Goal: Transaction & Acquisition: Book appointment/travel/reservation

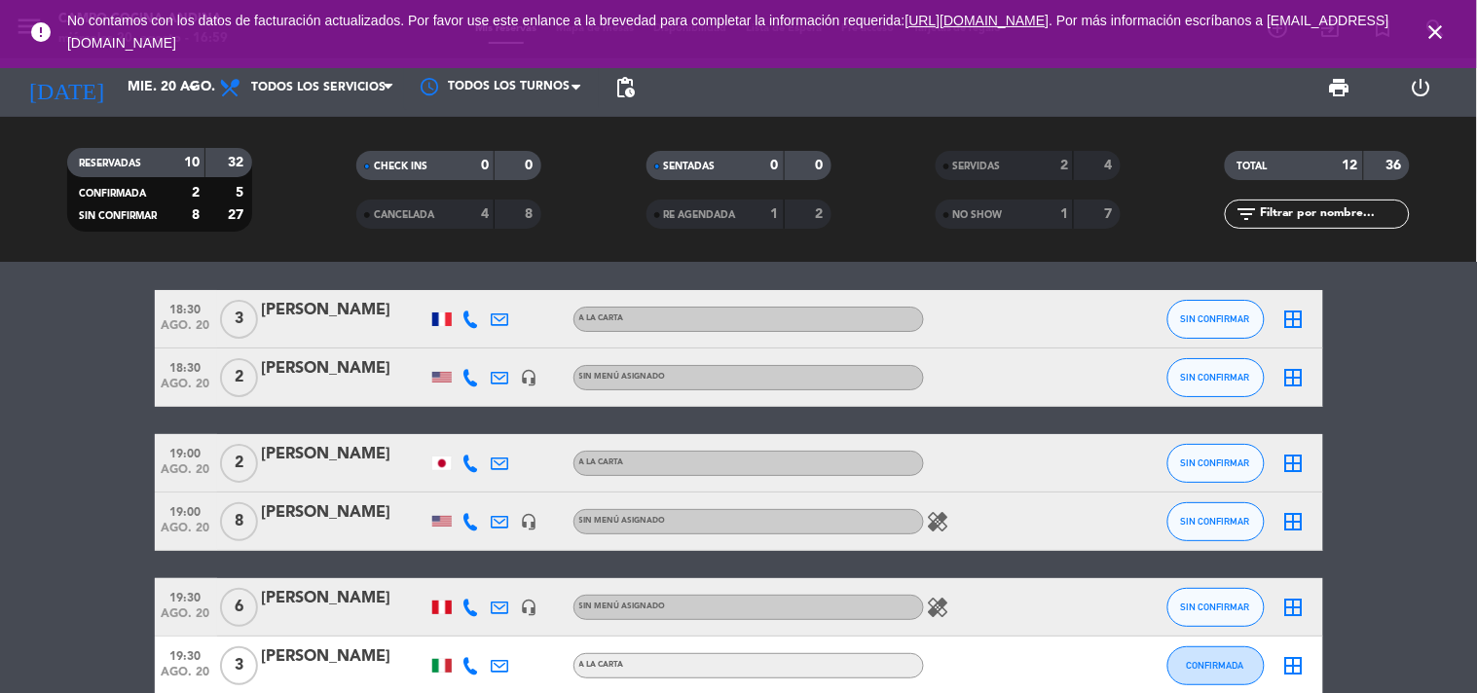
scroll to position [22, 0]
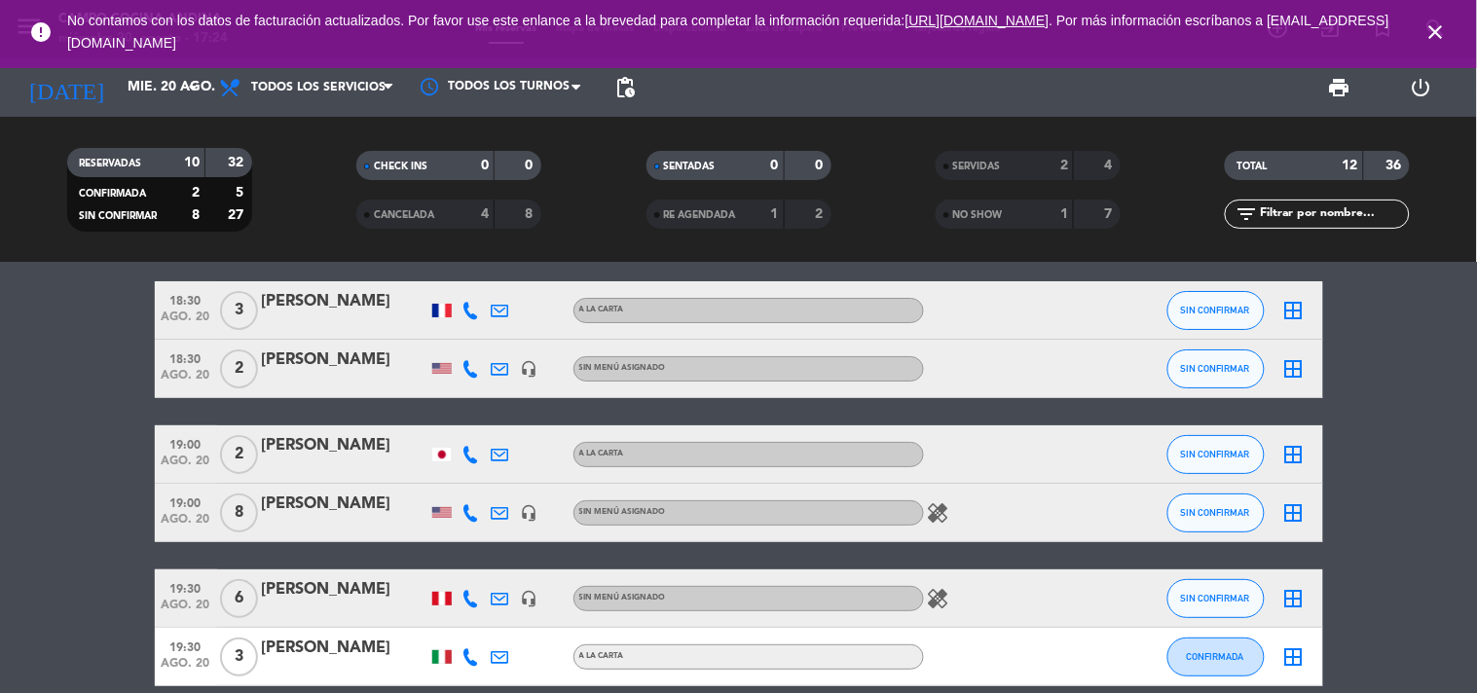
click at [1464, 397] on bookings-row "18:30 ago. 20 3 [PERSON_NAME] A [PERSON_NAME] SIN CONFIRMAR border_all 18:30 ag…" at bounding box center [738, 641] width 1477 height 720
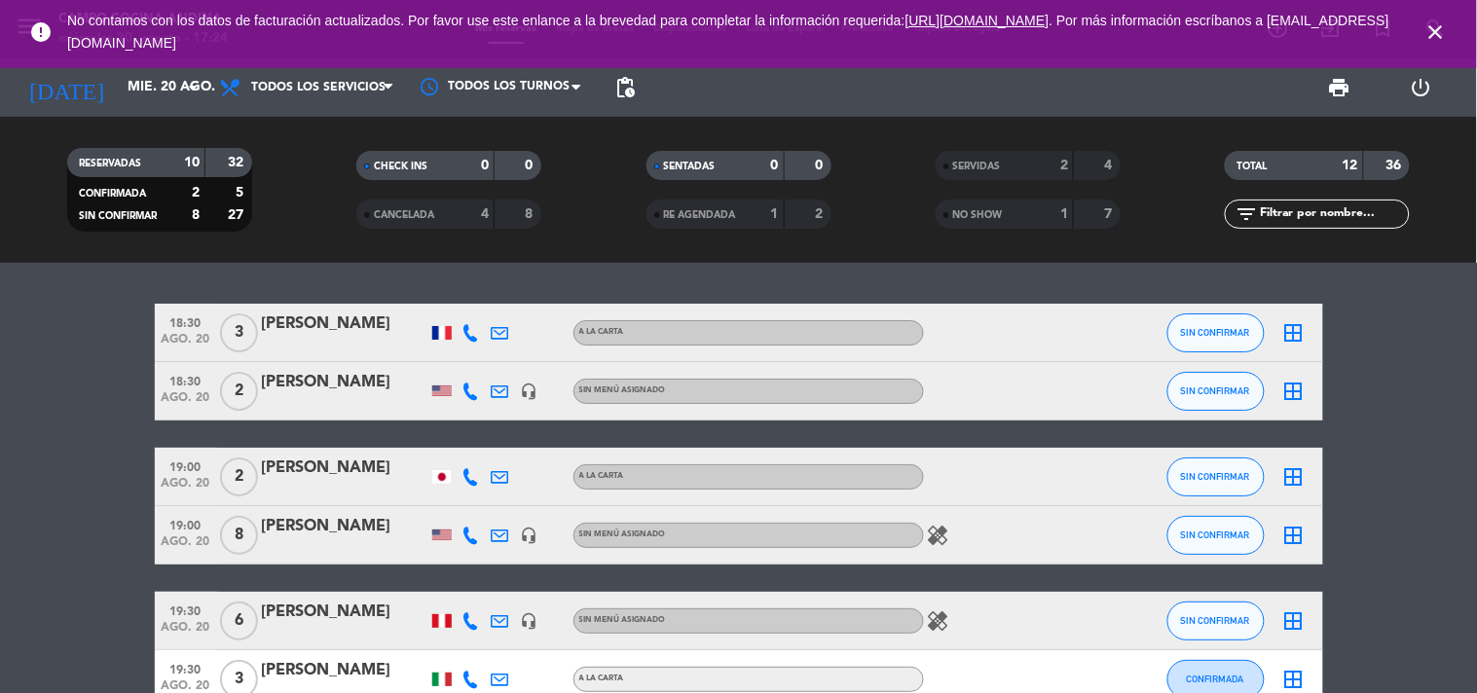
click at [1434, 37] on icon "close" at bounding box center [1435, 31] width 23 height 23
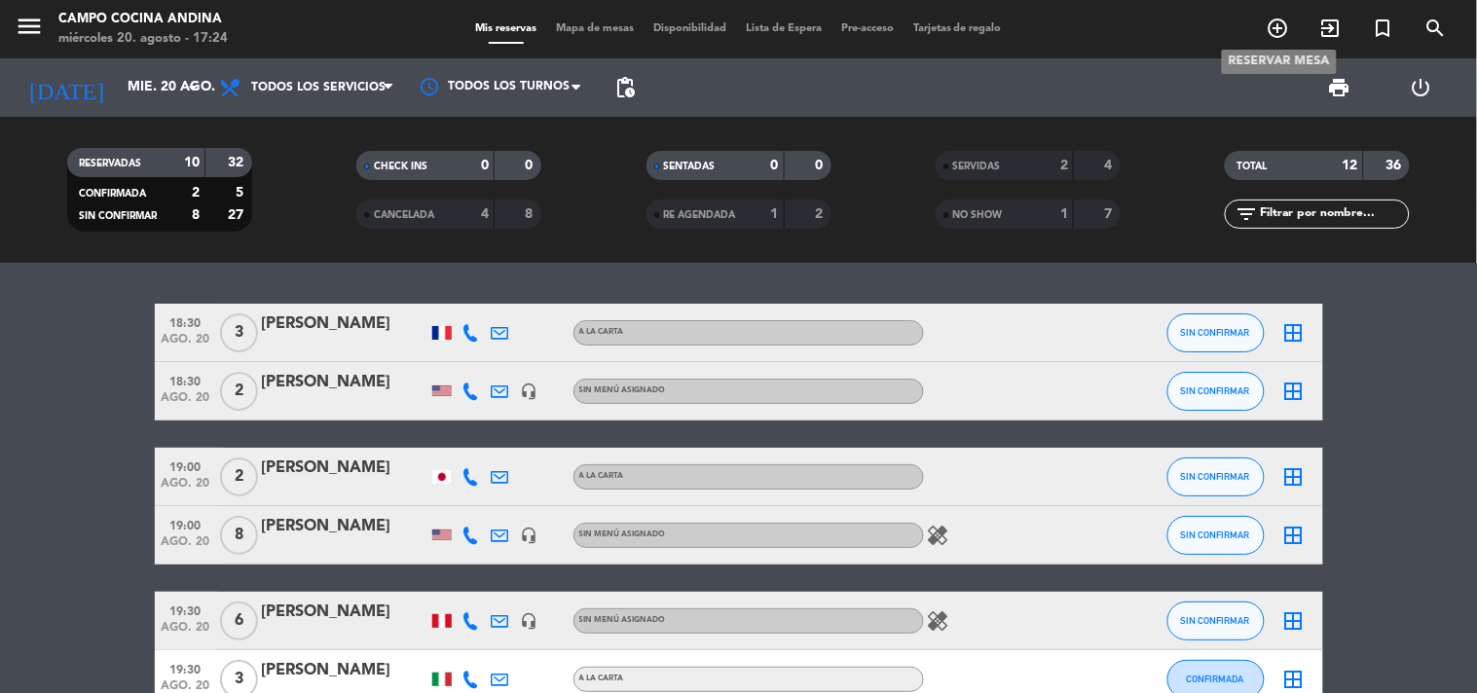
click at [1276, 34] on icon "add_circle_outline" at bounding box center [1278, 28] width 23 height 23
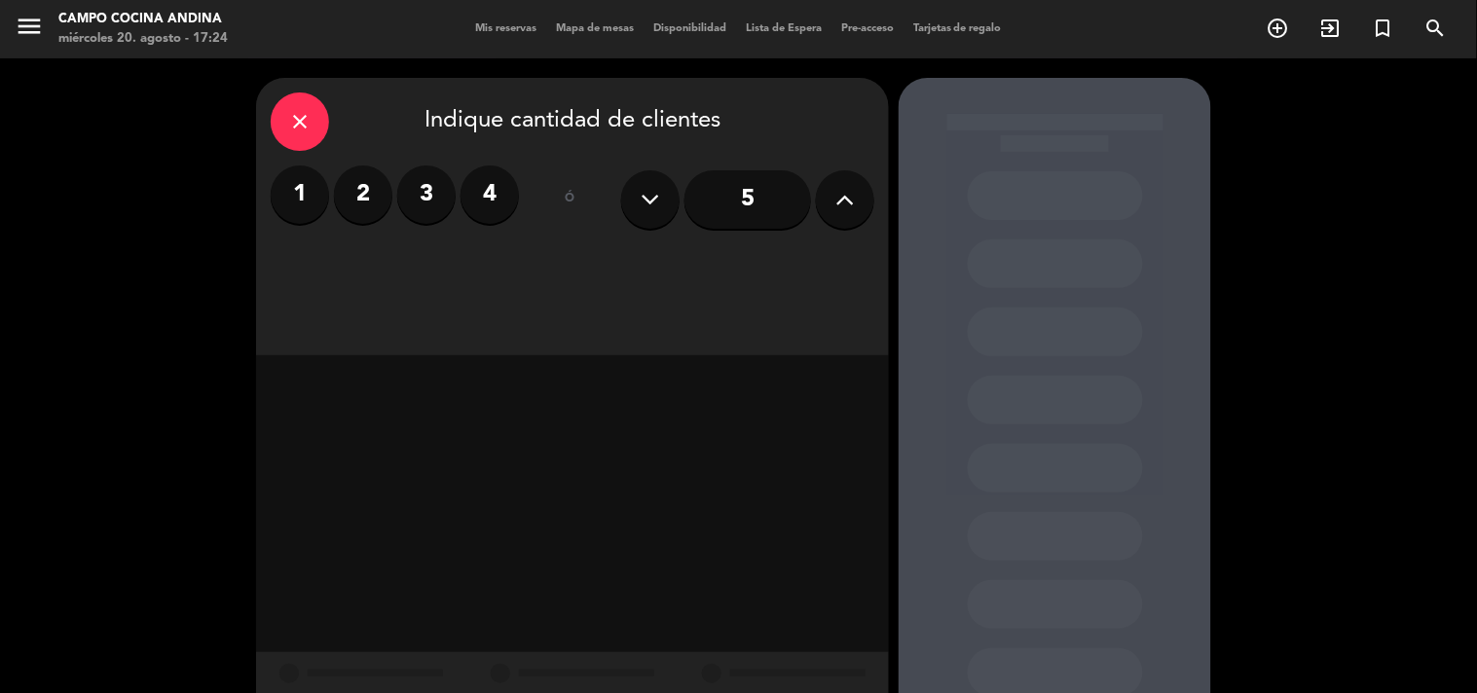
click at [355, 188] on label "2" at bounding box center [363, 195] width 58 height 58
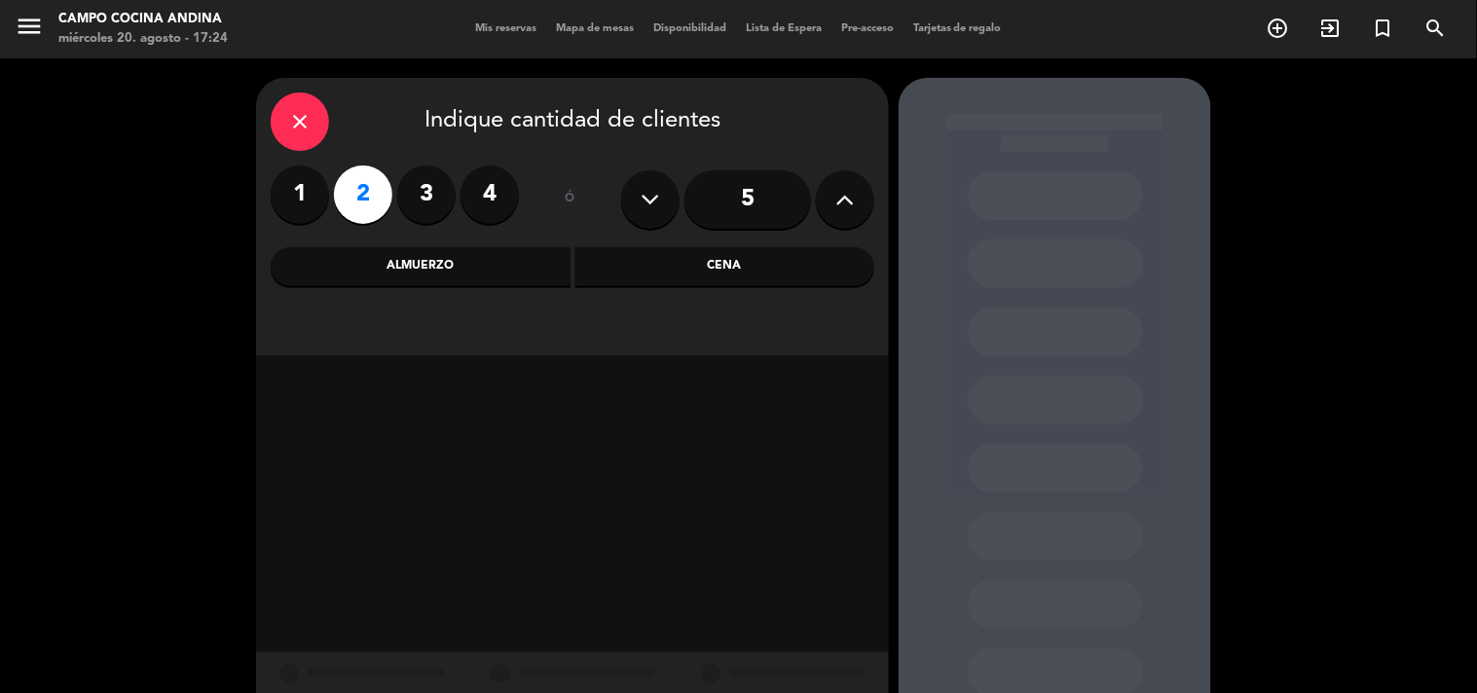
click at [698, 283] on div "Cena" at bounding box center [725, 266] width 300 height 39
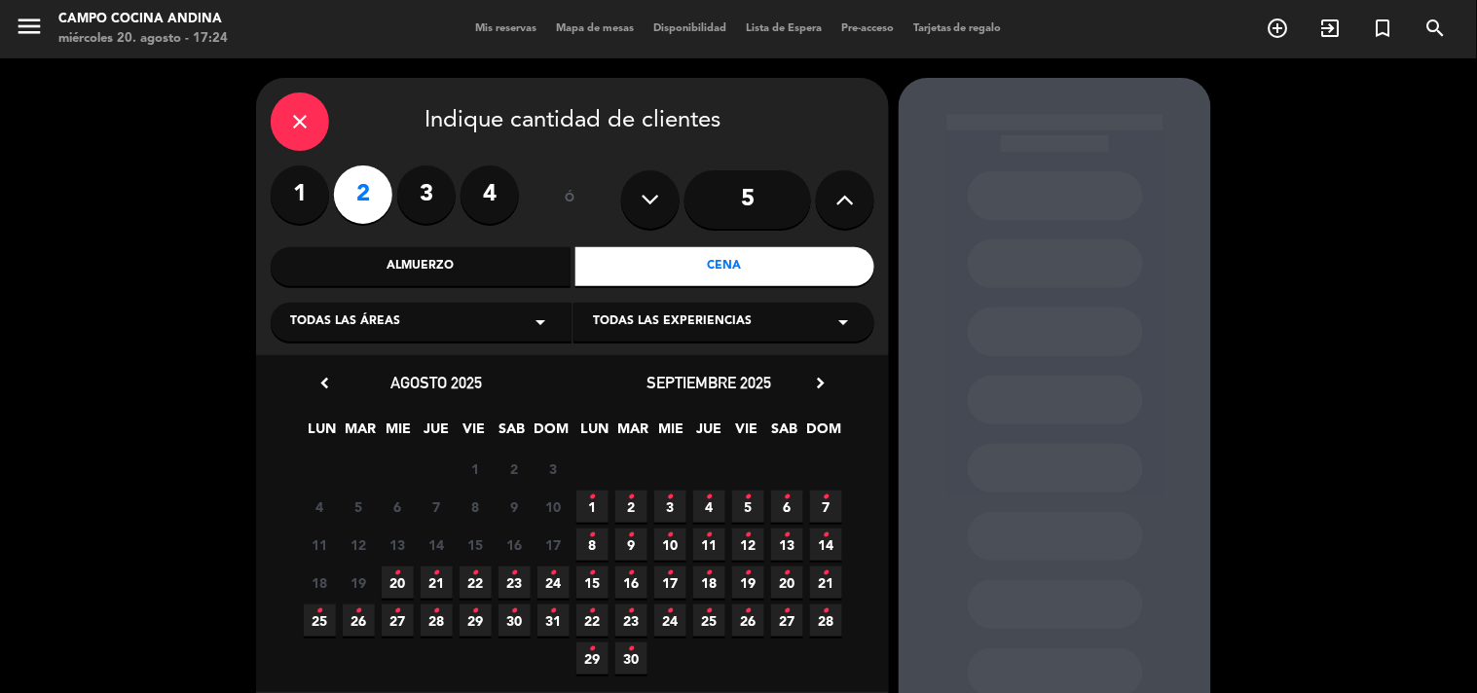
click at [405, 581] on span "20 •" at bounding box center [398, 583] width 32 height 32
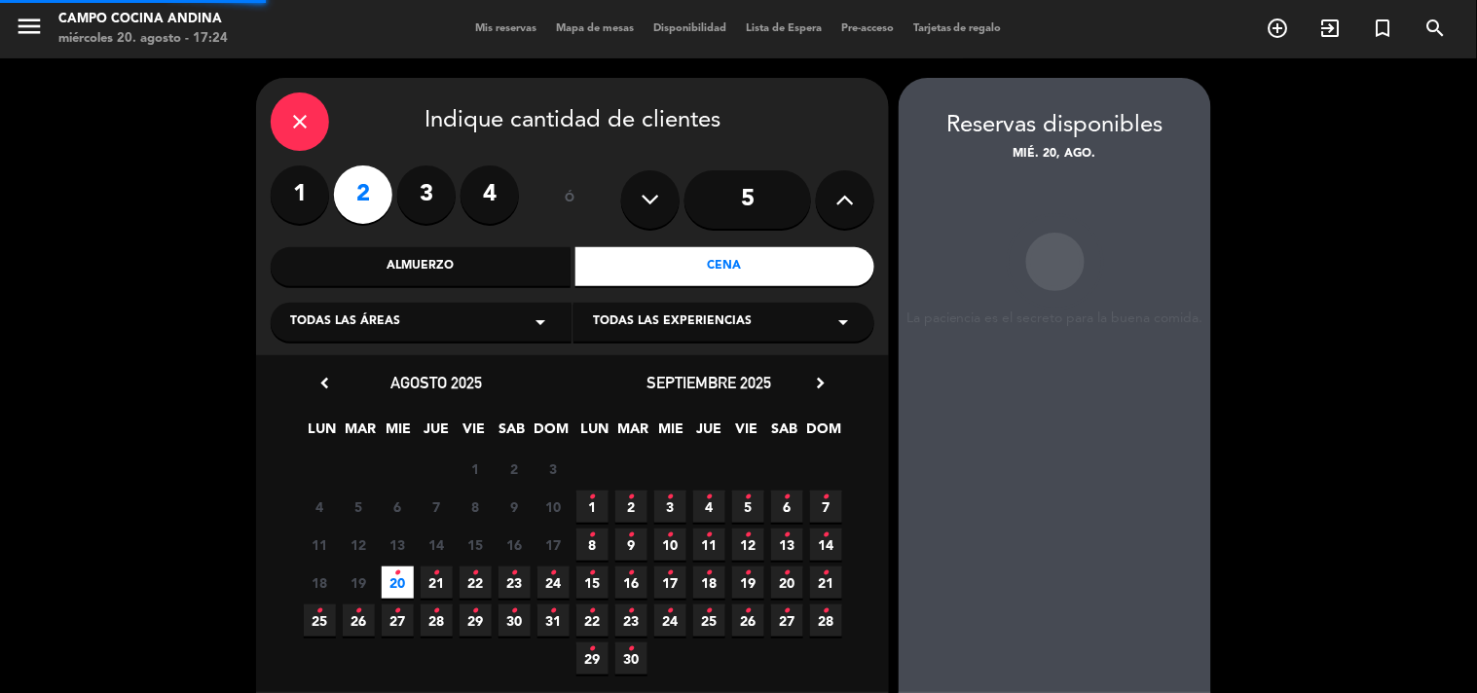
scroll to position [78, 0]
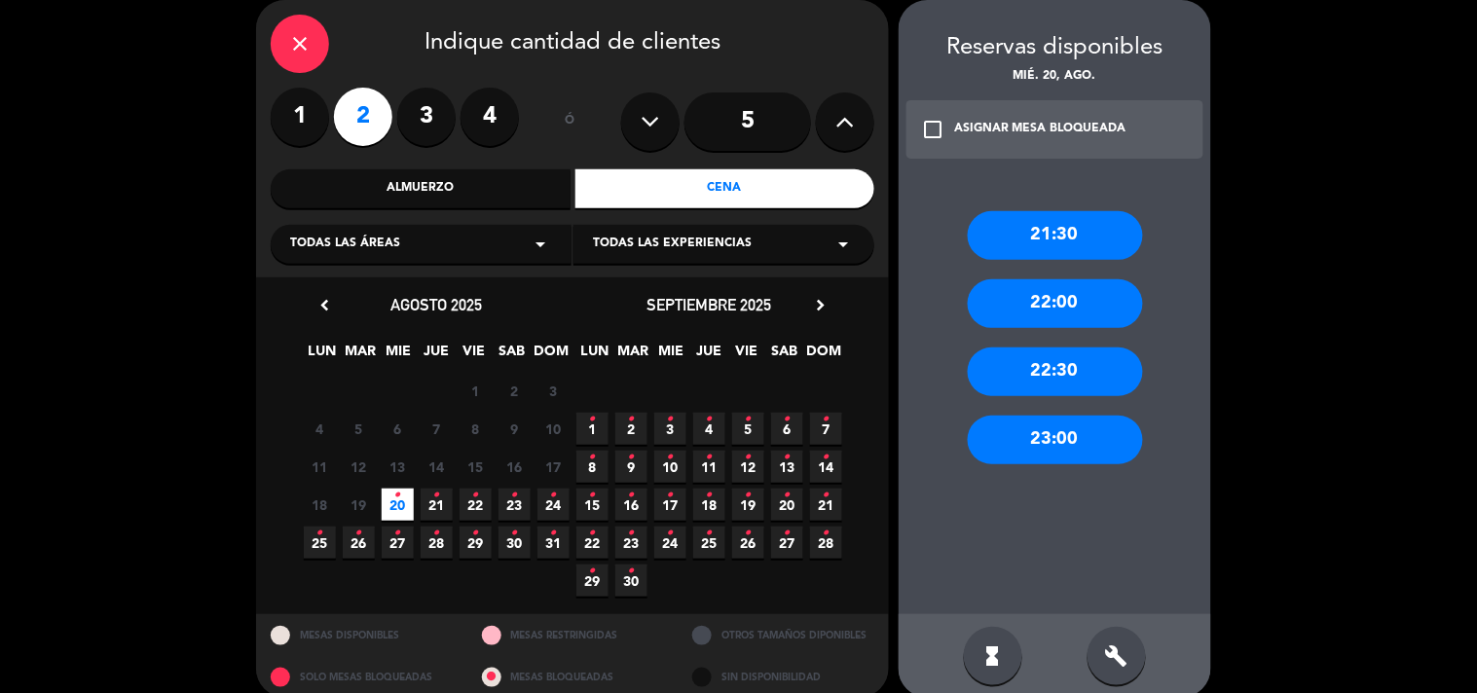
click at [1032, 136] on div "ASIGNAR MESA BLOQUEADA" at bounding box center [1040, 129] width 172 height 19
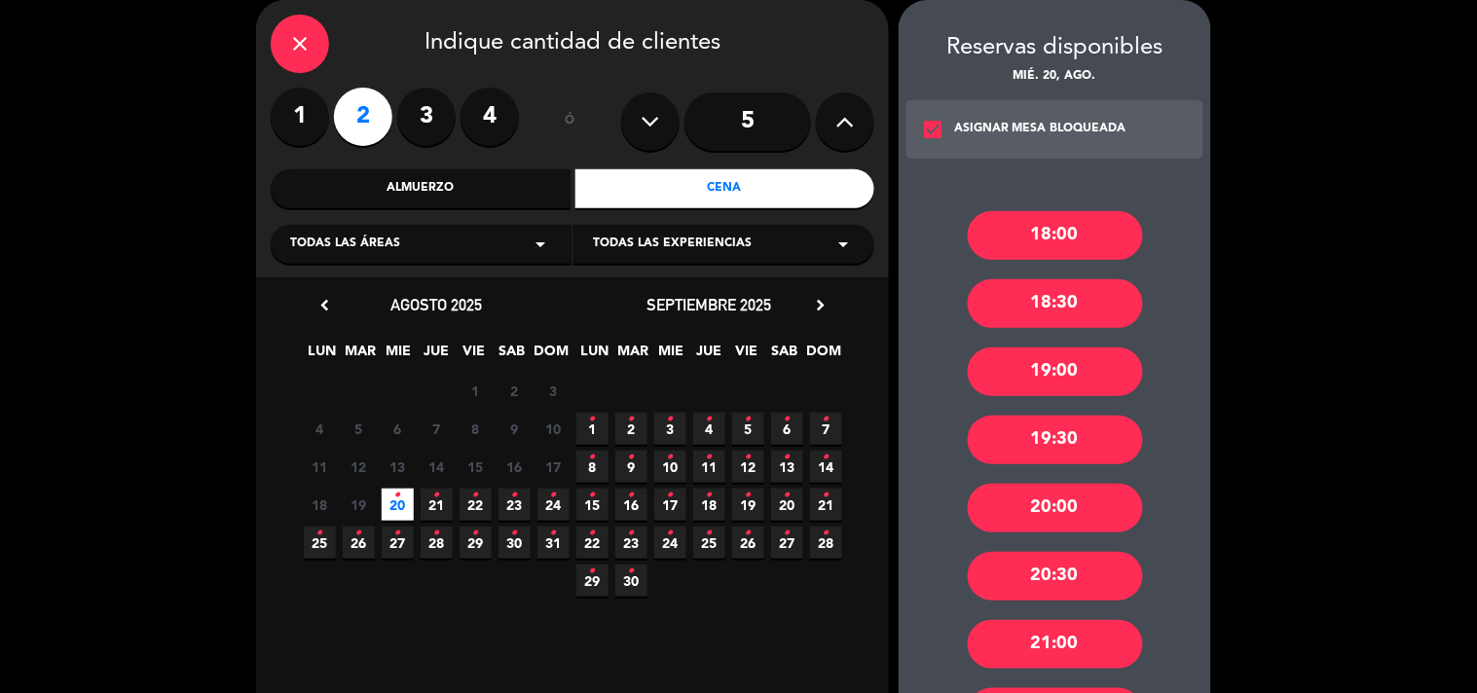
click at [1071, 287] on div "18:30" at bounding box center [1055, 303] width 175 height 49
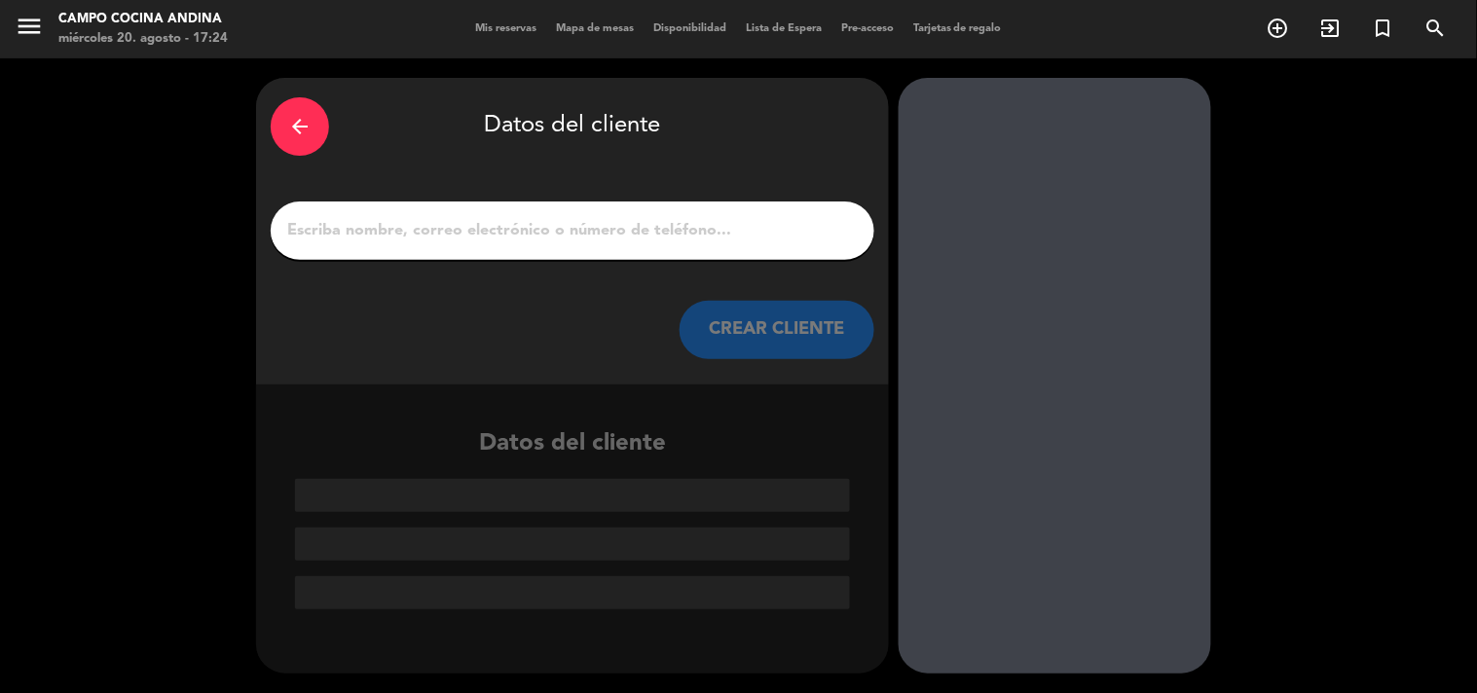
click at [708, 231] on input "1" at bounding box center [572, 230] width 574 height 27
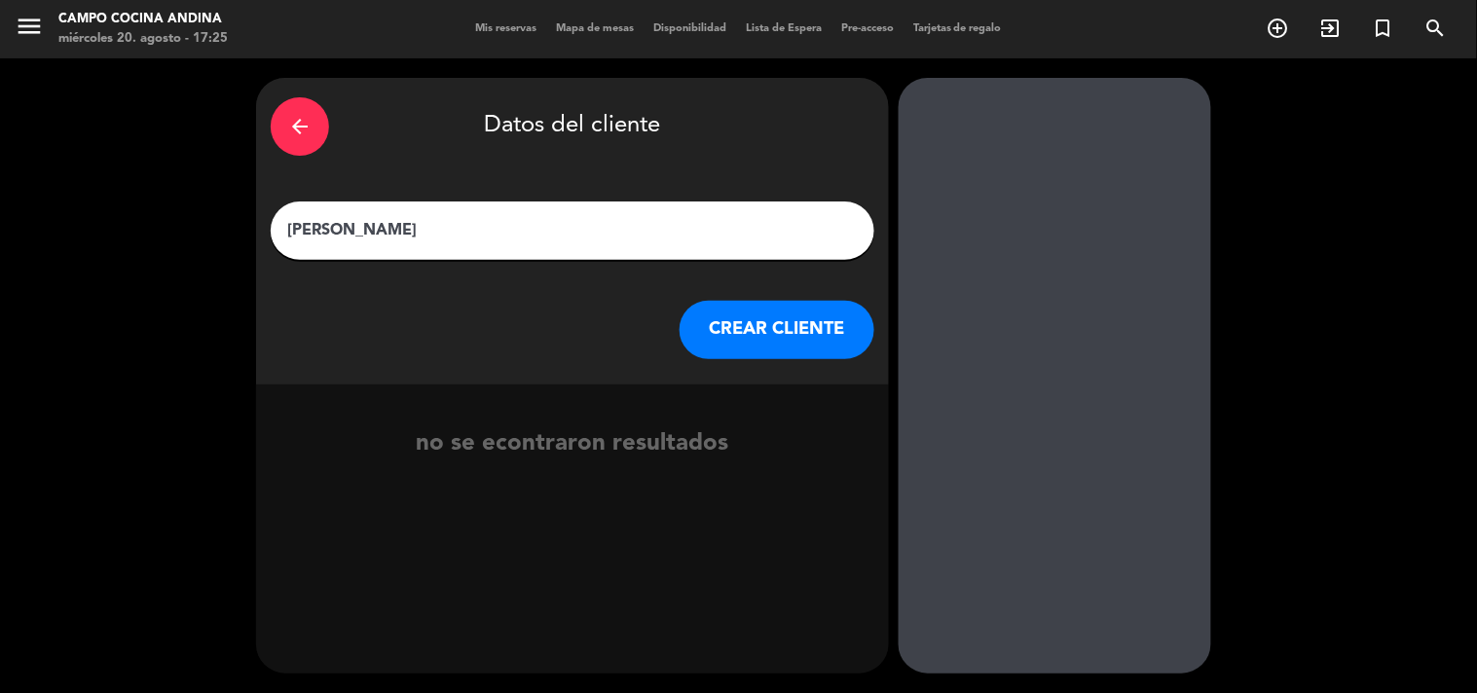
type input "[PERSON_NAME]"
click at [742, 332] on button "CREAR CLIENTE" at bounding box center [777, 330] width 195 height 58
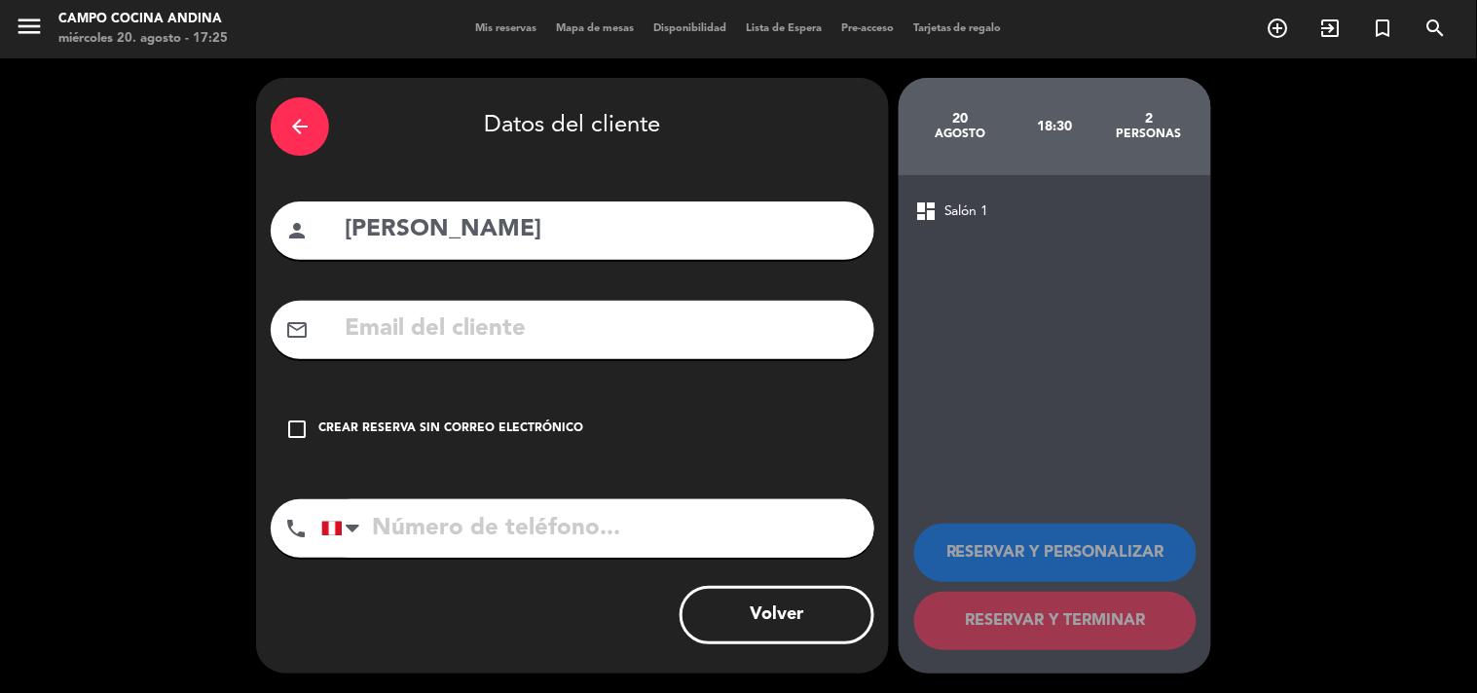
click at [392, 332] on input "text" at bounding box center [601, 330] width 517 height 40
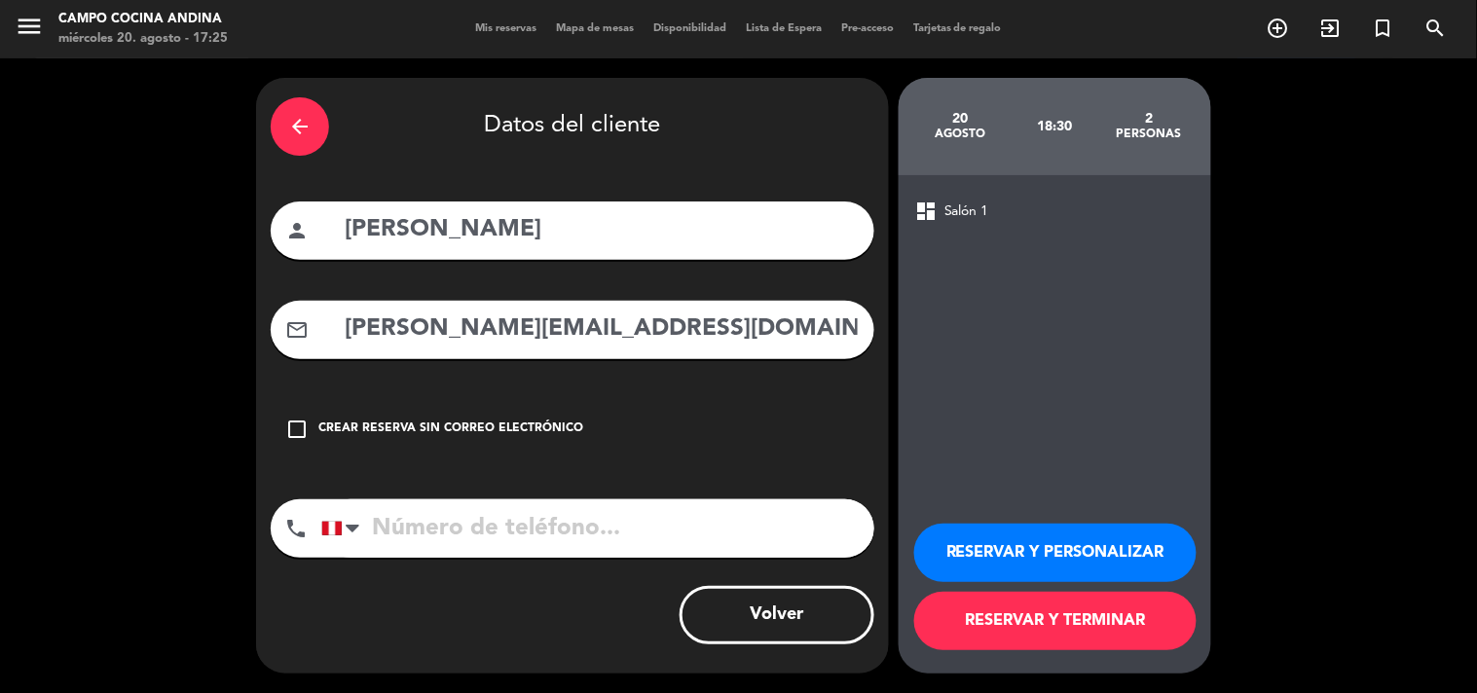
type input "[PERSON_NAME][EMAIL_ADDRESS][DOMAIN_NAME]"
click at [376, 533] on input "tel" at bounding box center [597, 528] width 553 height 58
type input "[PHONE_NUMBER]"
click at [1053, 624] on button "RESERVAR Y TERMINAR" at bounding box center [1055, 621] width 282 height 58
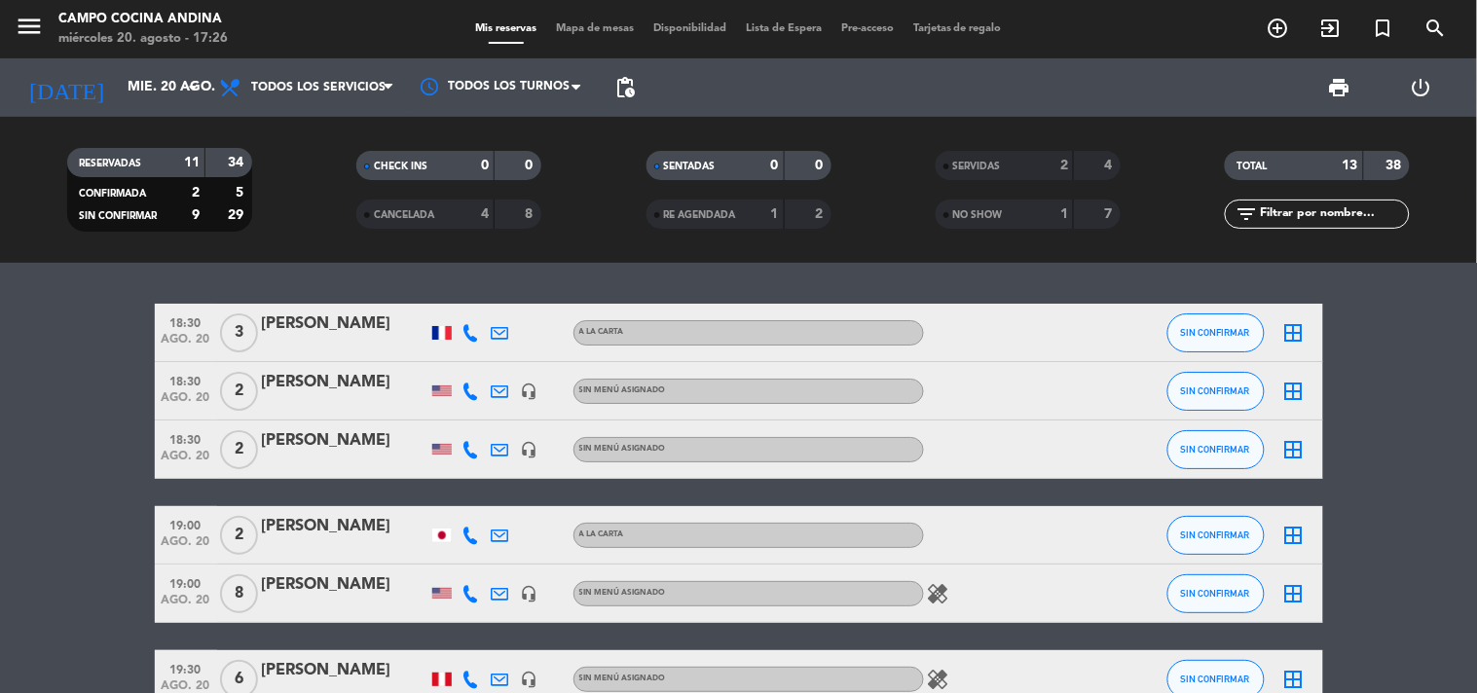
click at [1412, 380] on bookings-row "18:30 ago. 20 3 [PERSON_NAME] A [PERSON_NAME] SIN CONFIRMAR border_all 18:30 ag…" at bounding box center [738, 693] width 1477 height 779
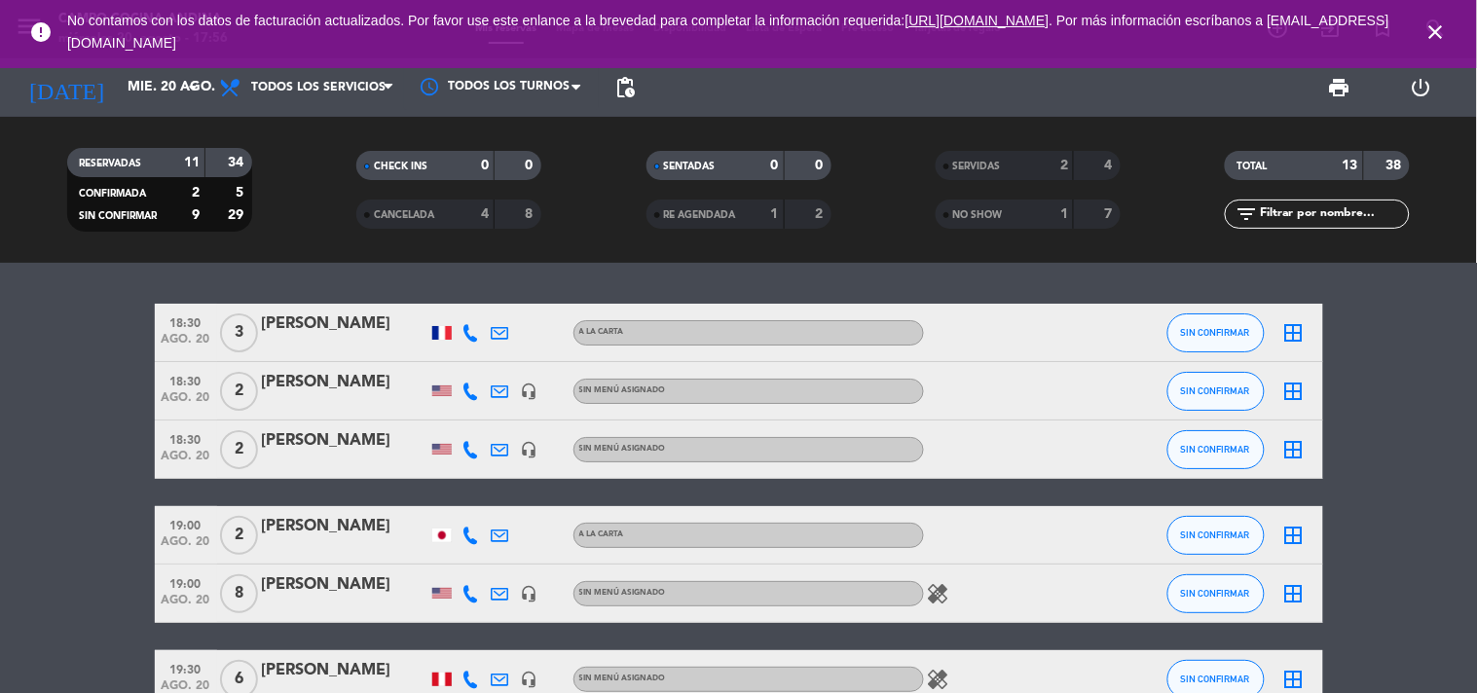
click at [1445, 370] on bookings-row "18:30 ago. 20 3 [PERSON_NAME] A [PERSON_NAME] SIN CONFIRMAR border_all 18:30 ag…" at bounding box center [738, 693] width 1477 height 779
click at [1429, 31] on icon "close" at bounding box center [1435, 31] width 23 height 23
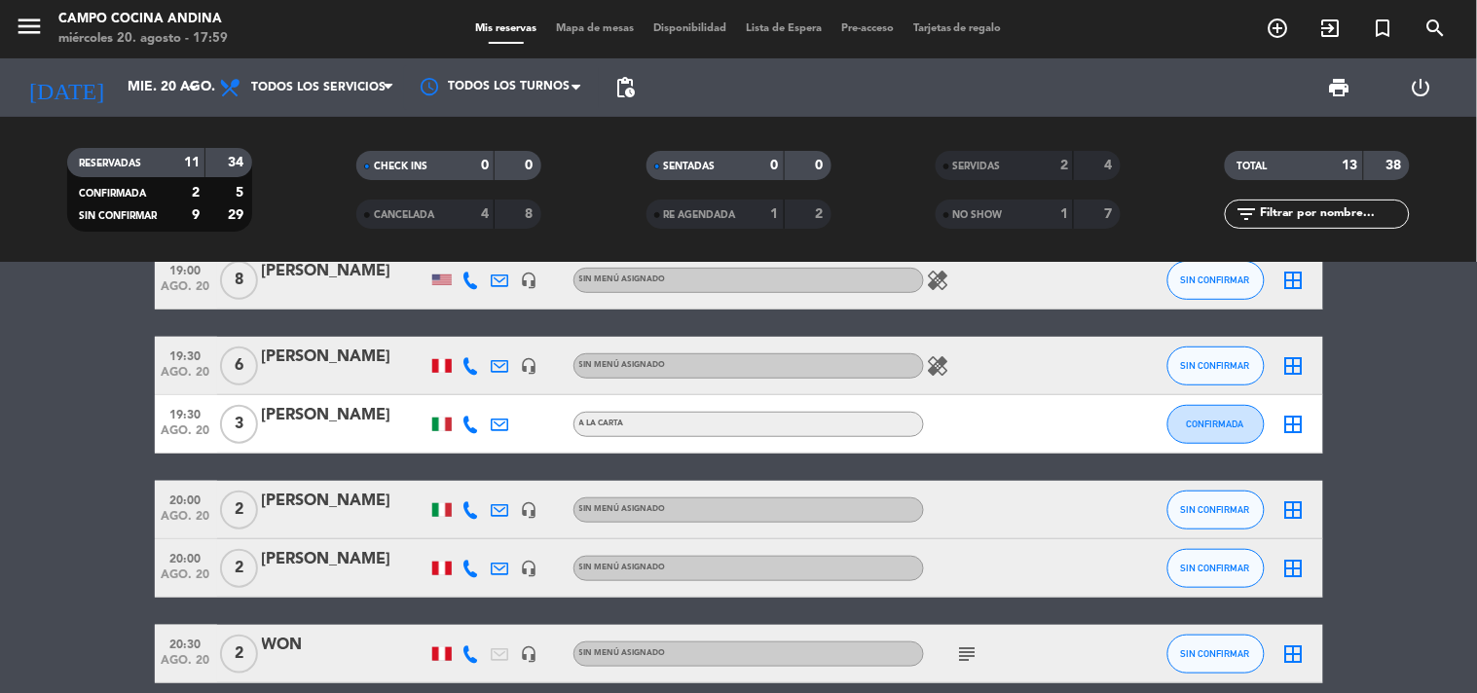
scroll to position [270, 0]
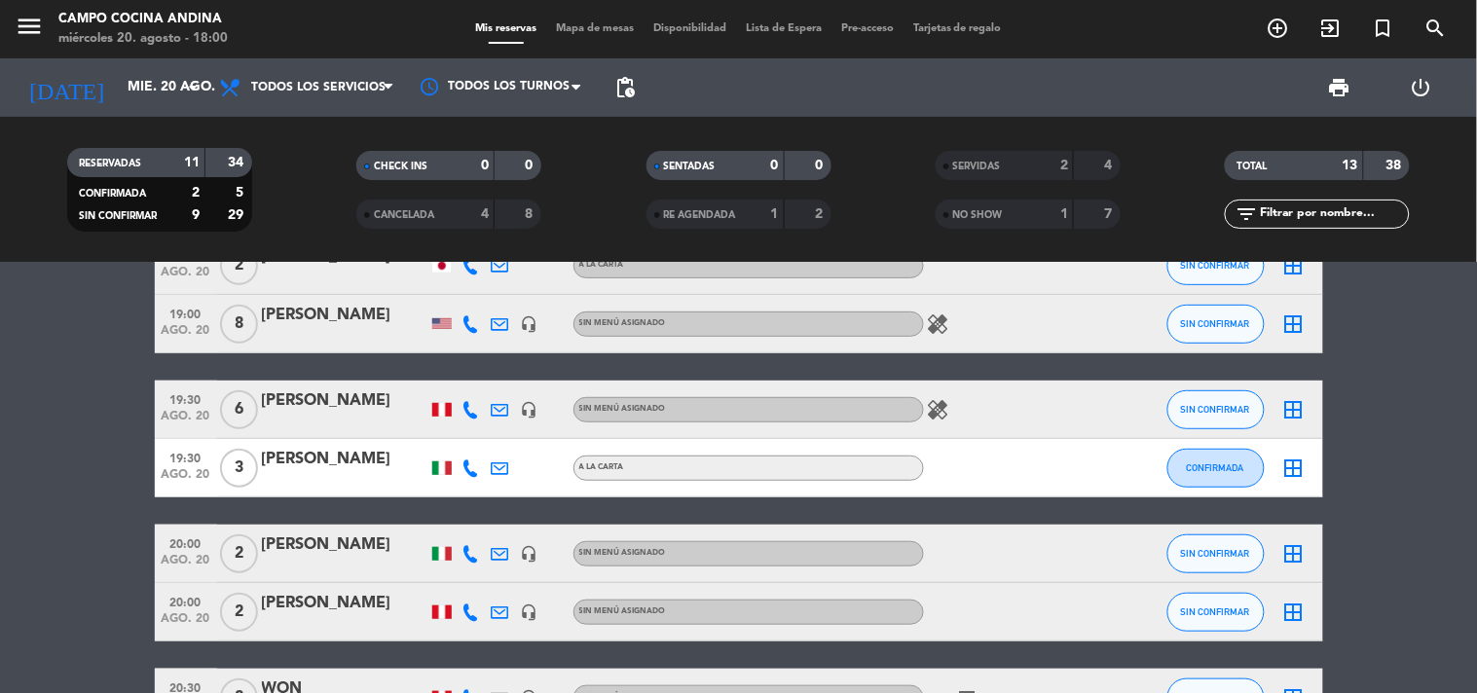
click at [1419, 498] on bookings-row "18:30 ago. 20 3 [PERSON_NAME] A [PERSON_NAME] SIN CONFIRMAR border_all 18:30 ag…" at bounding box center [738, 423] width 1477 height 779
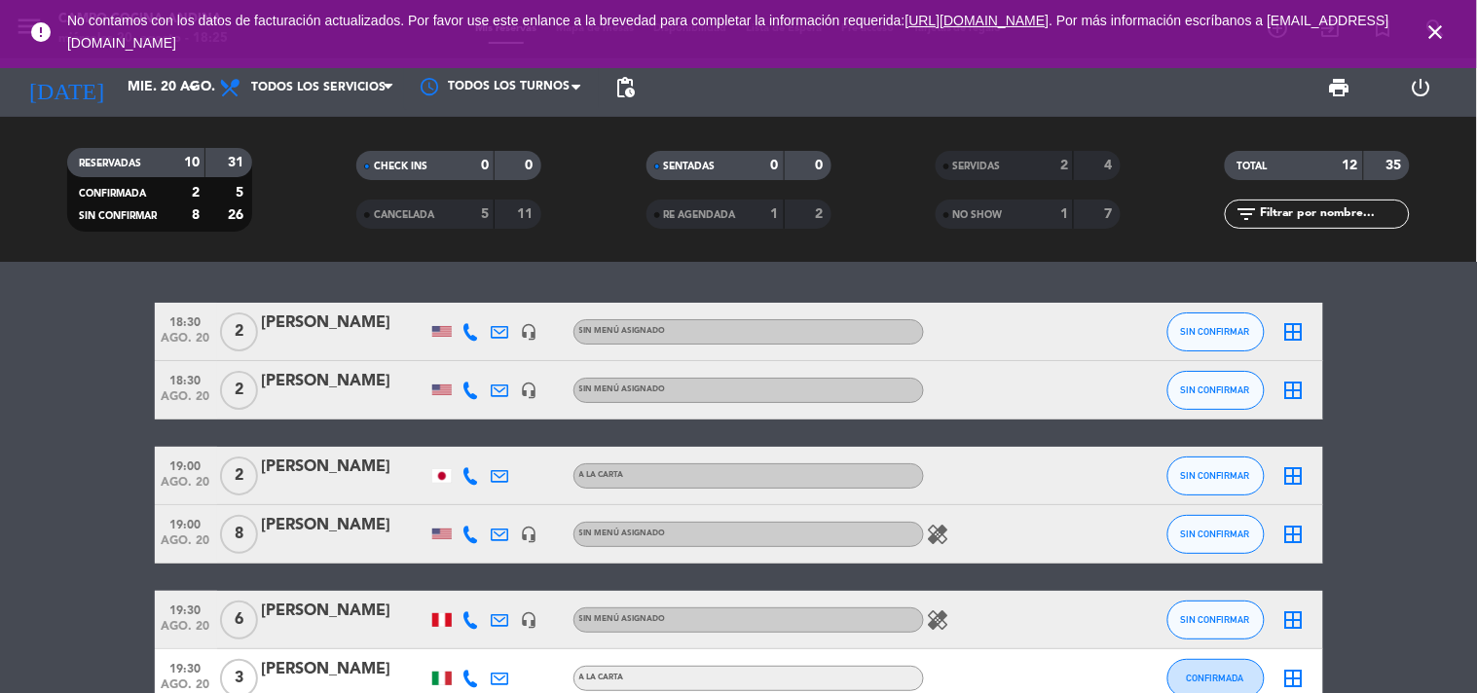
scroll to position [0, 0]
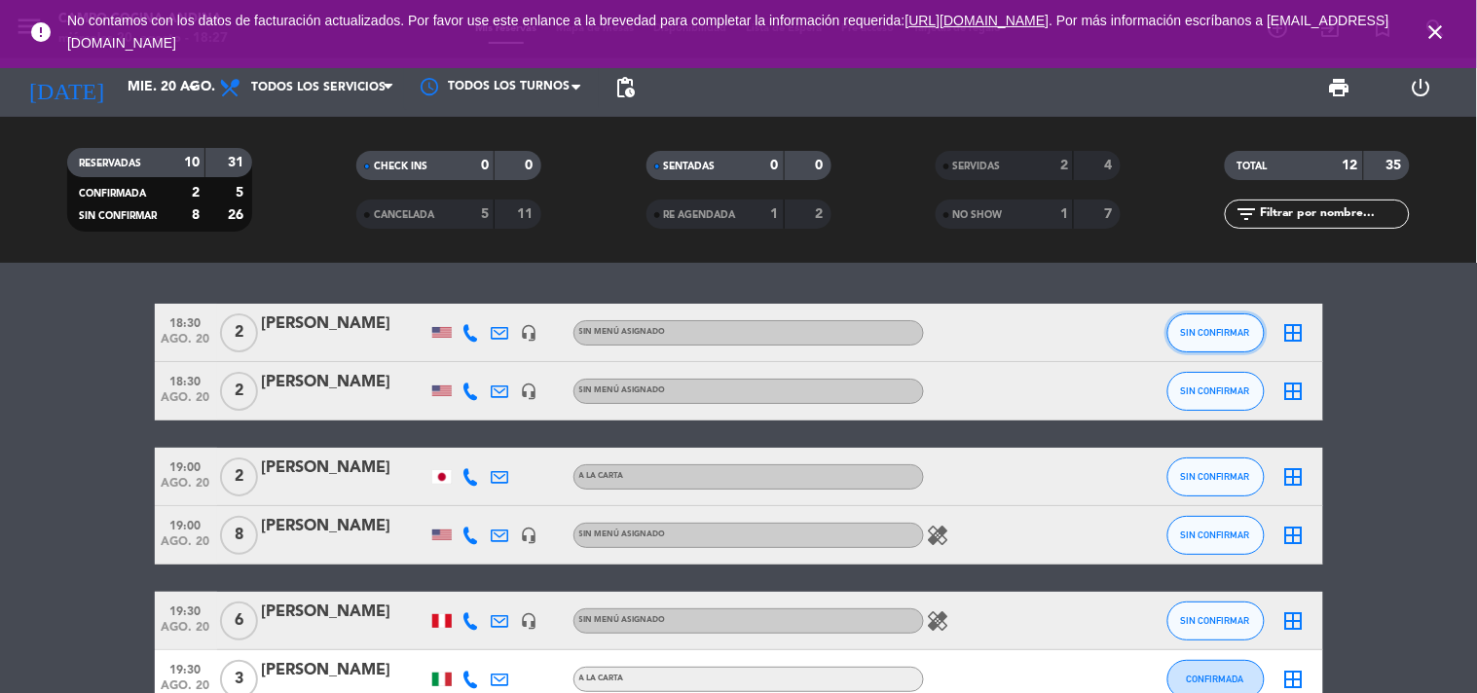
click at [1221, 339] on button "SIN CONFIRMAR" at bounding box center [1215, 332] width 97 height 39
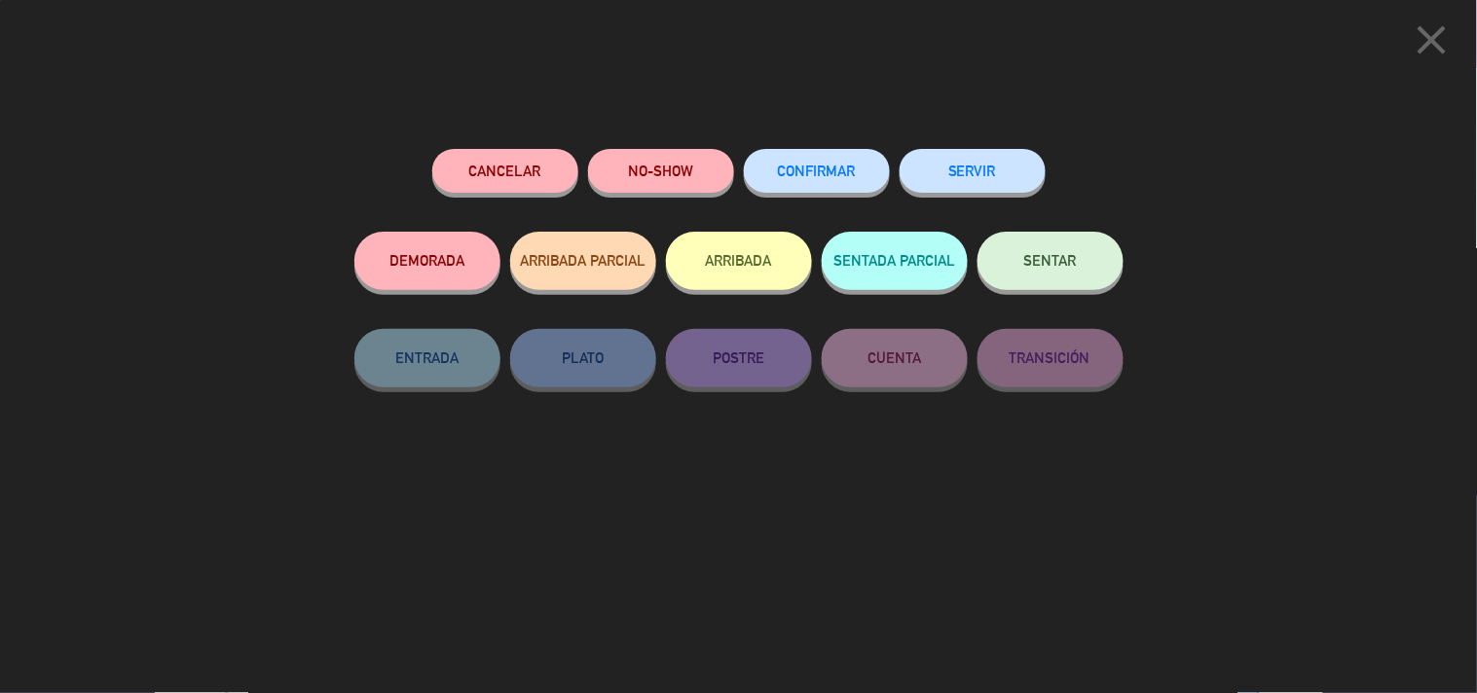
click at [968, 172] on button "SERVIR" at bounding box center [973, 171] width 146 height 44
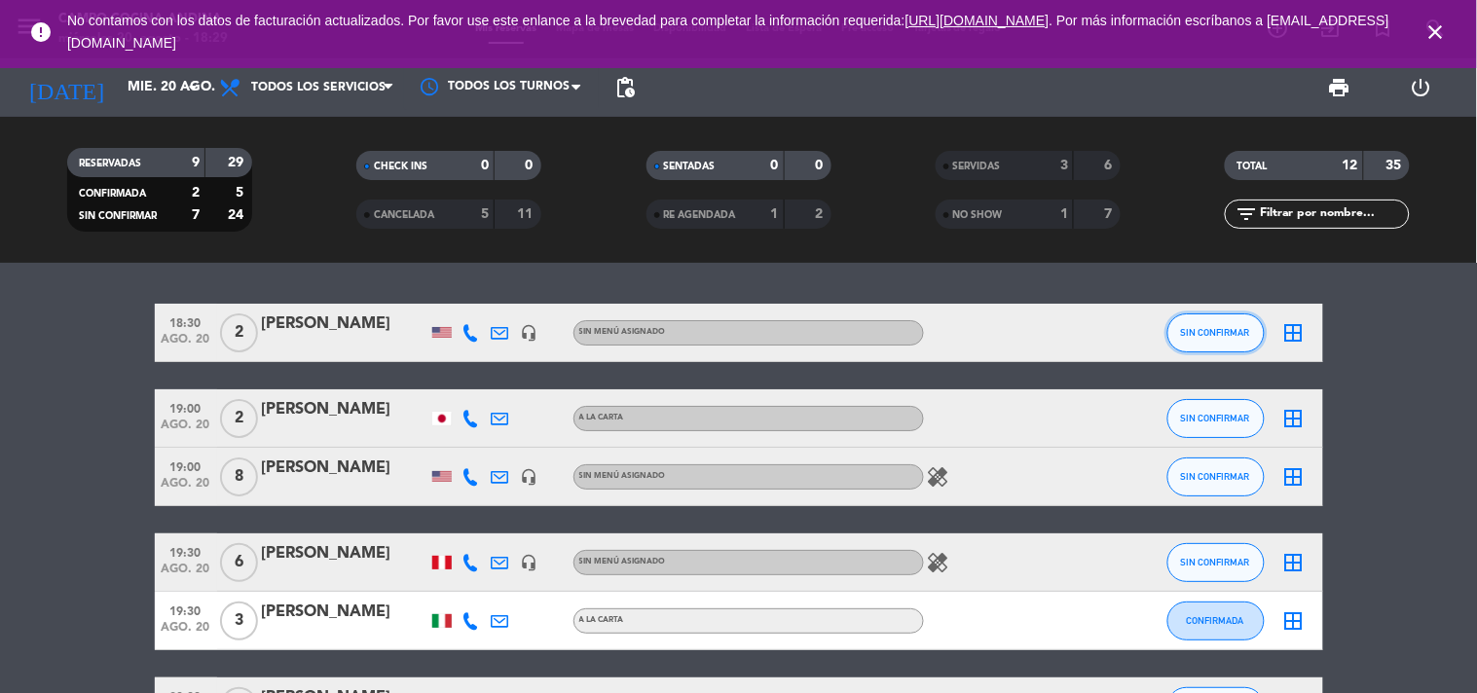
click at [1236, 321] on button "SIN CONFIRMAR" at bounding box center [1215, 332] width 97 height 39
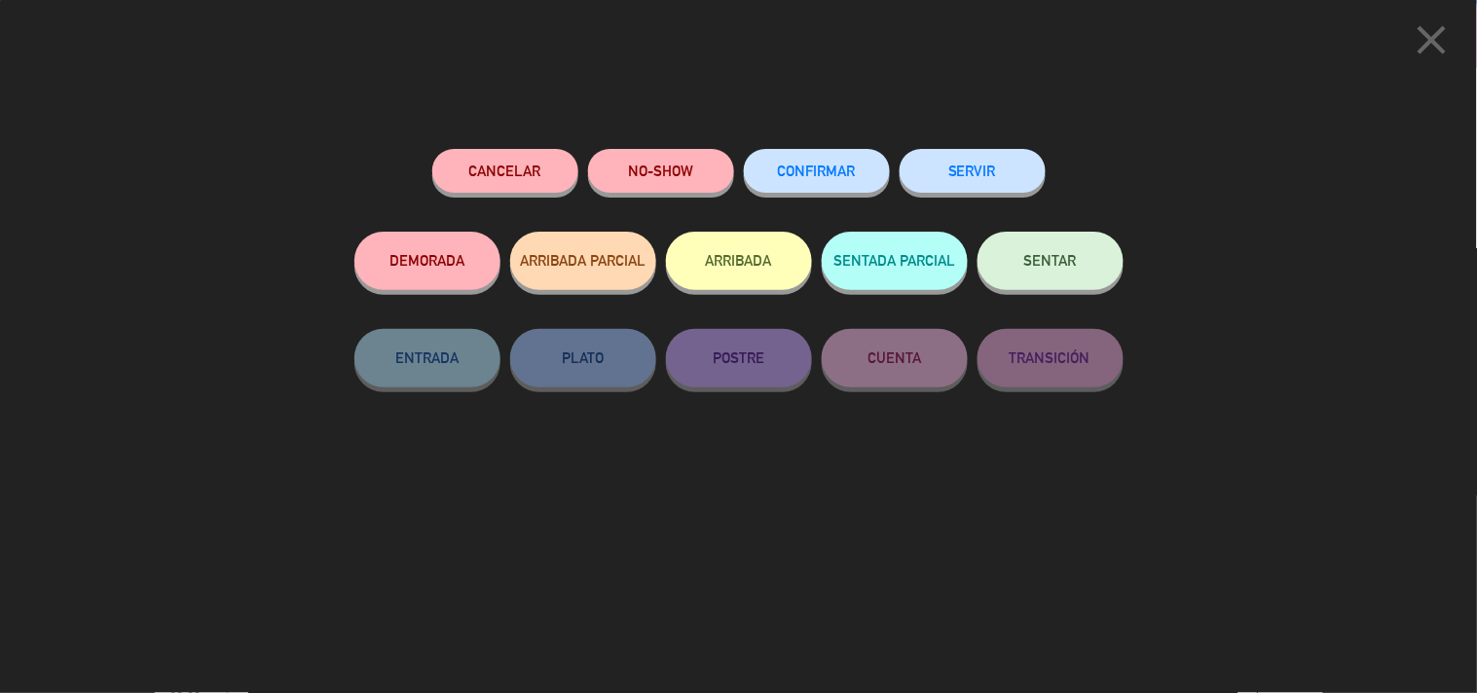
click at [996, 171] on button "SERVIR" at bounding box center [973, 171] width 146 height 44
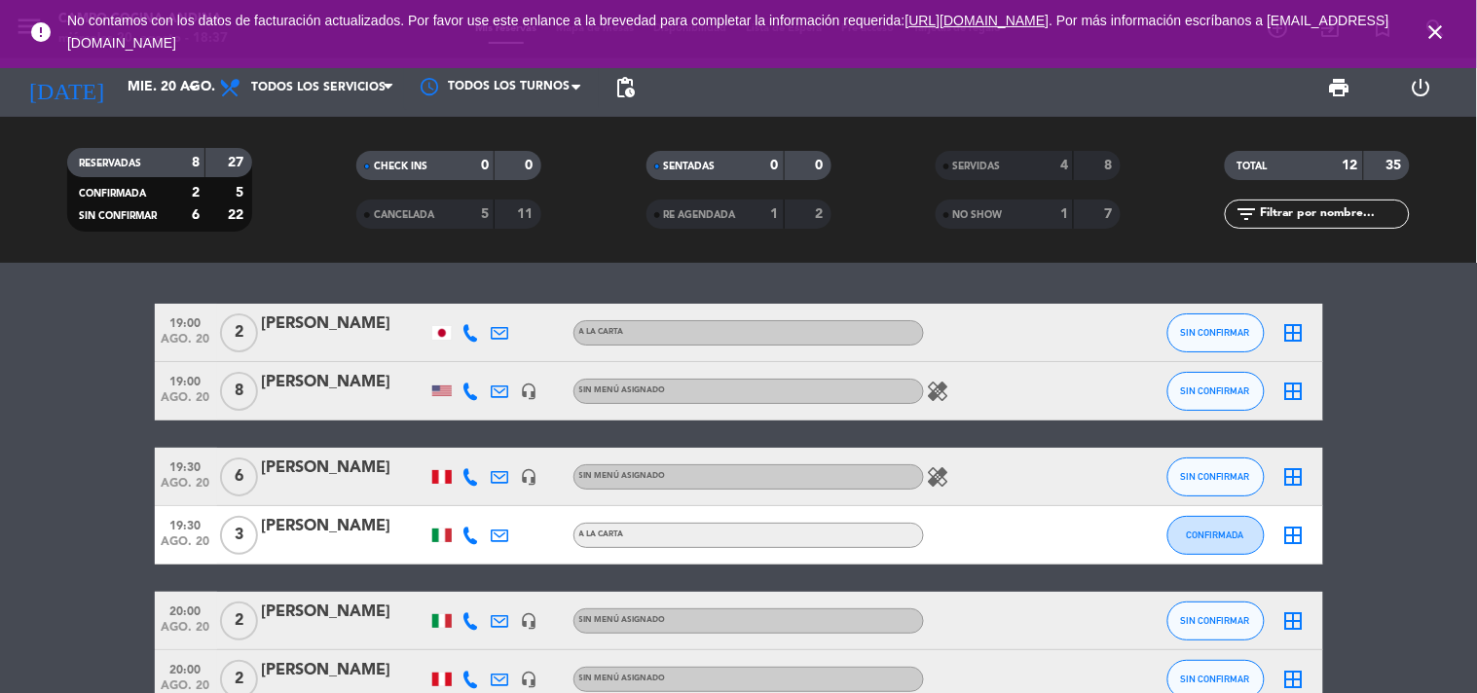
click at [1361, 518] on bookings-row "19:00 ago. 20 2 [PERSON_NAME] A [PERSON_NAME] SIN CONFIRMAR border_all 19:00 ag…" at bounding box center [738, 592] width 1477 height 576
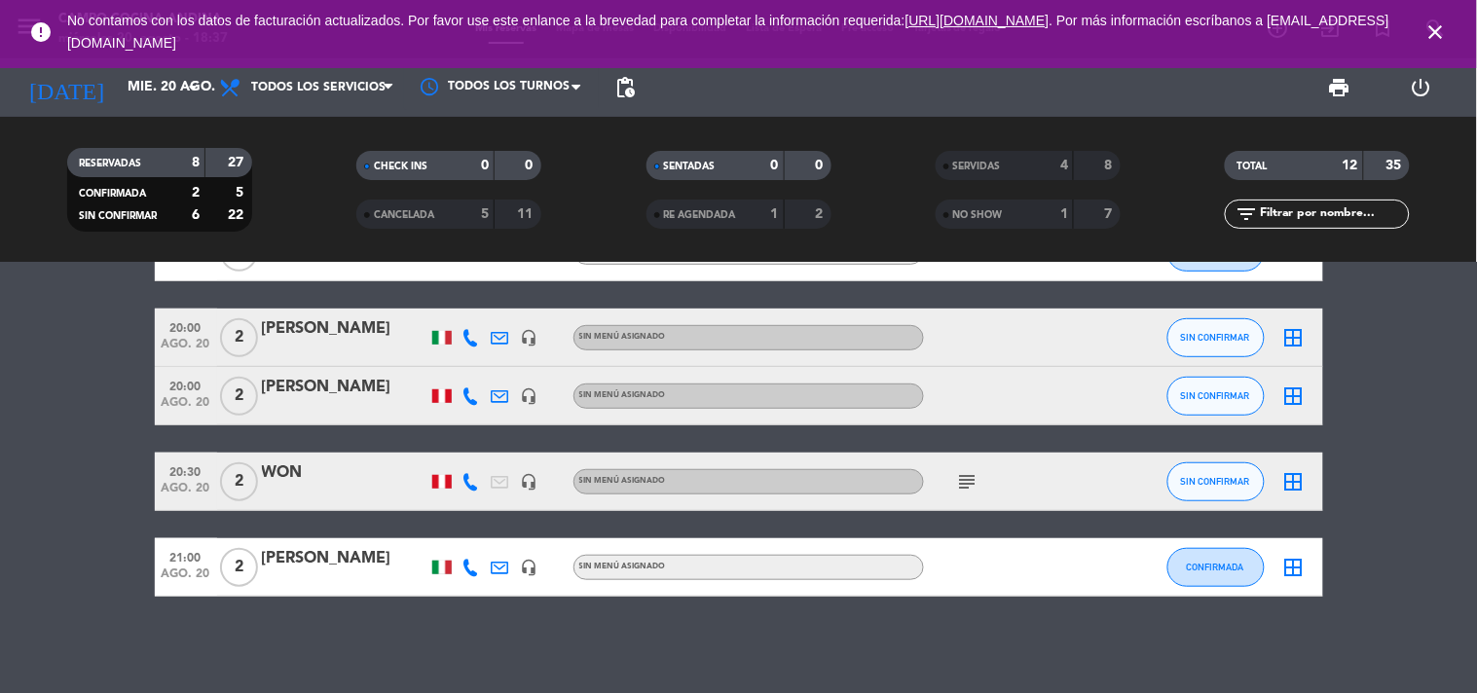
scroll to position [284, 0]
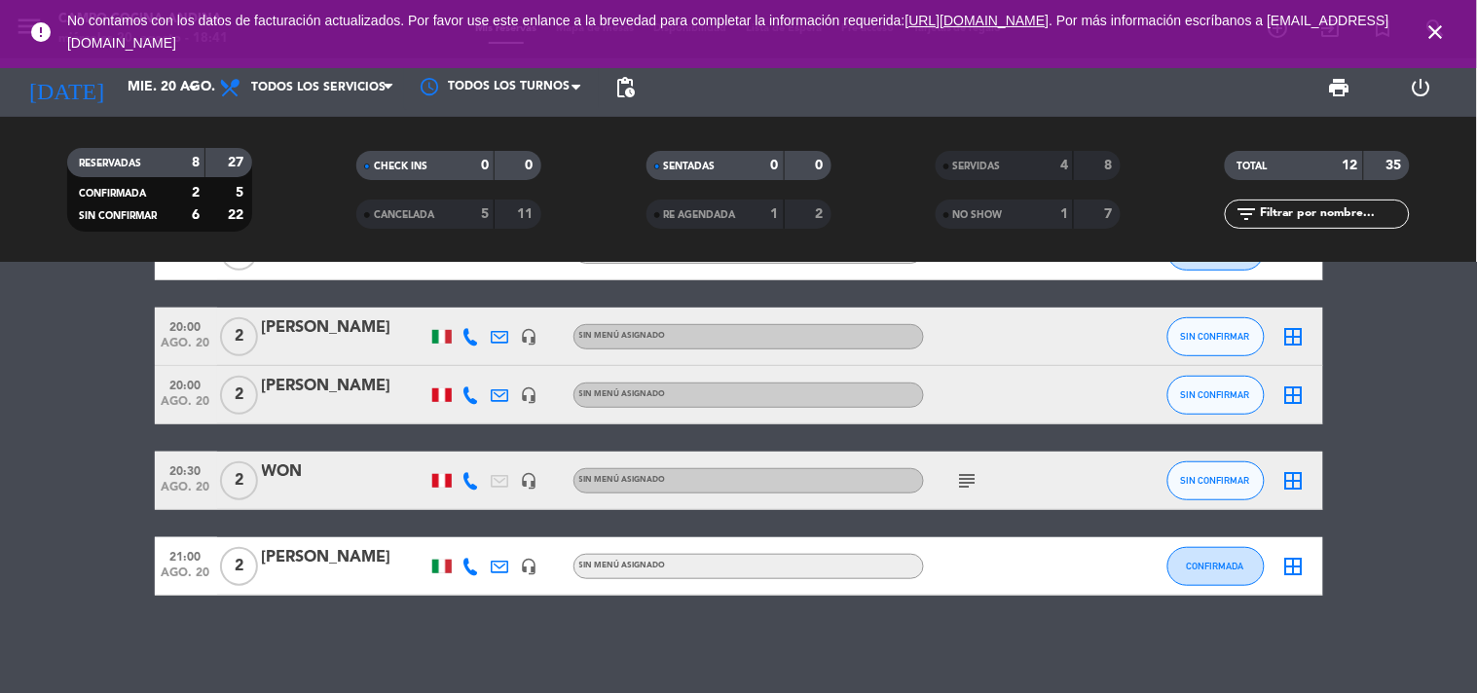
click at [1381, 494] on bookings-row "19:00 ago. 20 2 [PERSON_NAME] A [PERSON_NAME] SIN CONFIRMAR border_all 19:00 ag…" at bounding box center [738, 307] width 1477 height 576
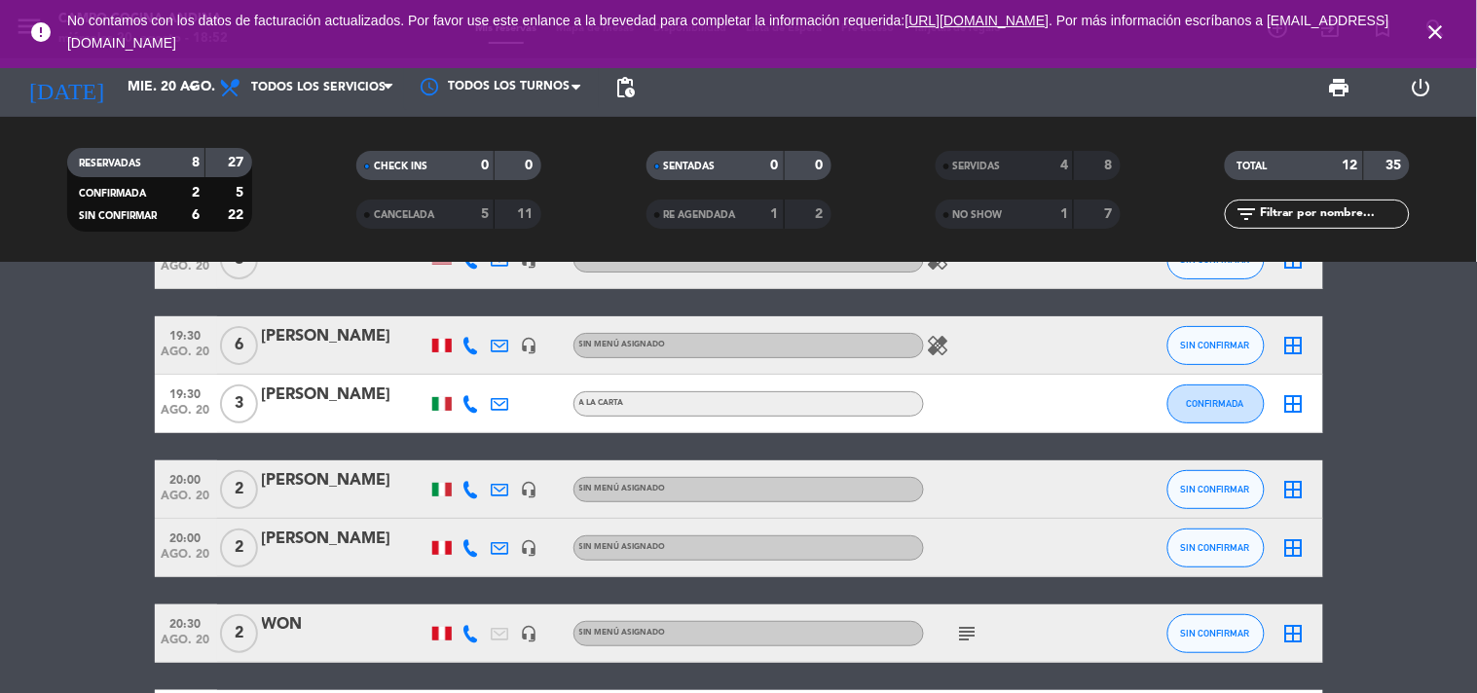
scroll to position [0, 0]
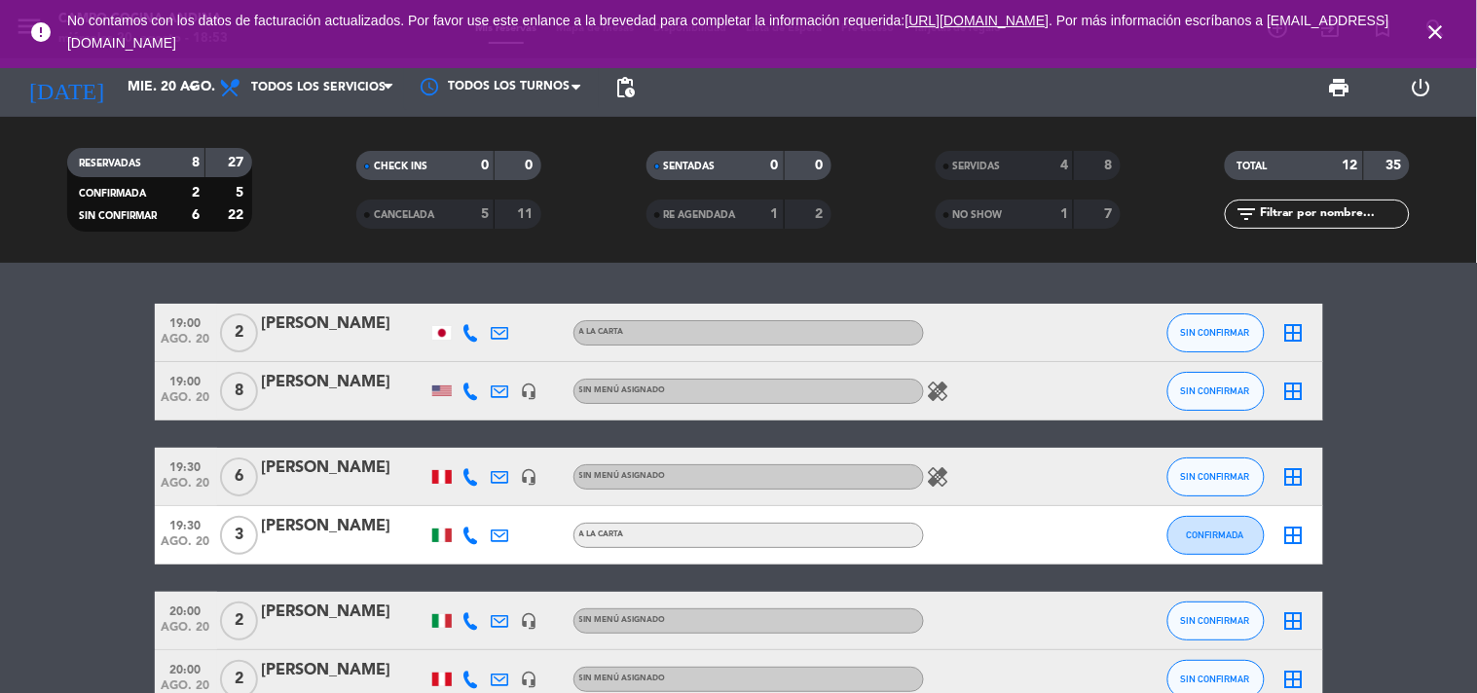
click at [1406, 512] on bookings-row "19:00 ago. 20 2 [PERSON_NAME] A [PERSON_NAME] SIN CONFIRMAR border_all 19:00 ag…" at bounding box center [738, 592] width 1477 height 576
click at [941, 394] on icon "healing" at bounding box center [938, 391] width 23 height 23
click at [931, 477] on icon "healing" at bounding box center [938, 476] width 23 height 23
click at [1403, 636] on bookings-row "19:00 ago. 20 2 [PERSON_NAME] A [PERSON_NAME] SIN CONFIRMAR border_all 19:00 ag…" at bounding box center [738, 592] width 1477 height 576
click at [996, 157] on div "SERVIDAS" at bounding box center [985, 166] width 90 height 22
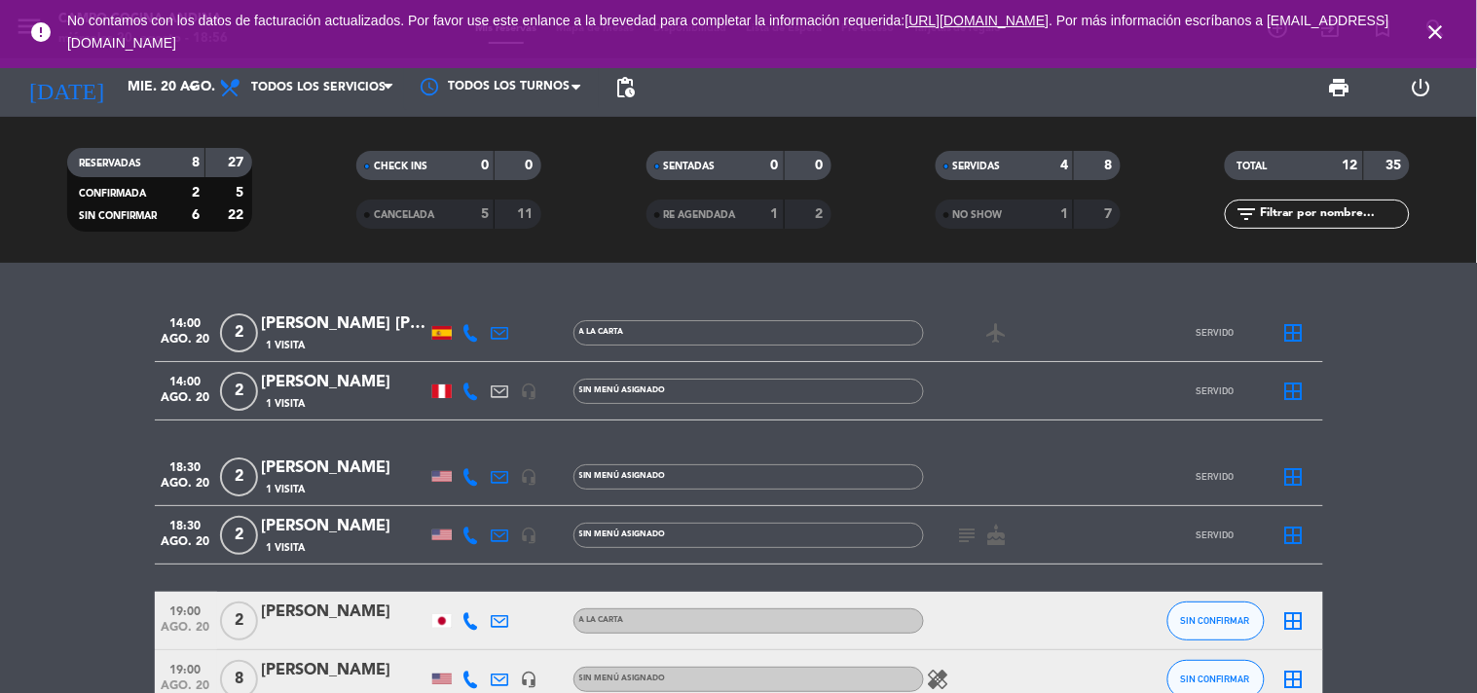
click at [964, 534] on icon "subject" at bounding box center [967, 535] width 23 height 23
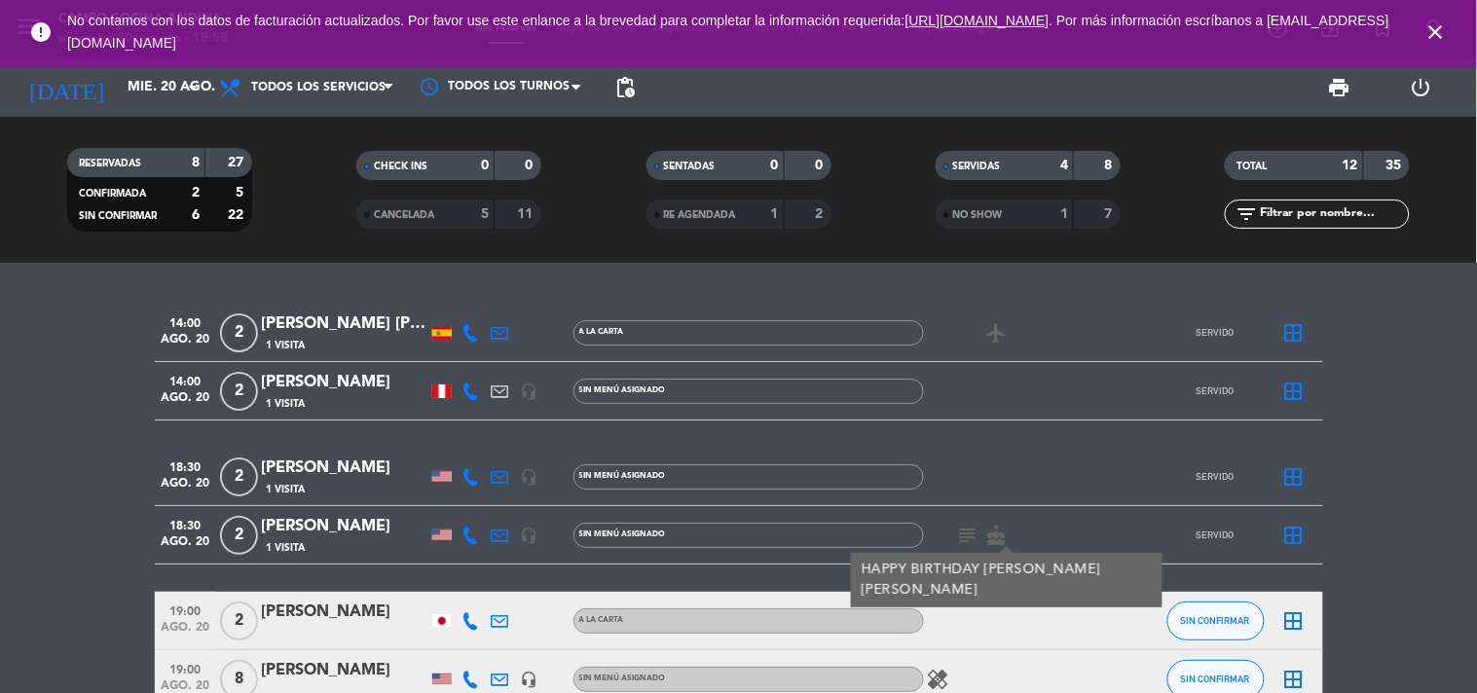
click at [1024, 170] on div "SERVIDAS" at bounding box center [985, 166] width 90 height 22
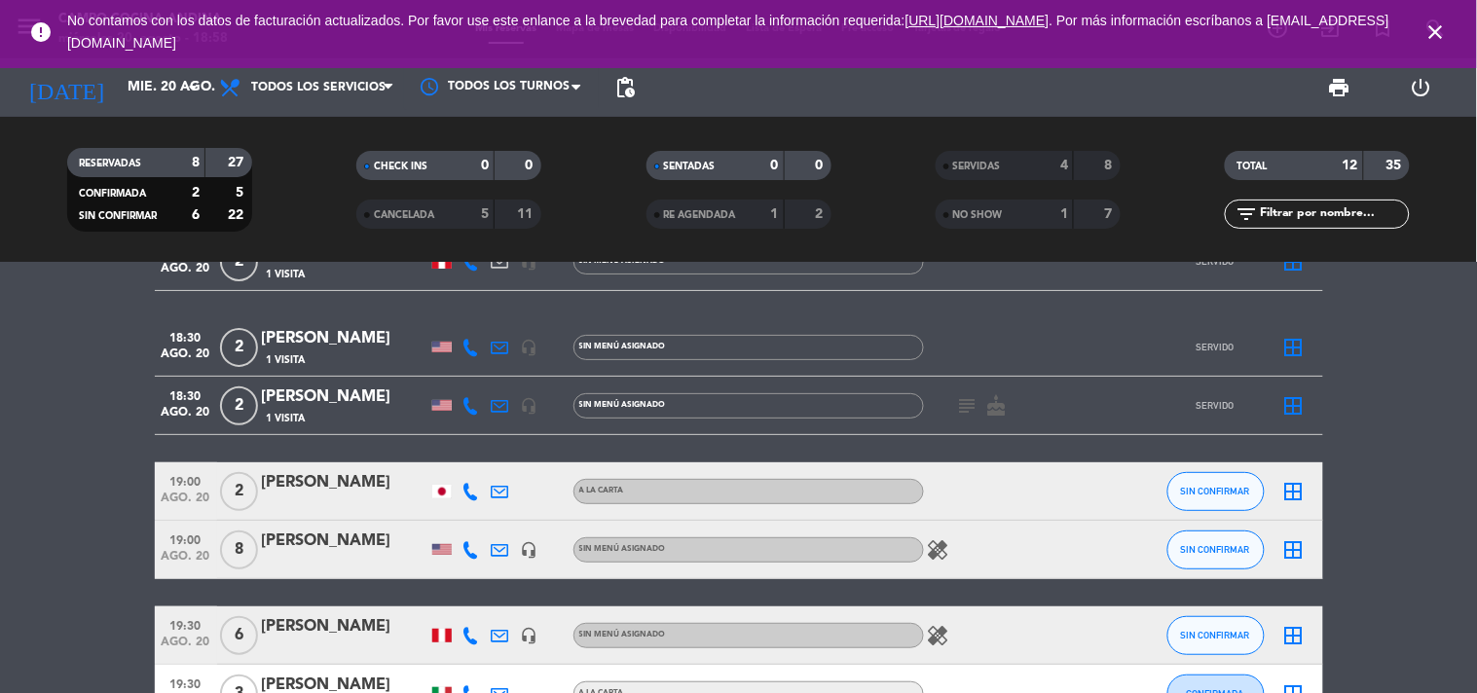
scroll to position [172, 0]
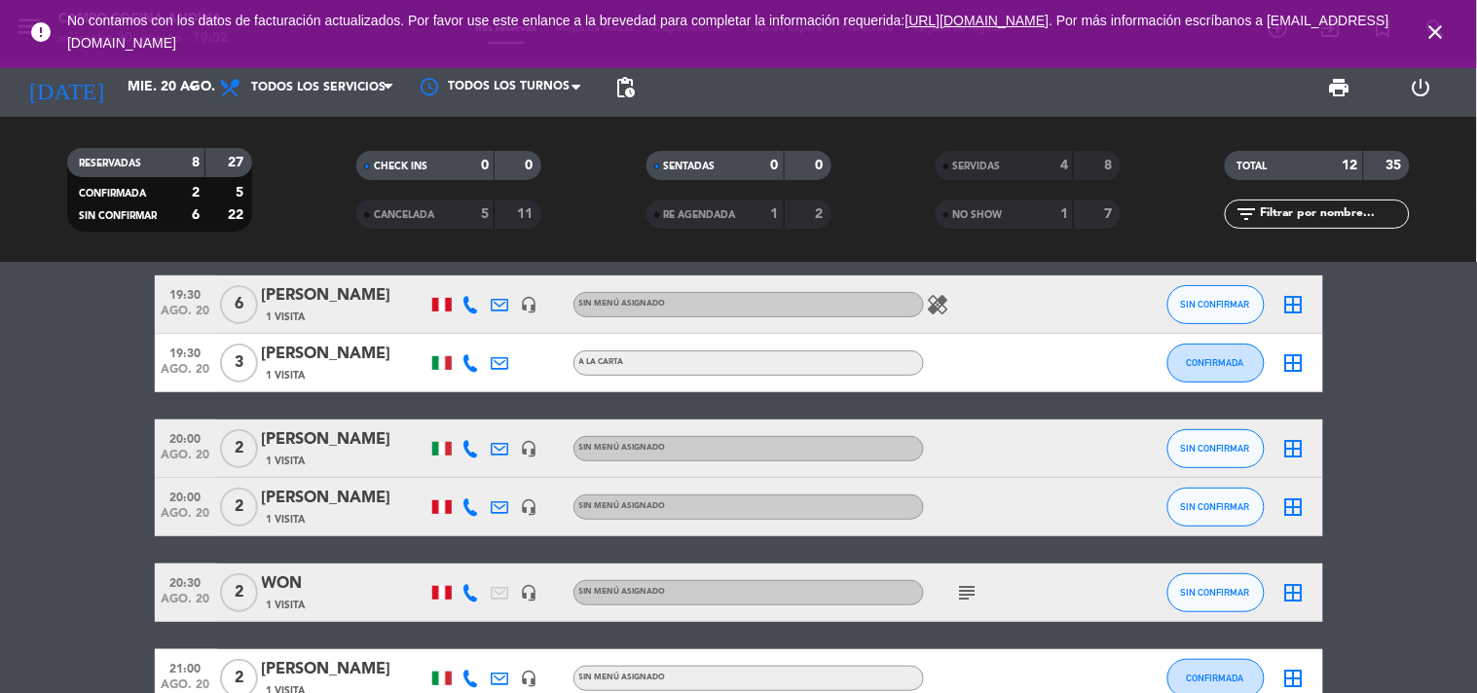
click at [1381, 438] on bookings-row "19:00 ago. 20 2 [PERSON_NAME] 1 Visita A la carta SIN CONFIRMAR border_all 19:0…" at bounding box center [738, 419] width 1477 height 576
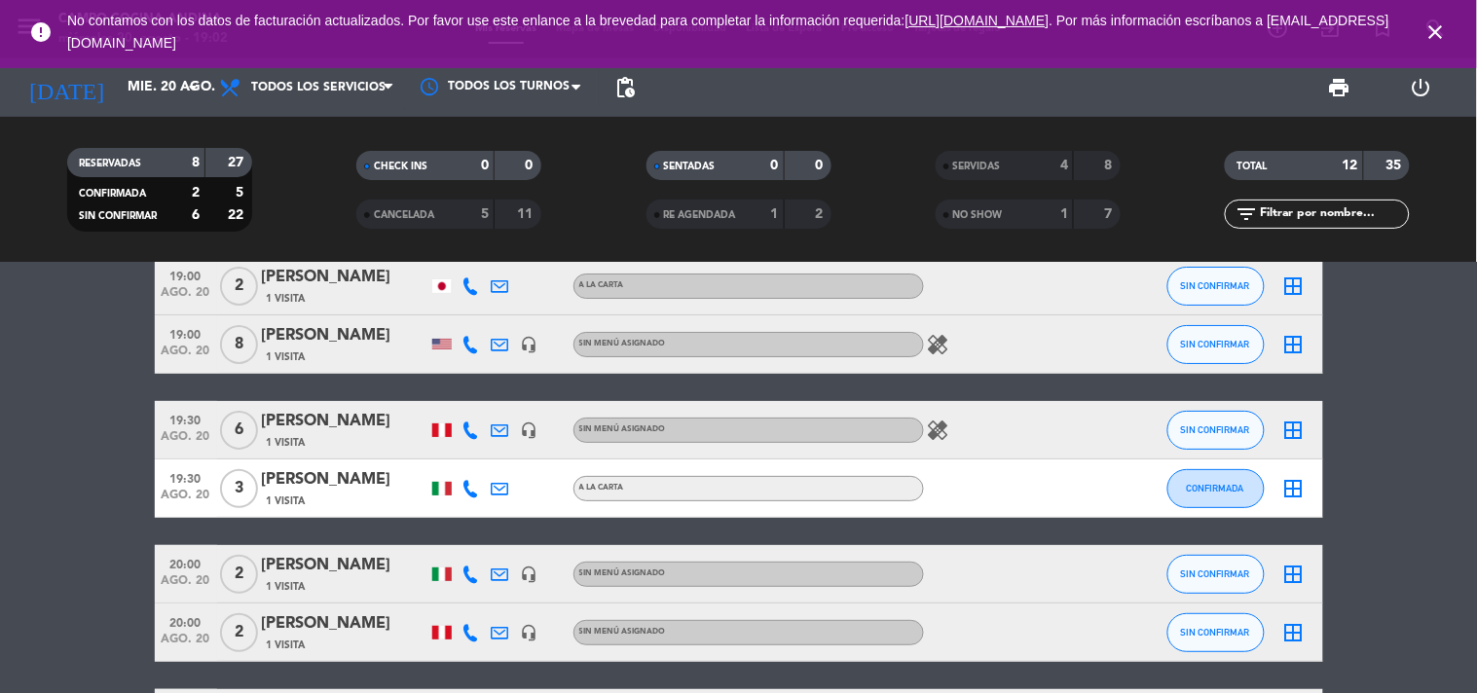
scroll to position [0, 0]
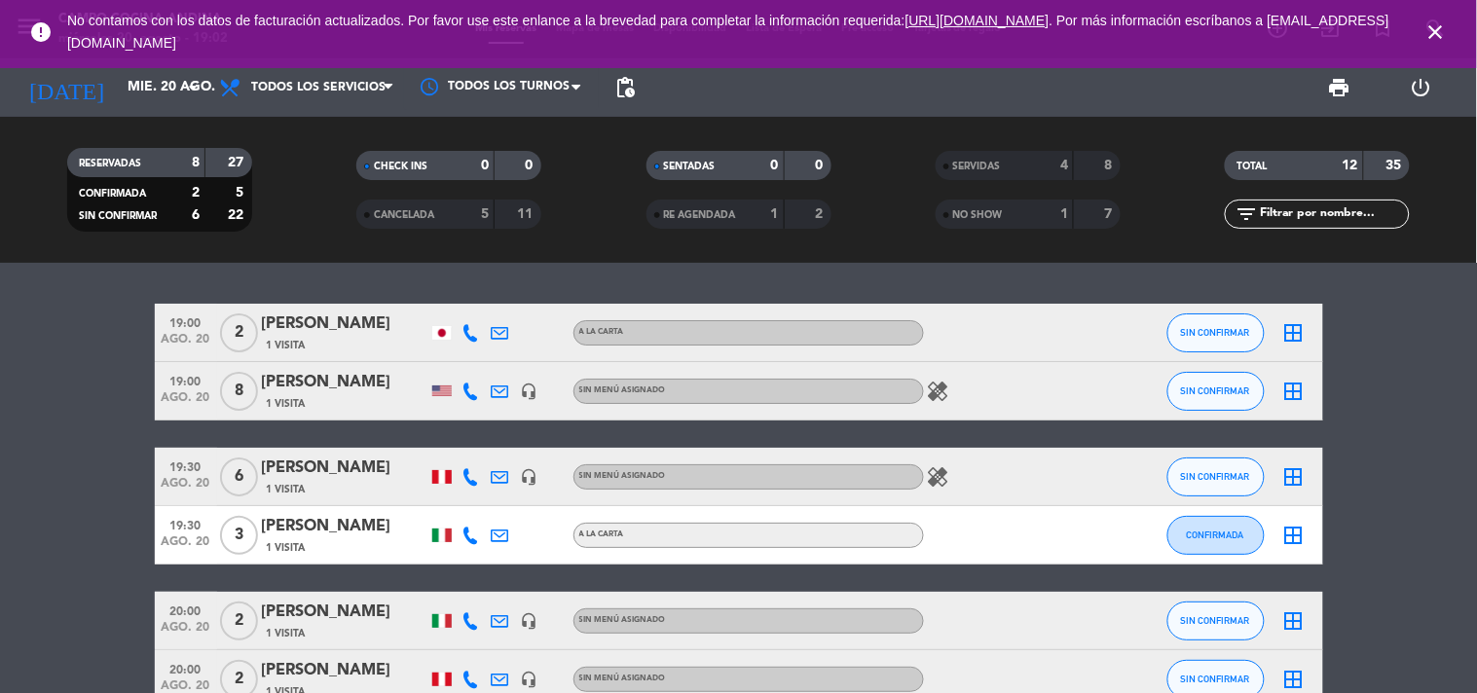
click at [941, 391] on icon "healing" at bounding box center [938, 391] width 23 height 23
click at [1214, 395] on button "SIN CONFIRMAR" at bounding box center [1215, 391] width 97 height 39
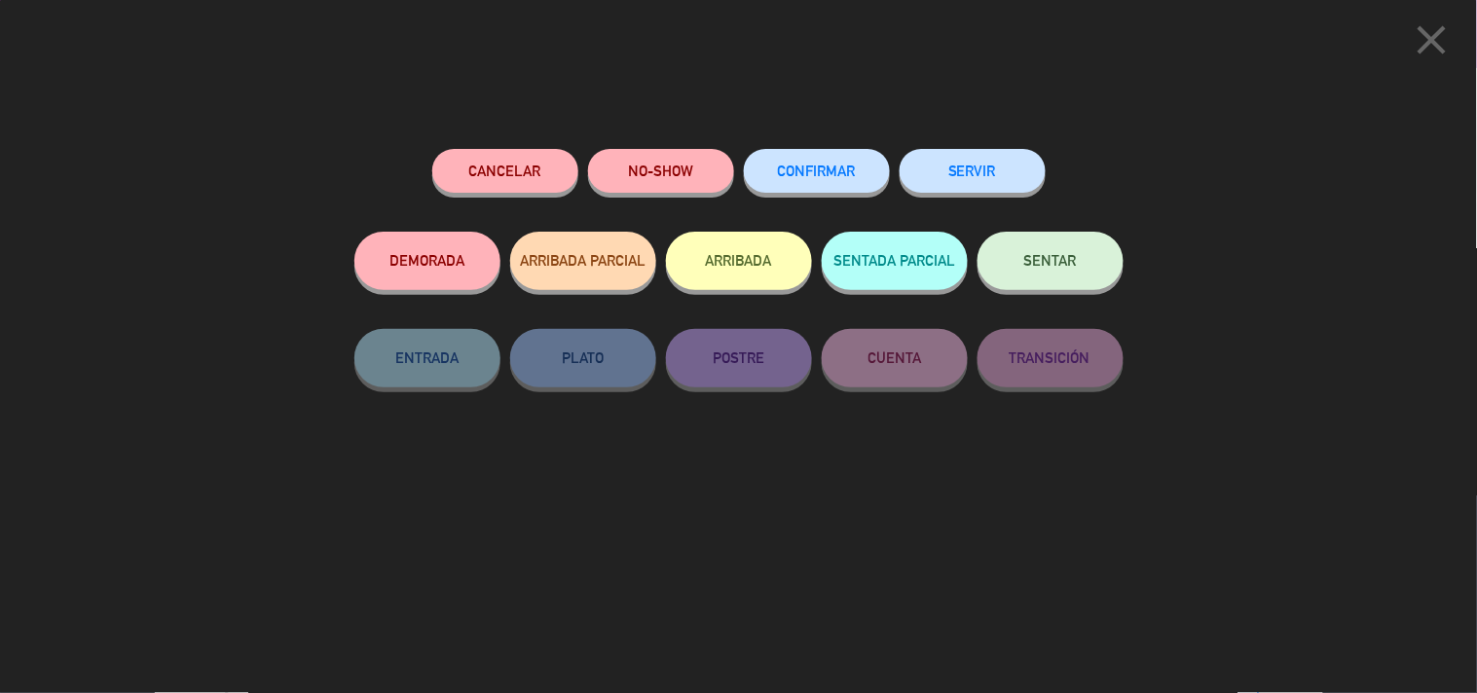
click at [964, 166] on button "SERVIR" at bounding box center [973, 171] width 146 height 44
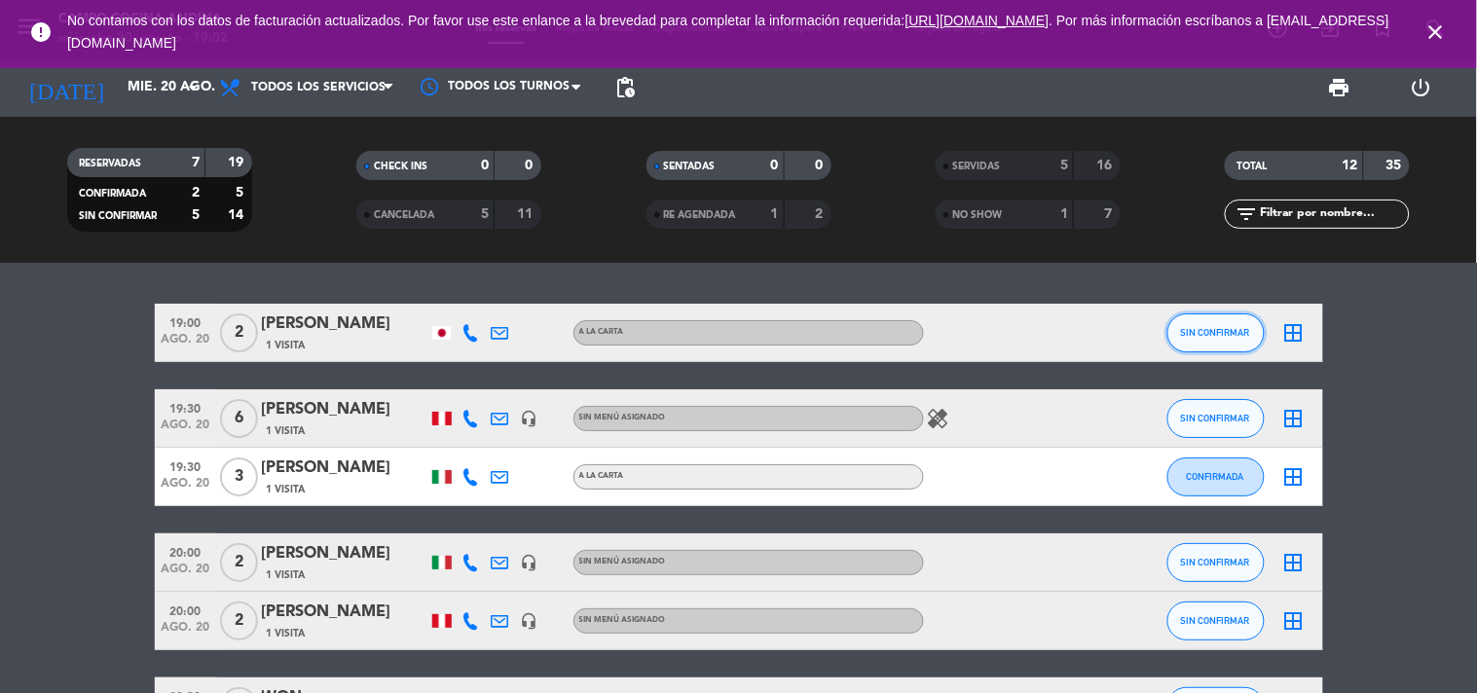
click at [1194, 335] on span "SIN CONFIRMAR" at bounding box center [1215, 332] width 69 height 11
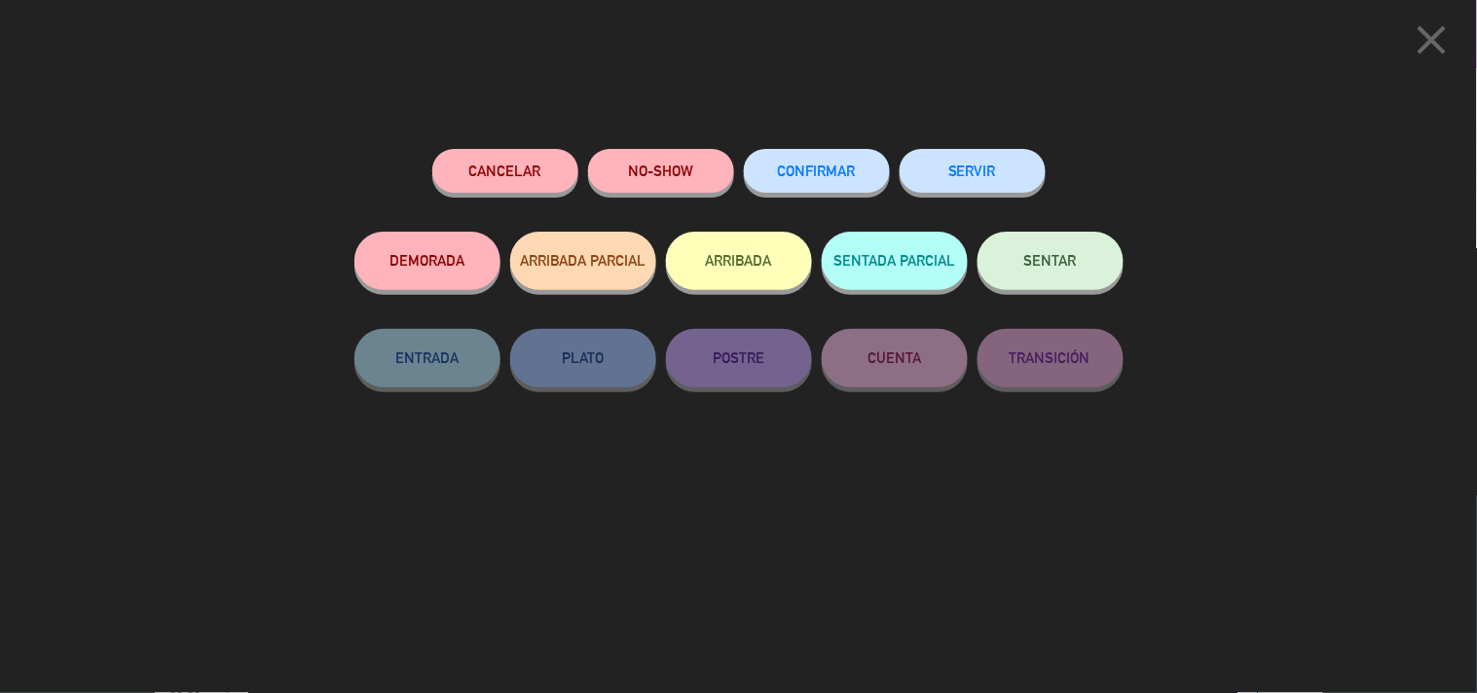
click at [969, 178] on button "SERVIR" at bounding box center [973, 171] width 146 height 44
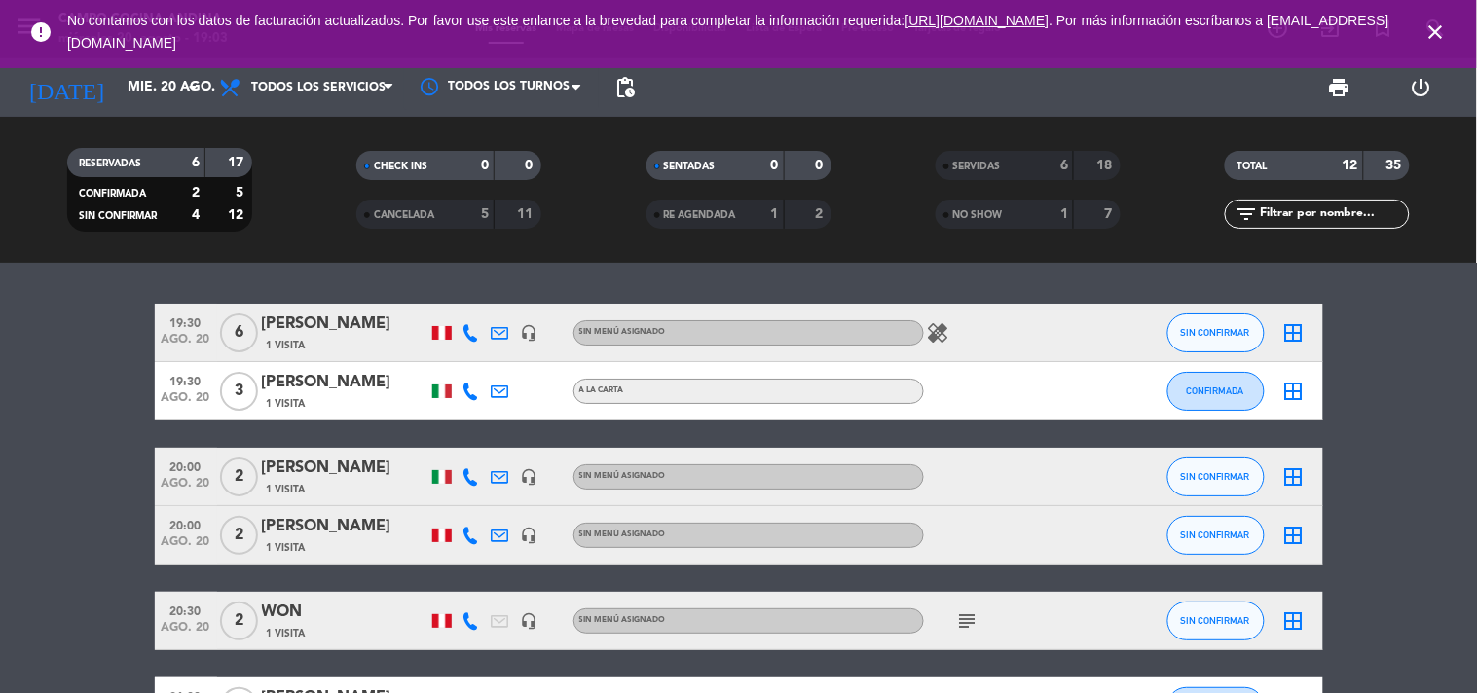
click at [937, 341] on icon "healing" at bounding box center [938, 332] width 23 height 23
click at [1050, 284] on div "19:30 ago. 20 6 [PERSON_NAME] 1 Visita headset_mic Sin menú asignado healing Al…" at bounding box center [738, 478] width 1477 height 430
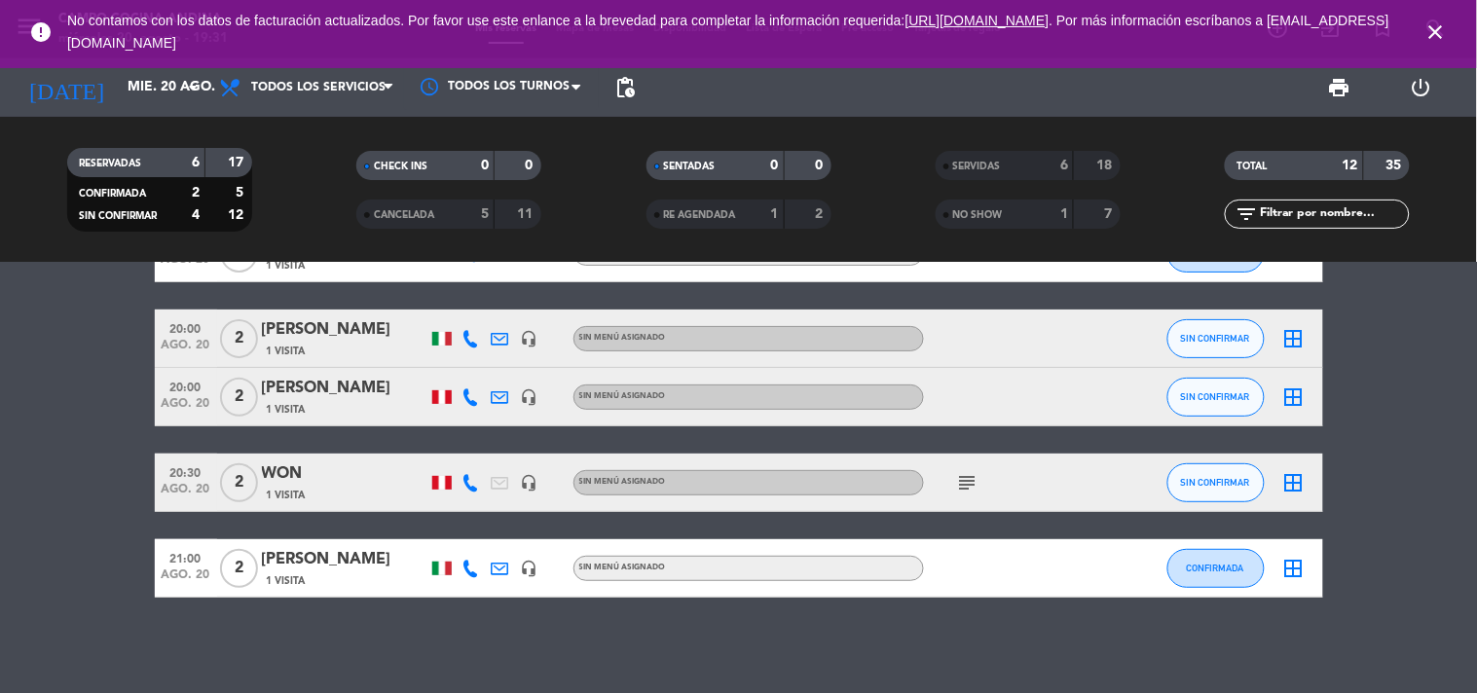
scroll to position [139, 0]
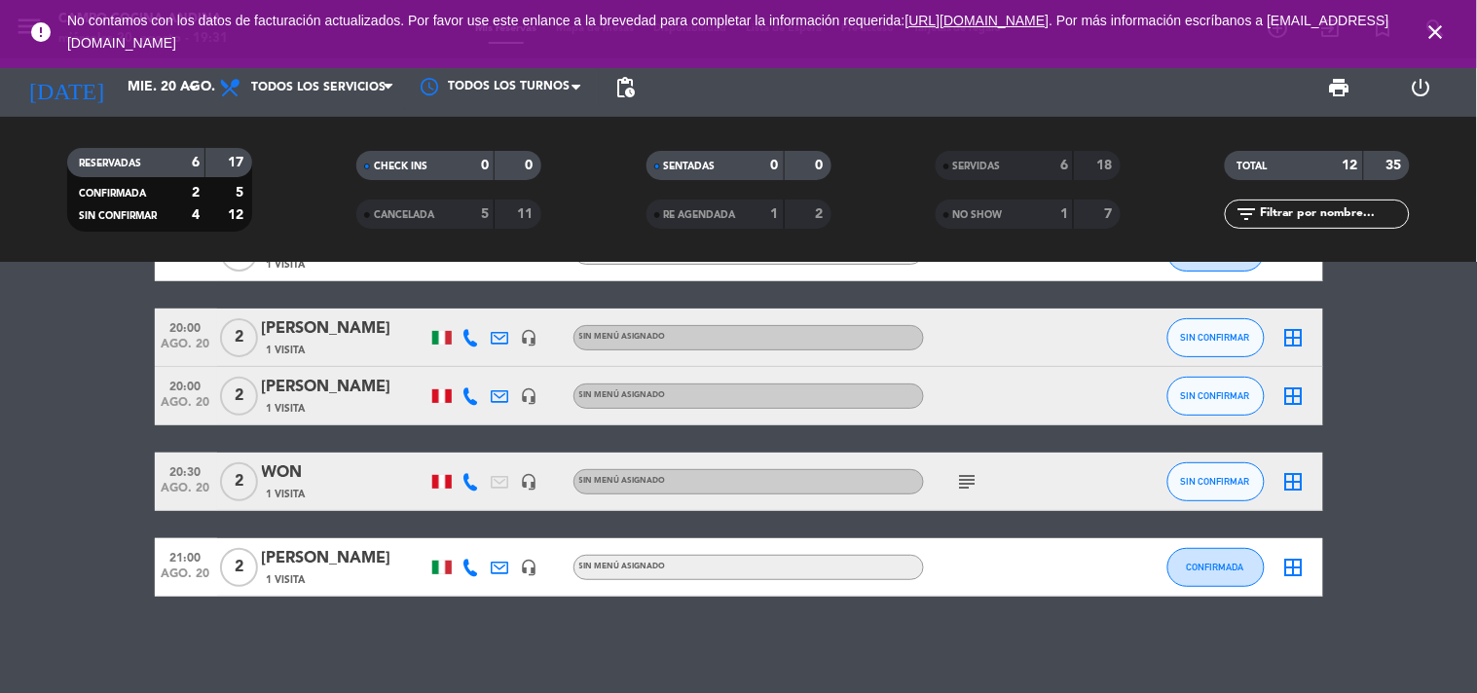
click at [1456, 431] on bookings-row "19:30 ago. 20 6 [PERSON_NAME] 1 Visita headset_mic Sin menú asignado healing SI…" at bounding box center [738, 381] width 1477 height 432
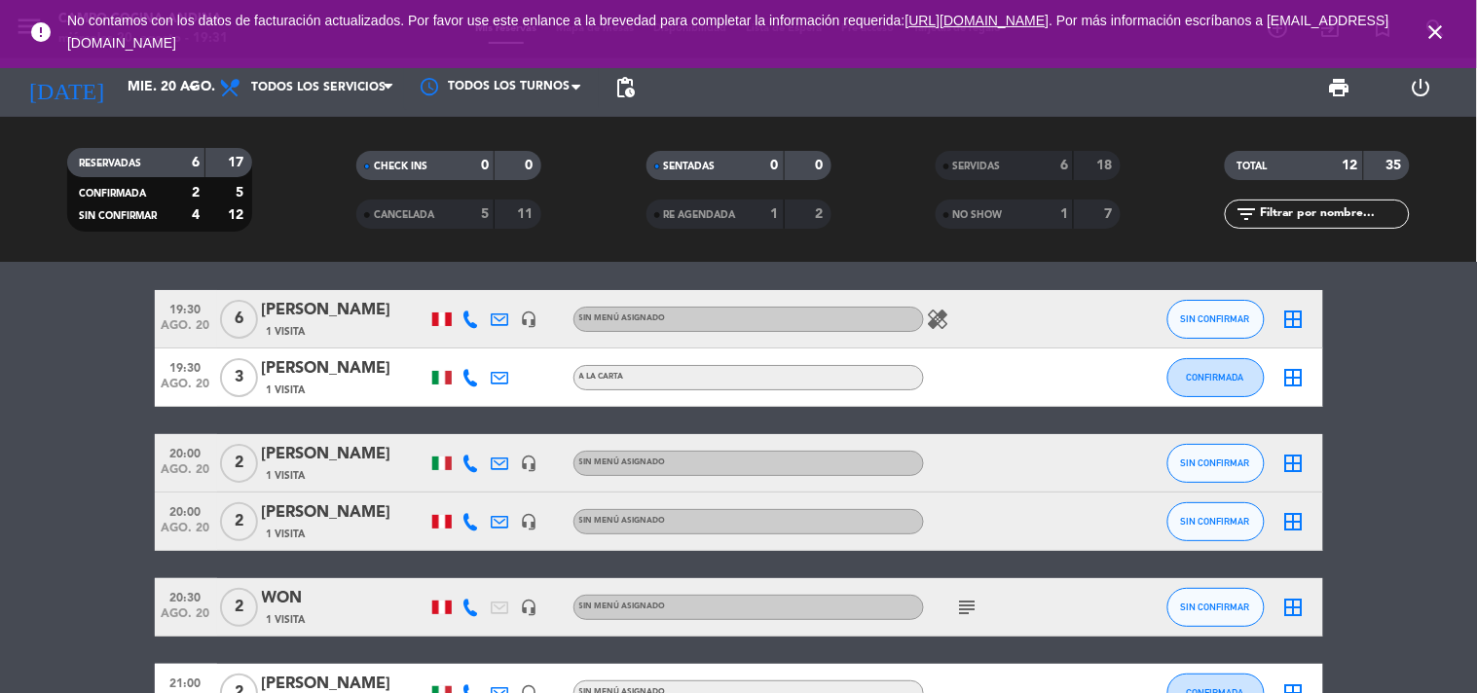
scroll to position [0, 0]
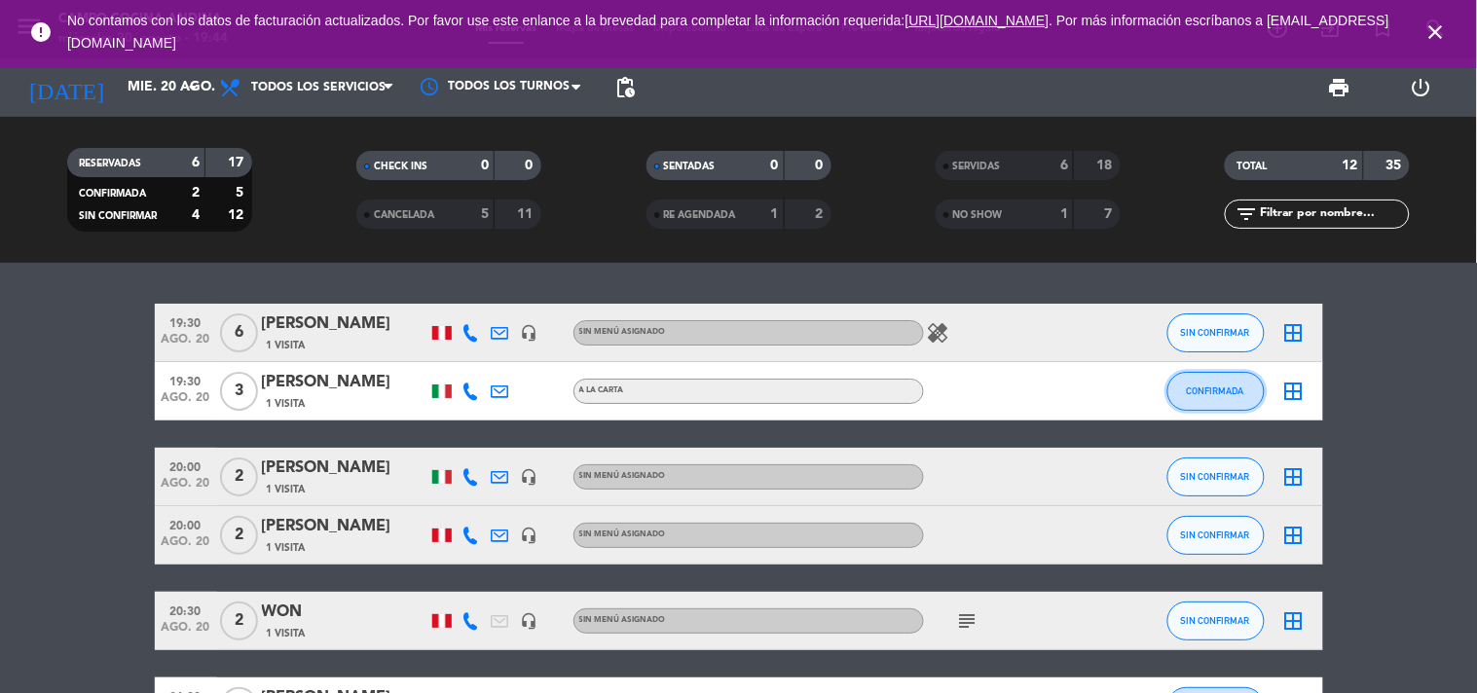
click at [1229, 387] on span "CONFIRMADA" at bounding box center [1215, 391] width 57 height 11
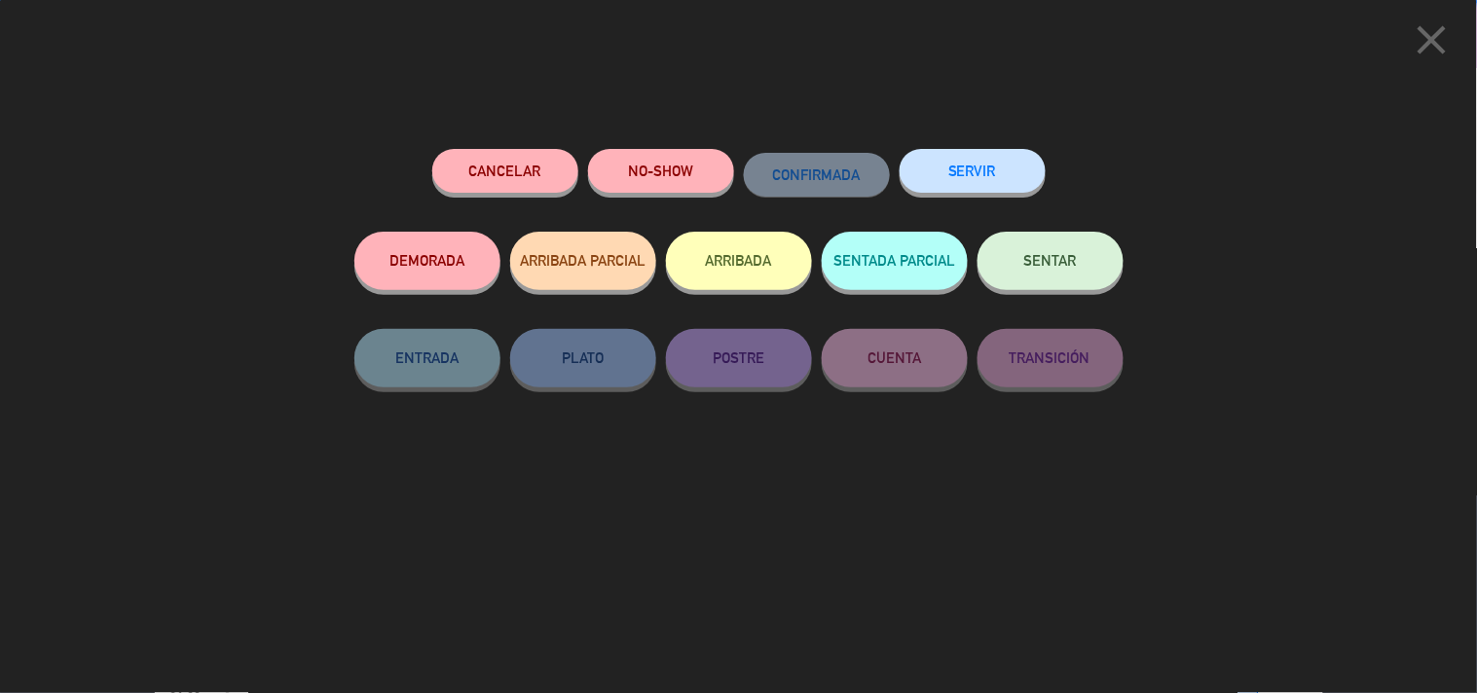
click at [976, 164] on button "SERVIR" at bounding box center [973, 171] width 146 height 44
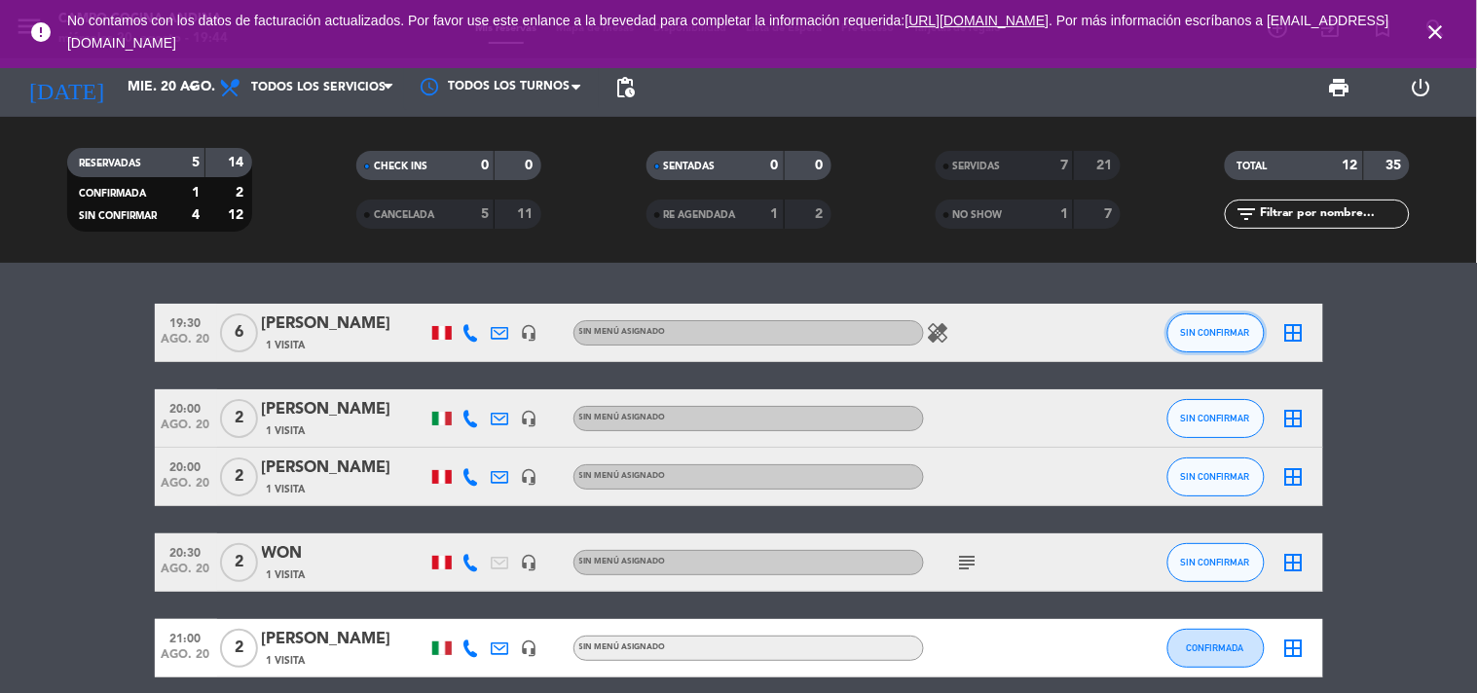
click at [1198, 336] on span "SIN CONFIRMAR" at bounding box center [1215, 332] width 69 height 11
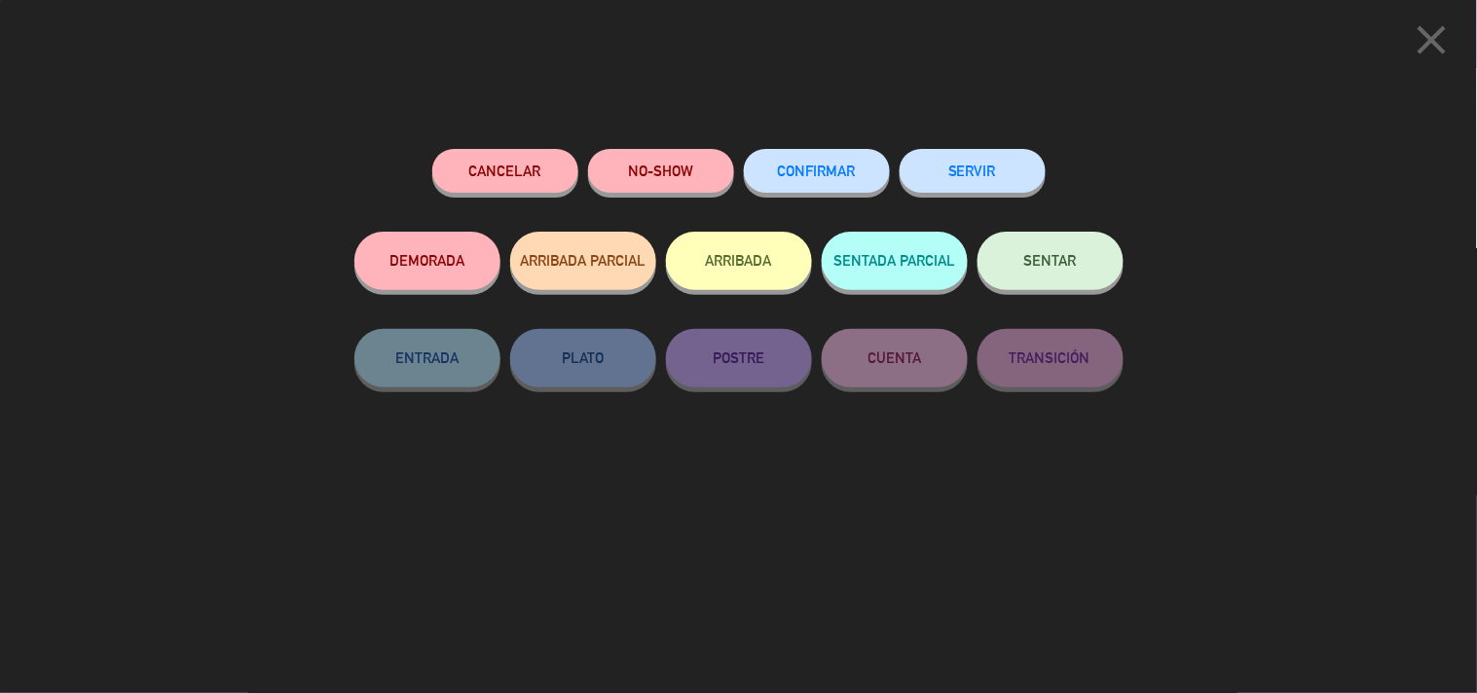
click at [971, 159] on button "SERVIR" at bounding box center [973, 171] width 146 height 44
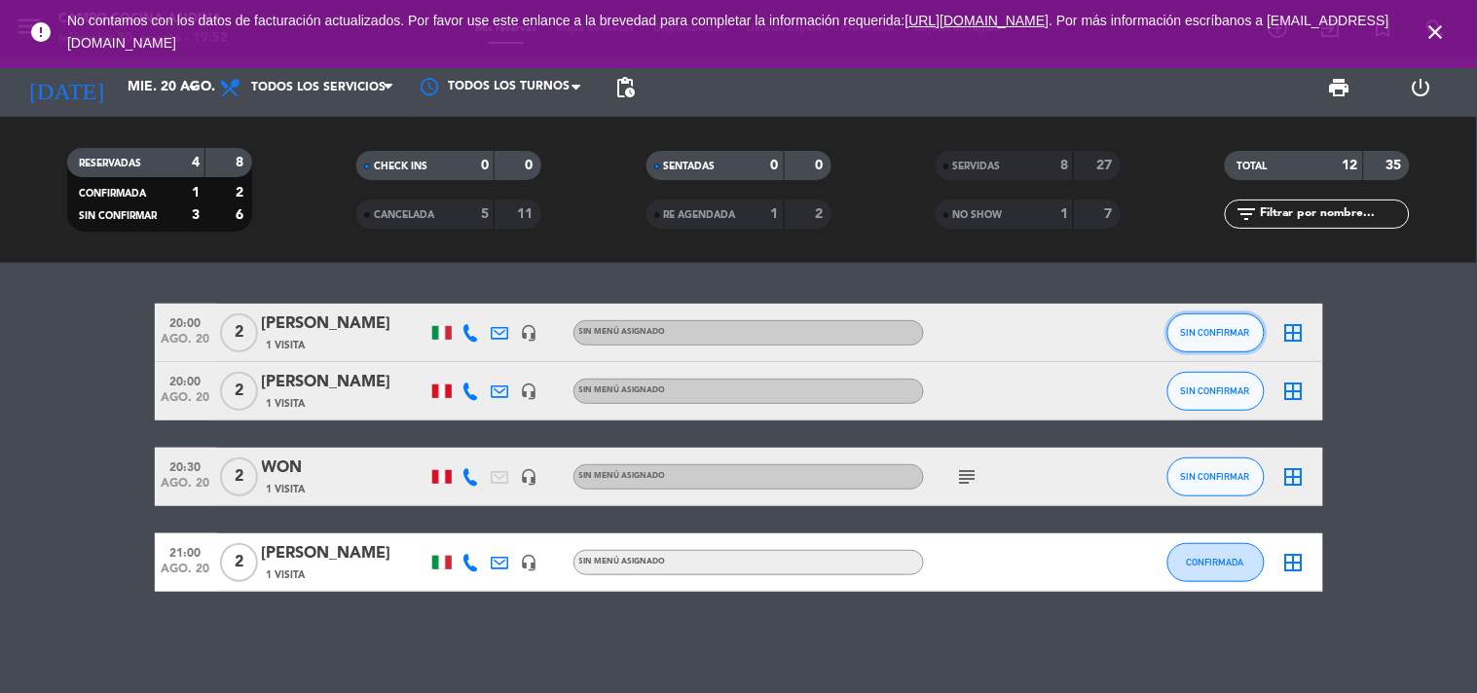
click at [1242, 319] on button "SIN CONFIRMAR" at bounding box center [1215, 332] width 97 height 39
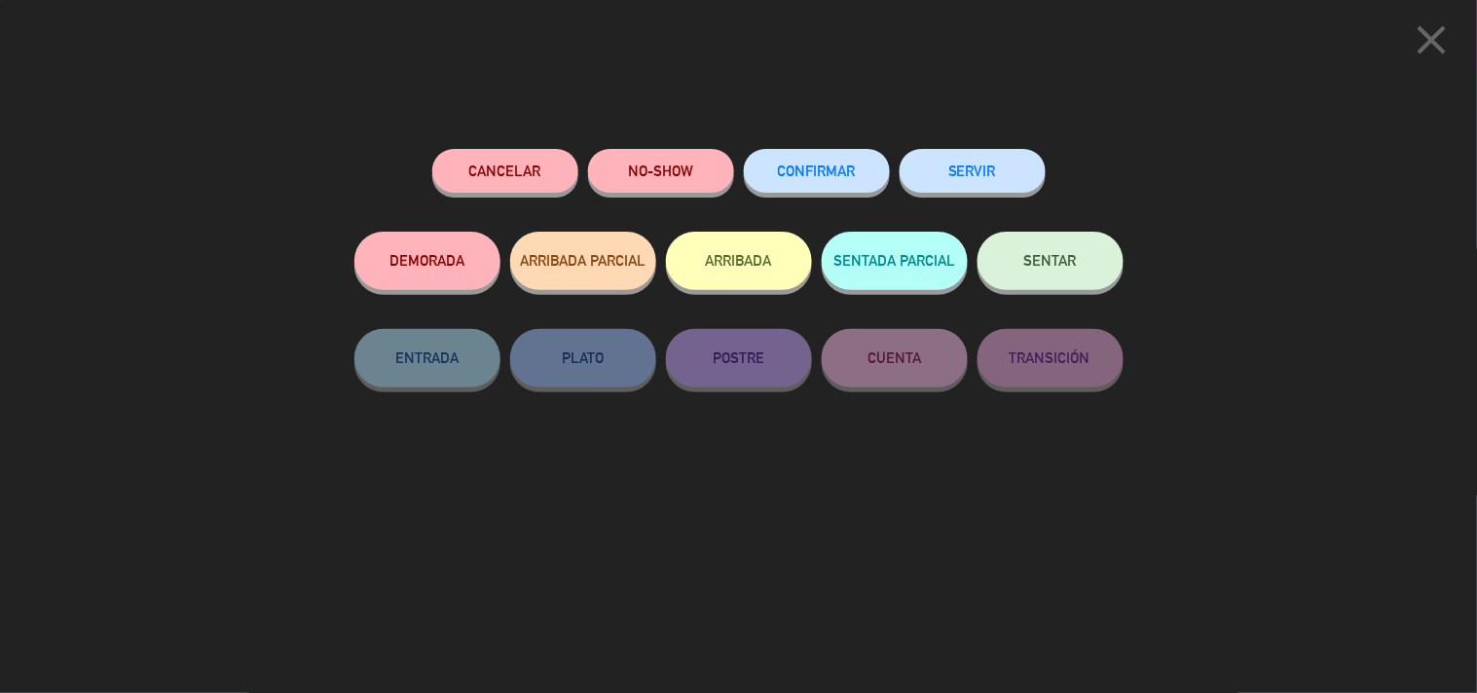
click at [954, 163] on button "SERVIR" at bounding box center [973, 171] width 146 height 44
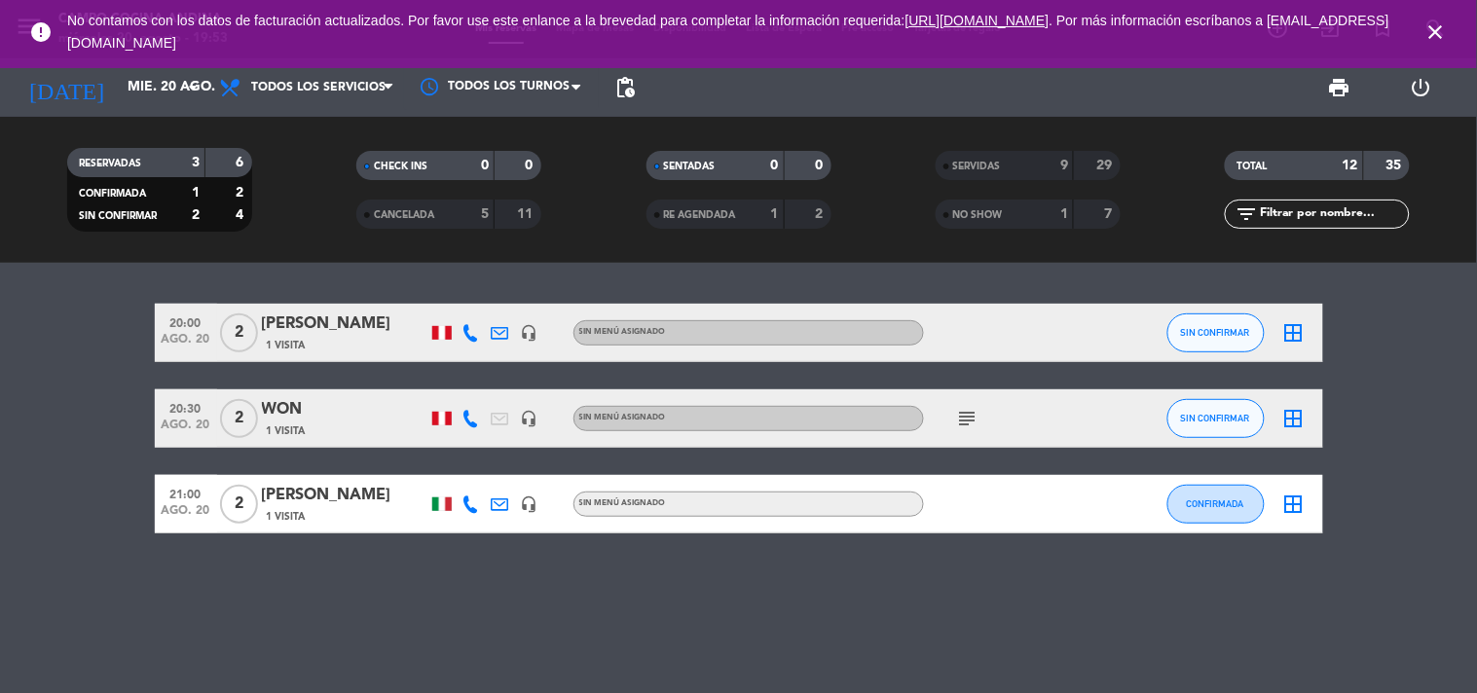
click at [958, 424] on icon "subject" at bounding box center [967, 418] width 23 height 23
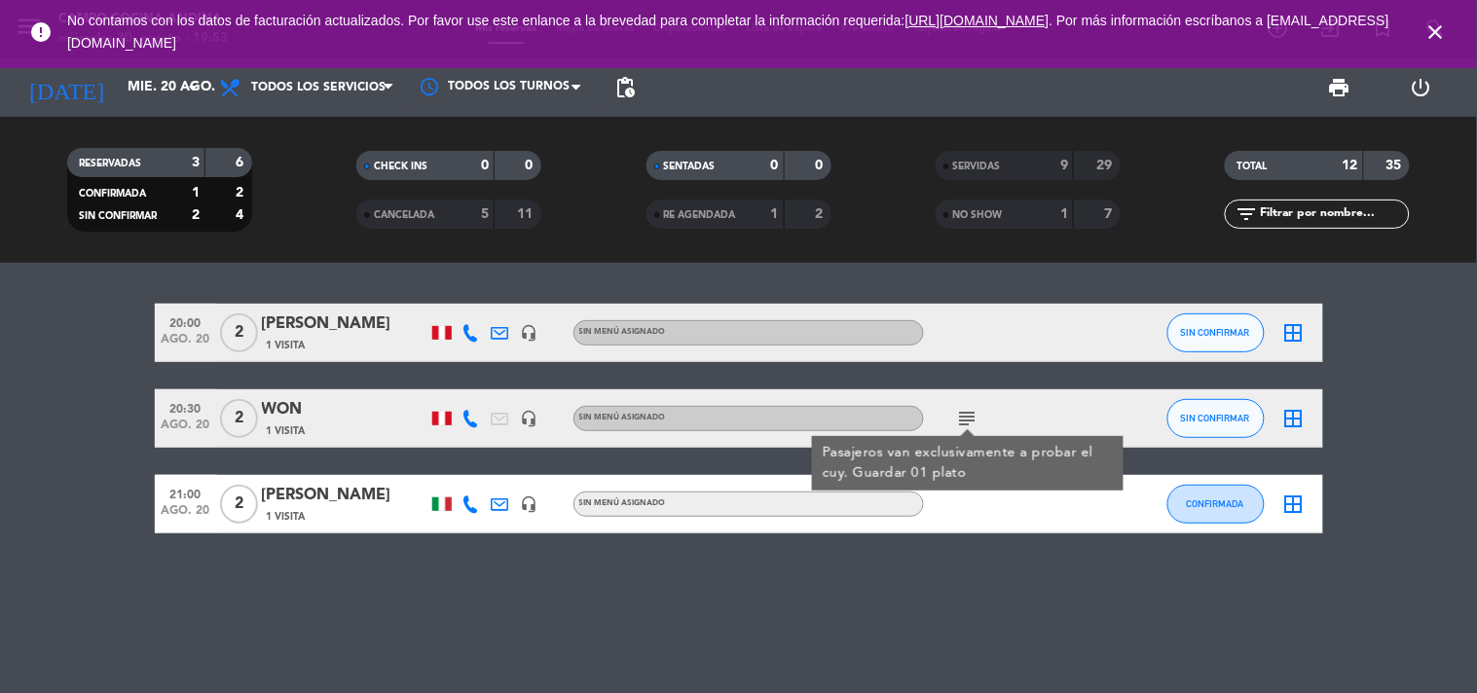
click at [958, 424] on icon "subject" at bounding box center [967, 418] width 23 height 23
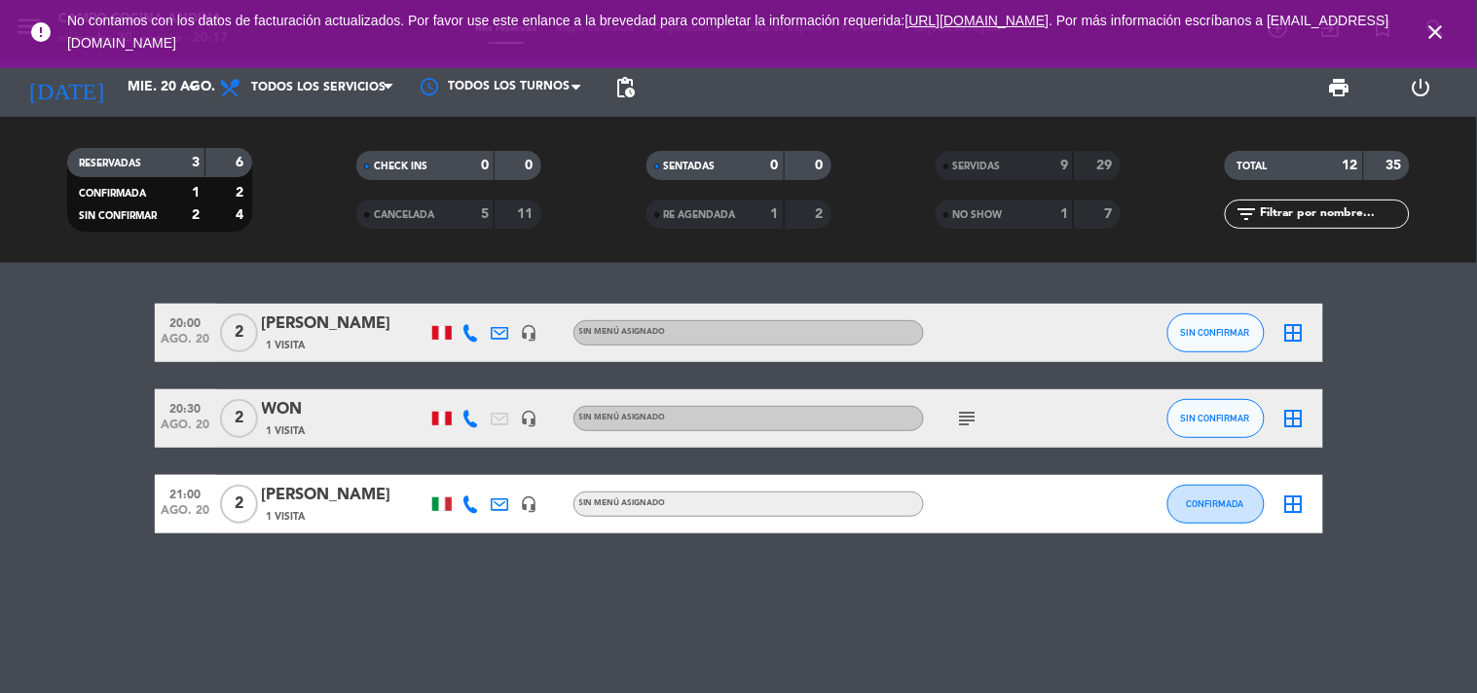
click at [1175, 322] on button "SIN CONFIRMAR" at bounding box center [1215, 332] width 97 height 39
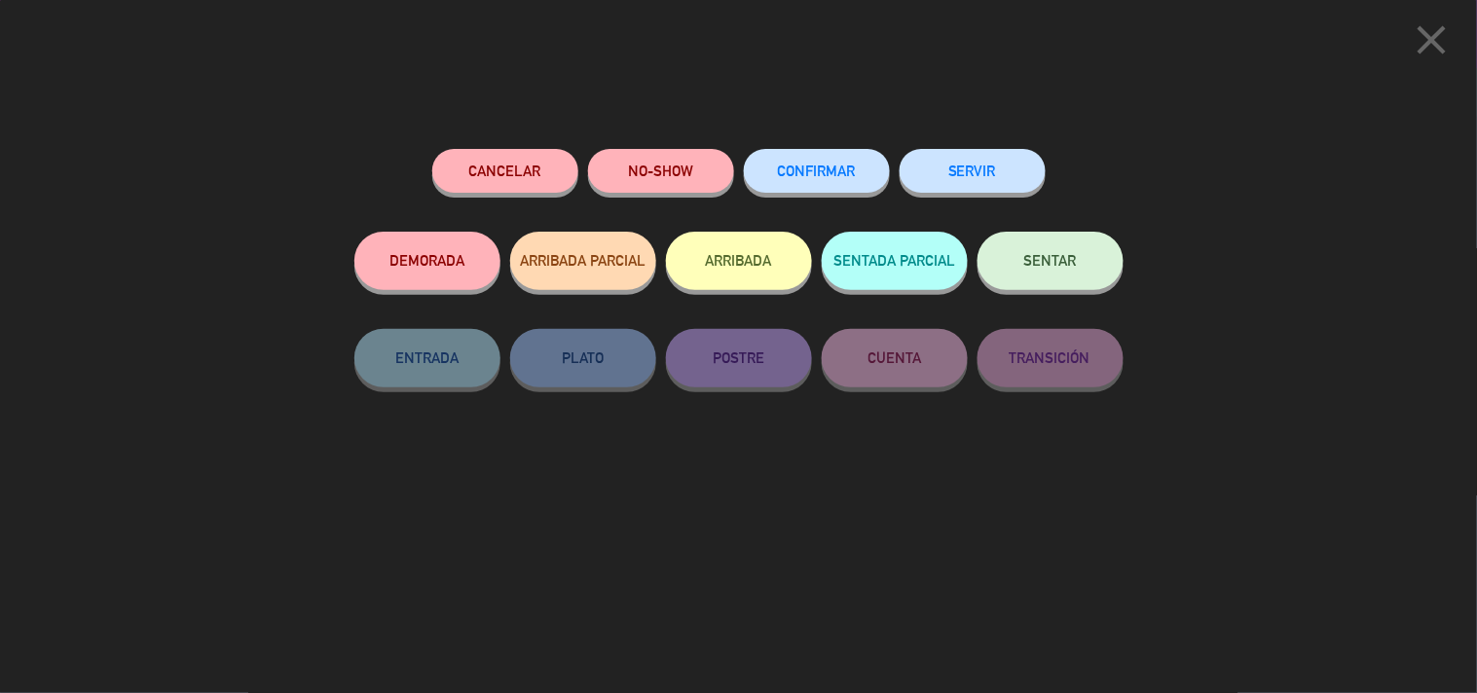
click at [941, 163] on button "SERVIR" at bounding box center [973, 171] width 146 height 44
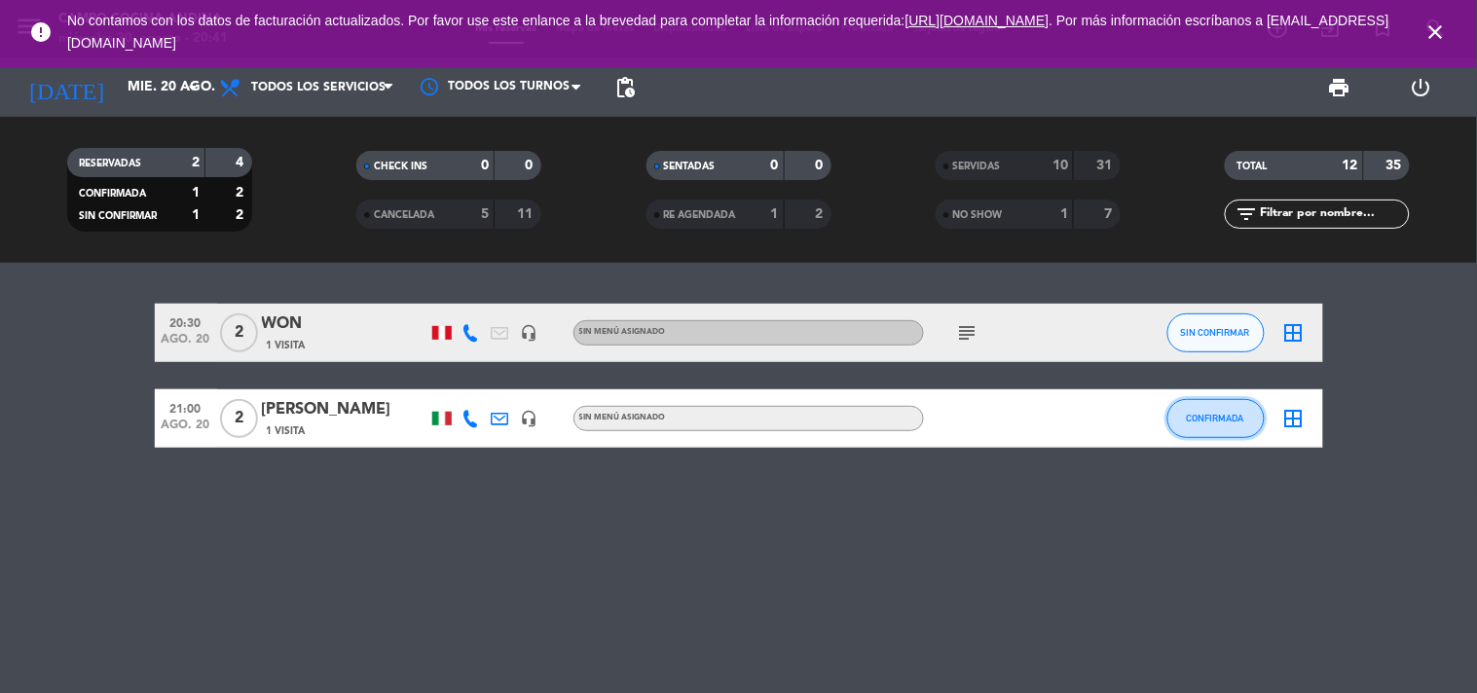
click at [1242, 424] on button "CONFIRMADA" at bounding box center [1215, 418] width 97 height 39
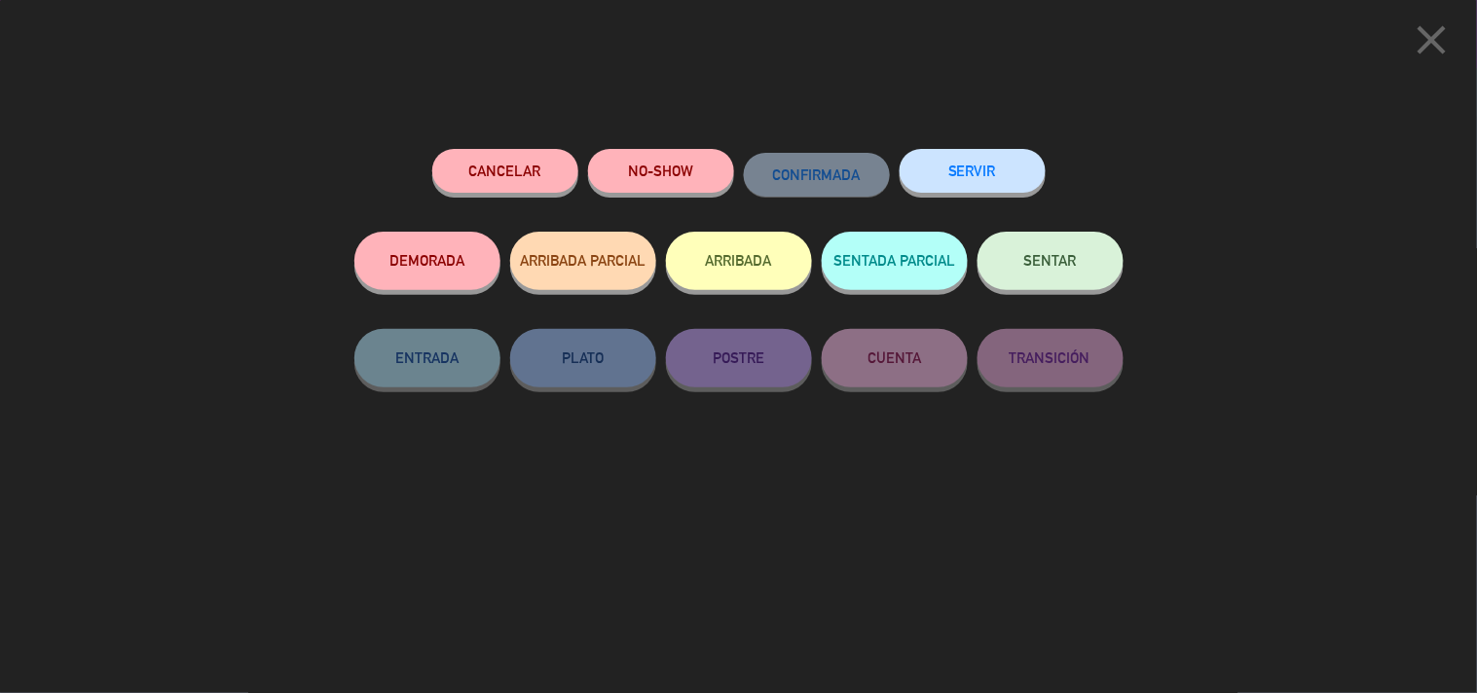
click at [957, 180] on button "SERVIR" at bounding box center [973, 171] width 146 height 44
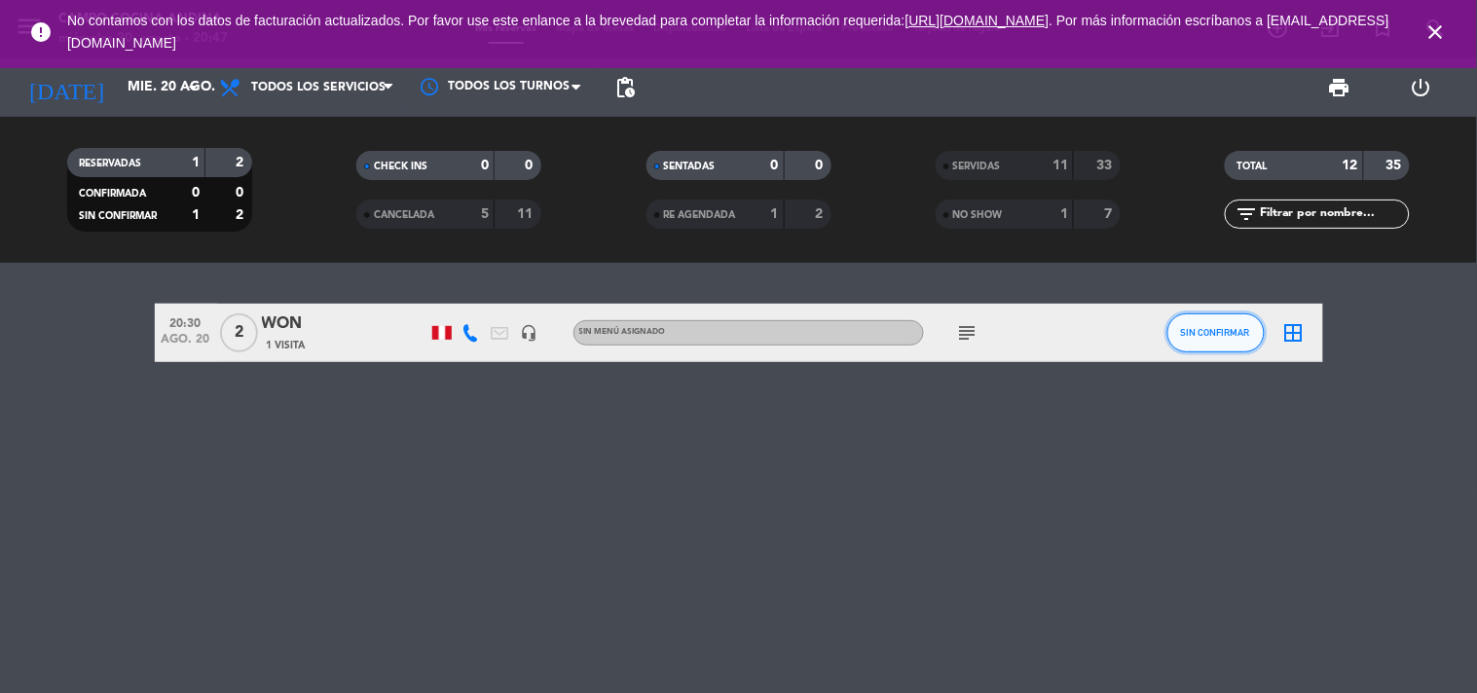
click at [1210, 322] on button "SIN CONFIRMAR" at bounding box center [1215, 332] width 97 height 39
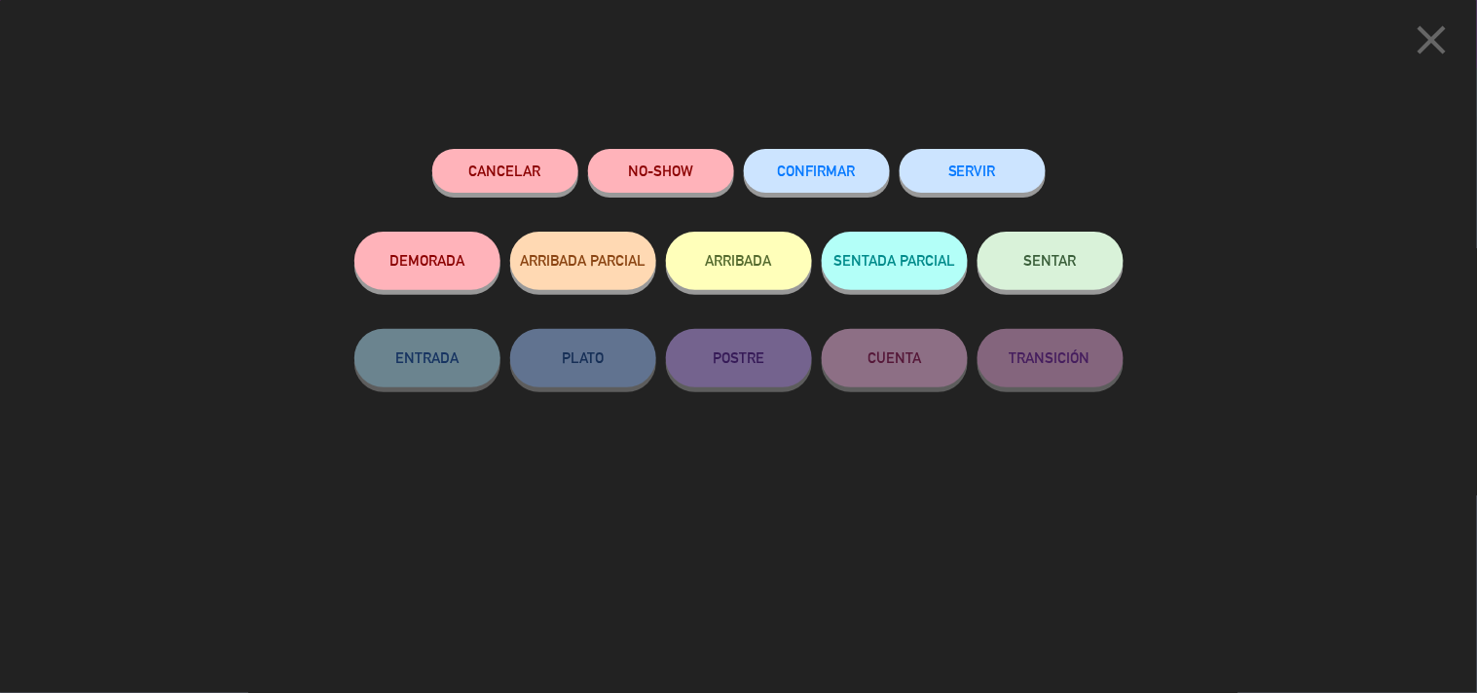
click at [1000, 156] on button "SERVIR" at bounding box center [973, 171] width 146 height 44
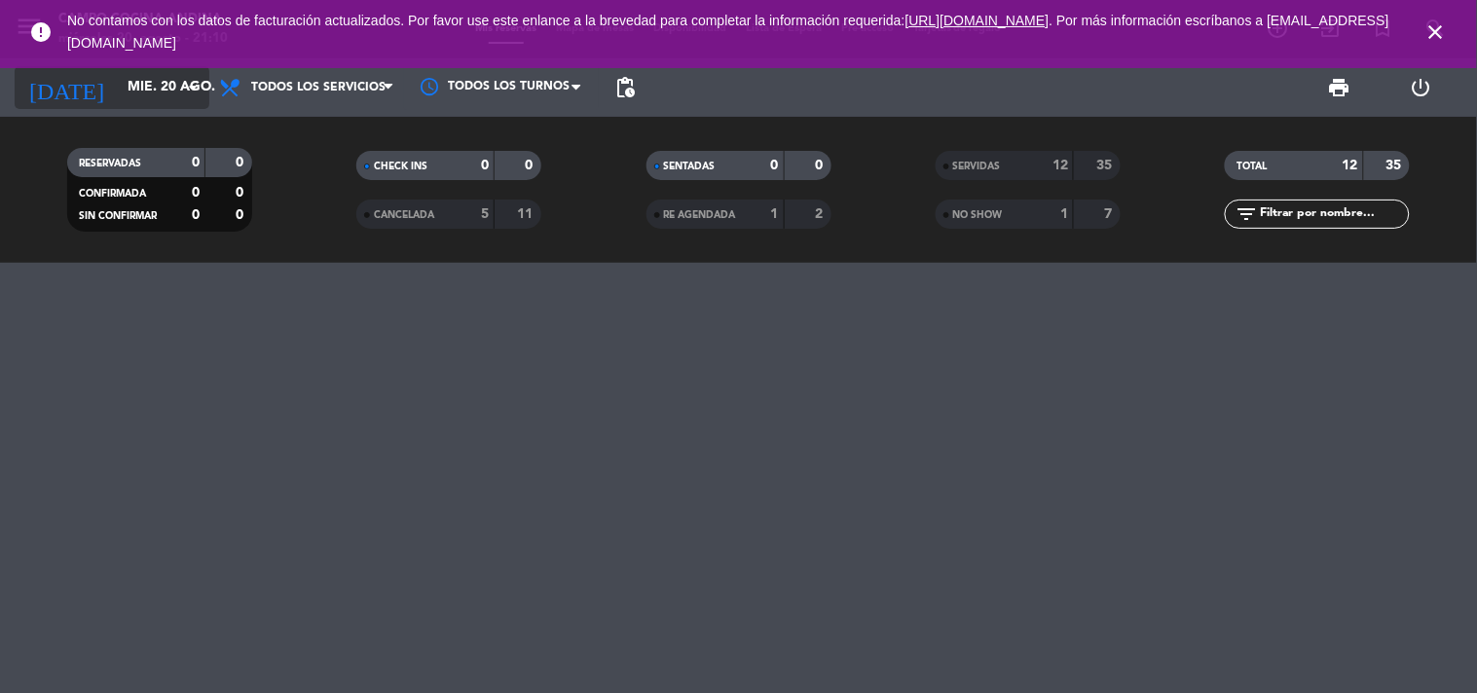
click at [118, 72] on input "mié. 20 ago." at bounding box center [210, 87] width 185 height 35
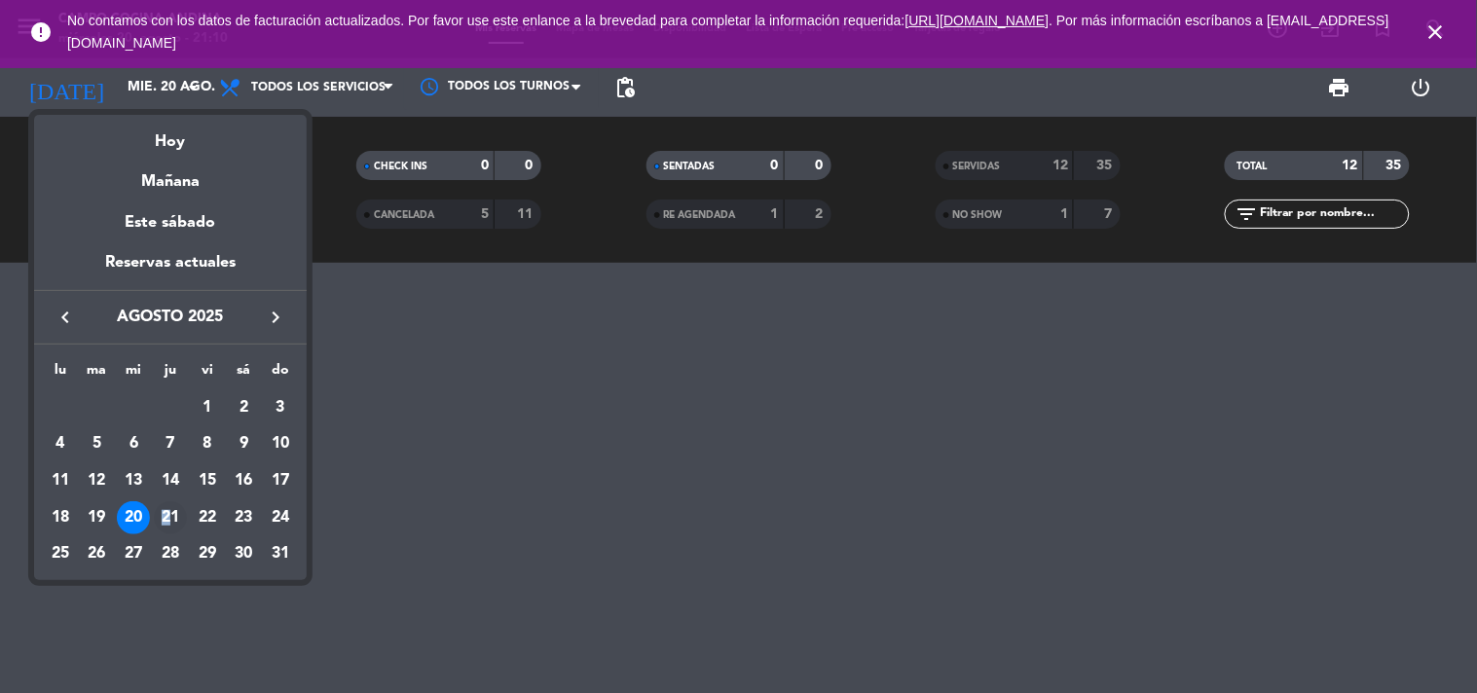
click at [168, 500] on td "21" at bounding box center [170, 517] width 37 height 37
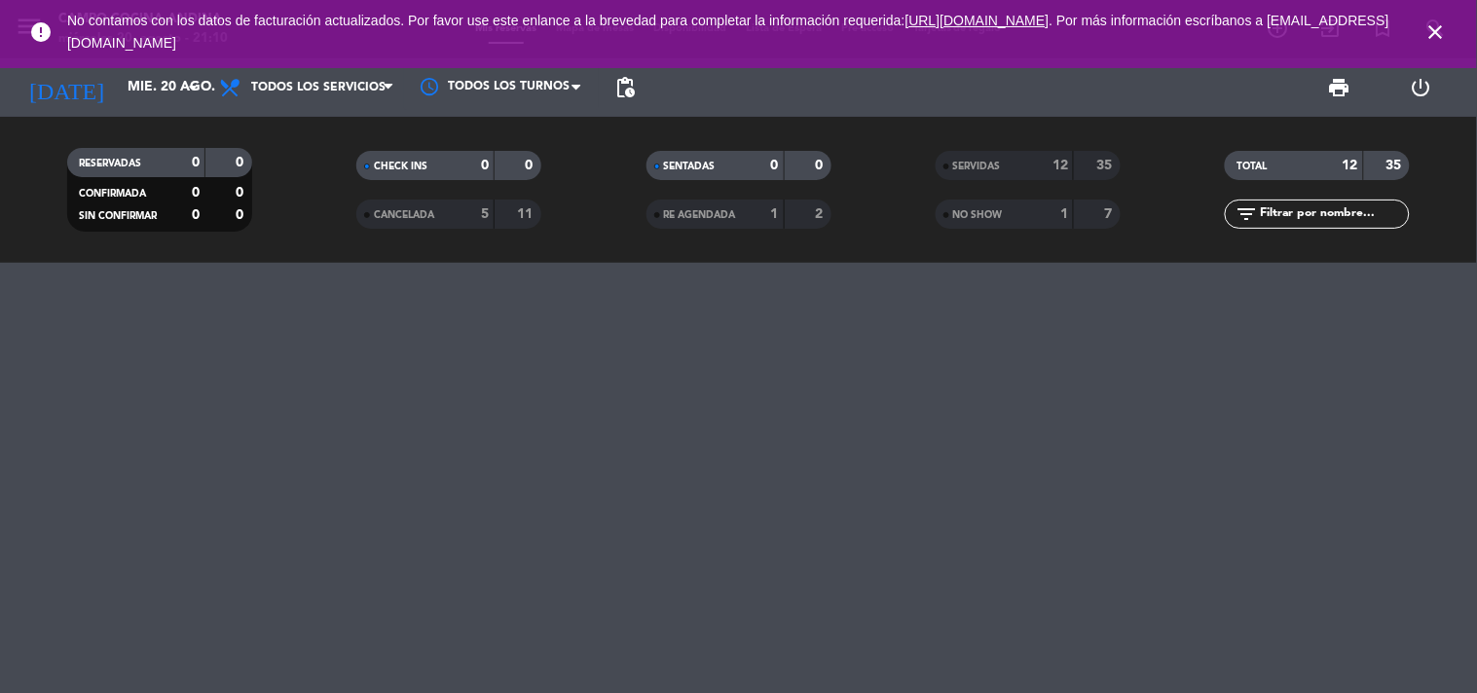
type input "jue. 21 ago."
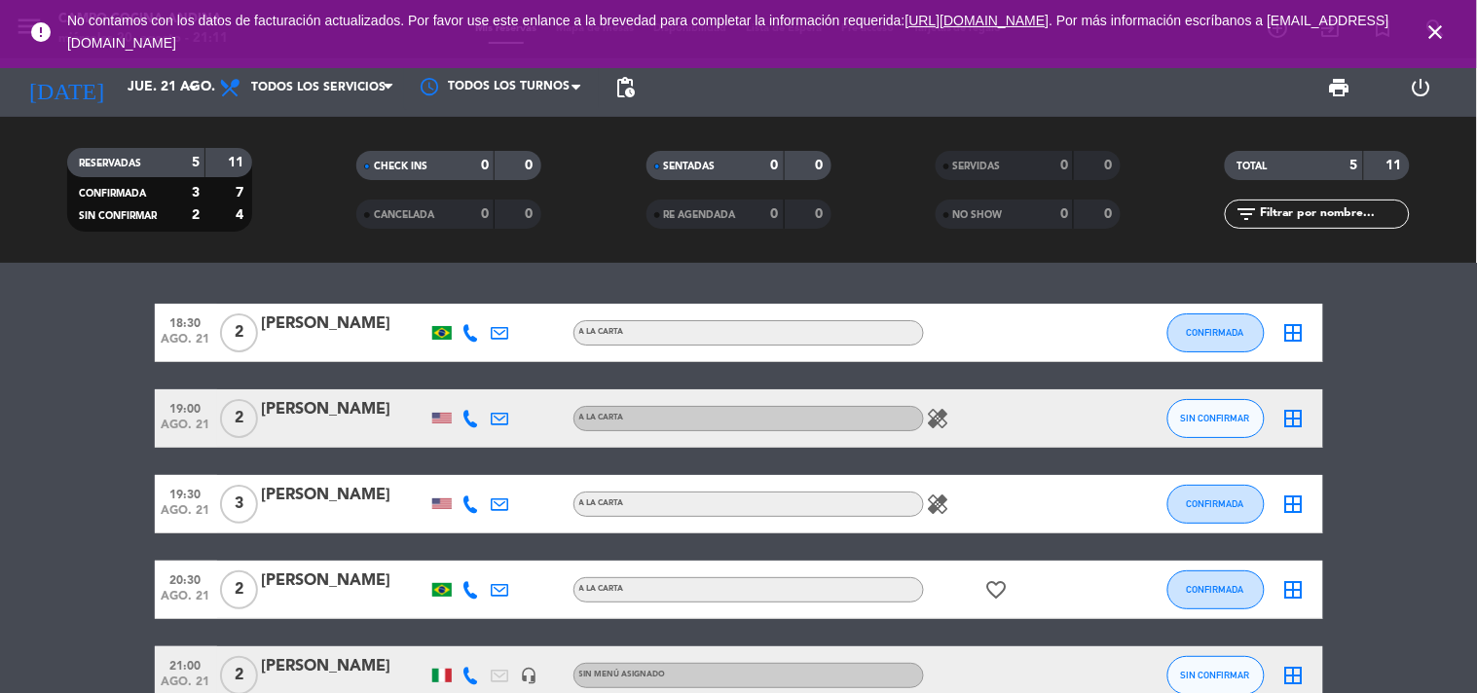
click at [1432, 29] on icon "close" at bounding box center [1435, 31] width 23 height 23
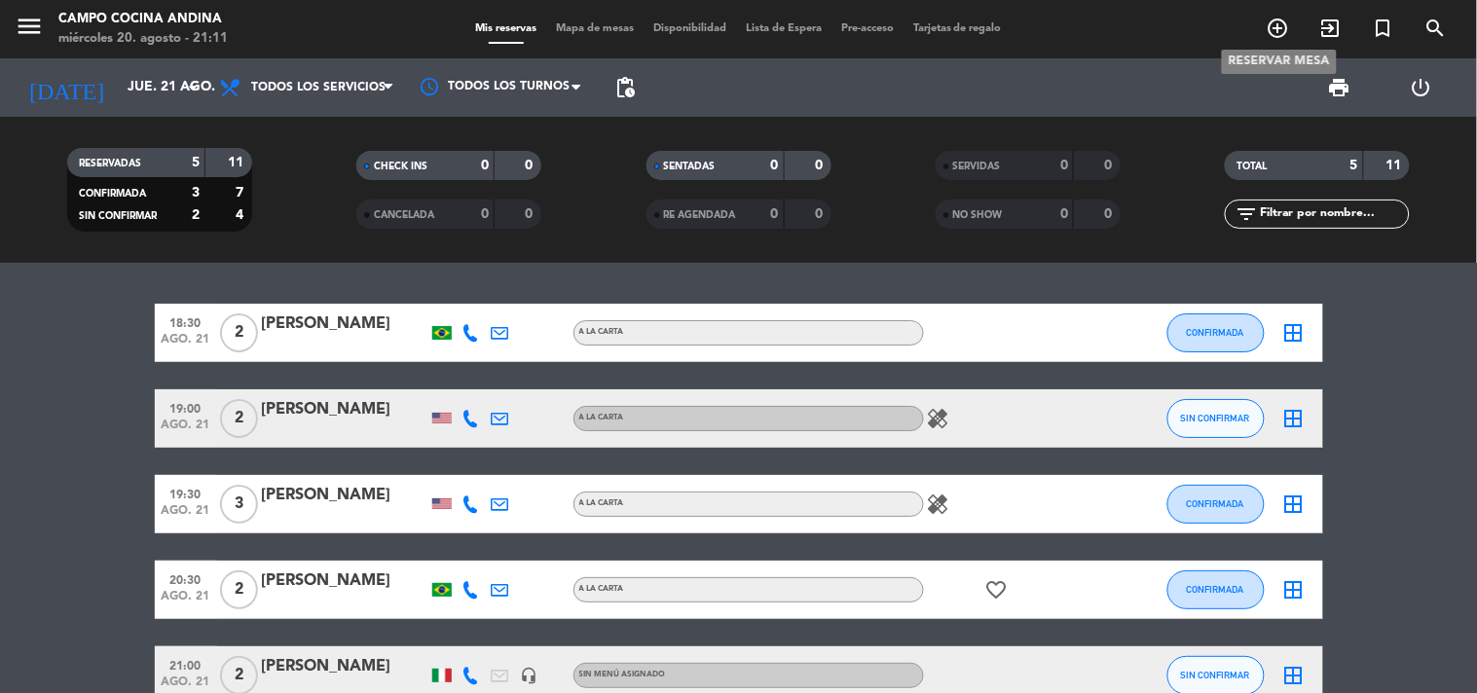
click at [1270, 43] on span "add_circle_outline" at bounding box center [1278, 28] width 53 height 33
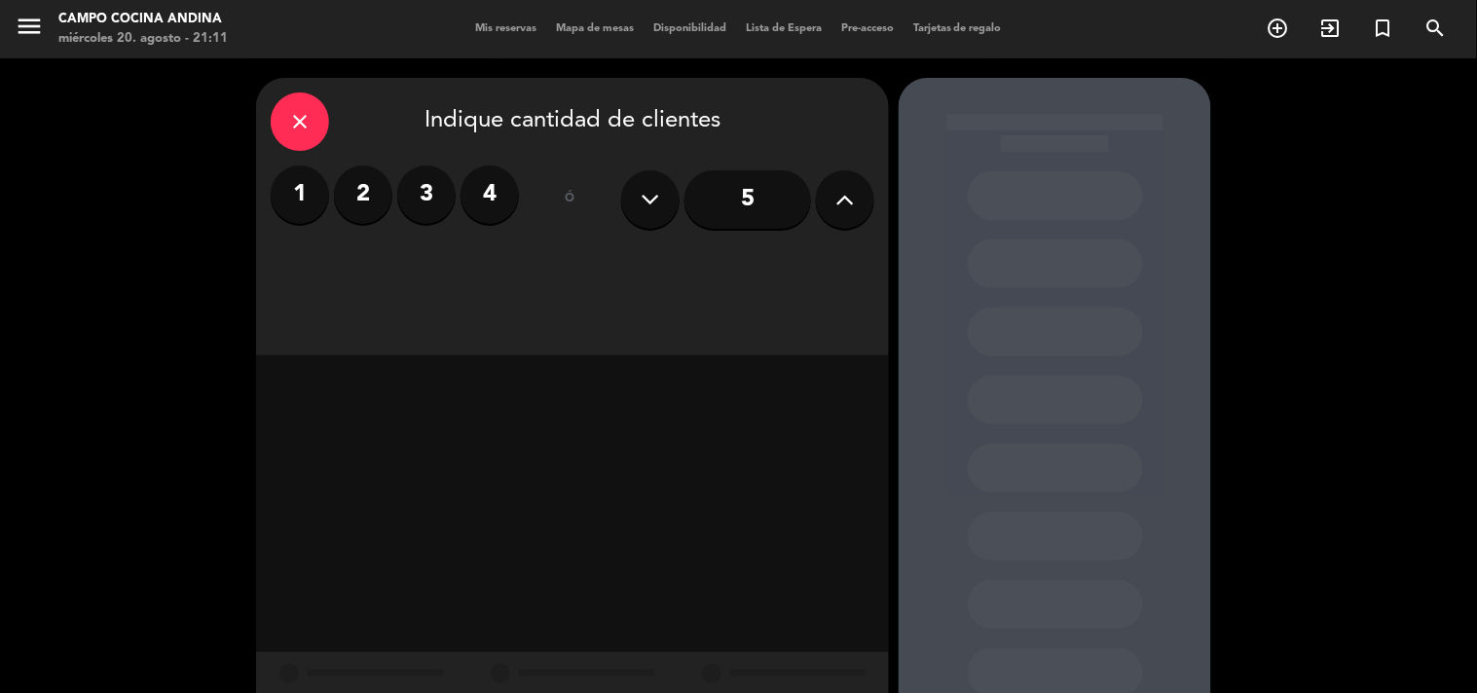
click at [391, 195] on label "2" at bounding box center [363, 195] width 58 height 58
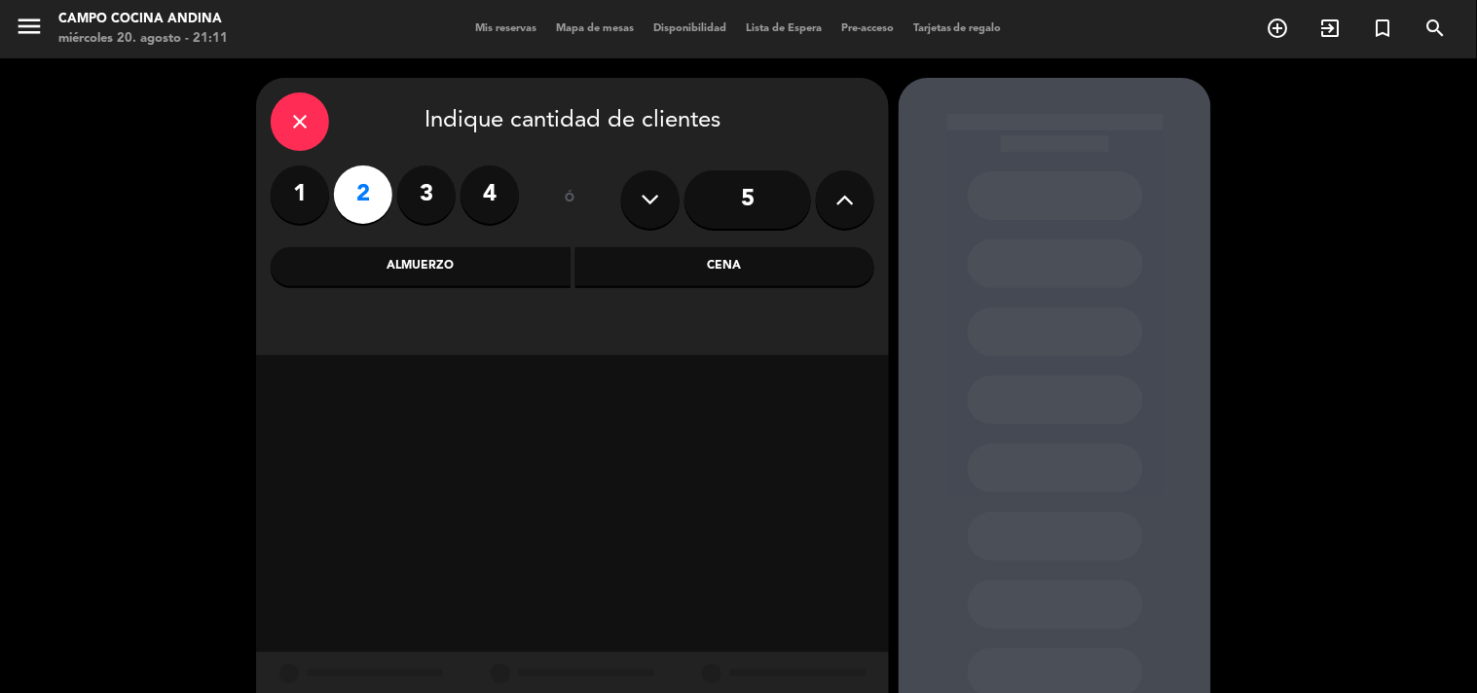
click at [621, 259] on div "Cena" at bounding box center [725, 266] width 300 height 39
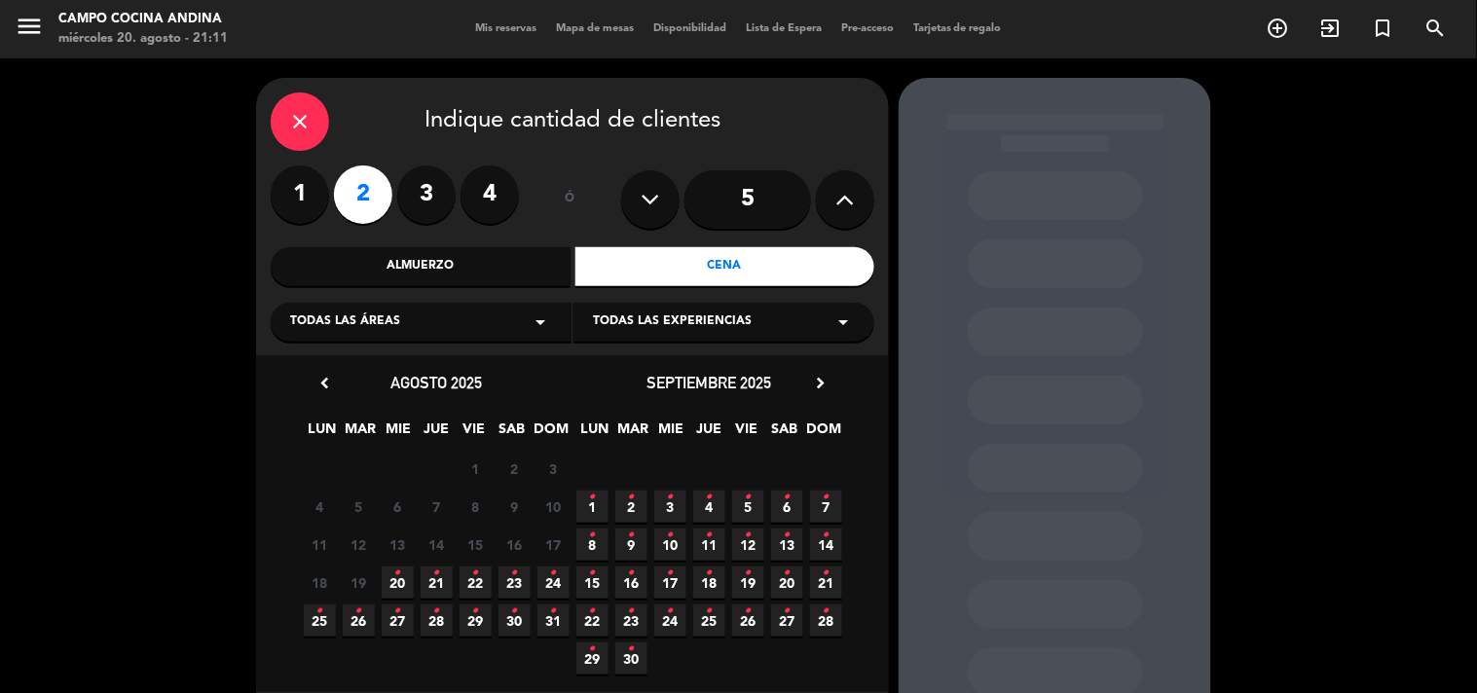
click at [433, 571] on icon "•" at bounding box center [436, 573] width 7 height 31
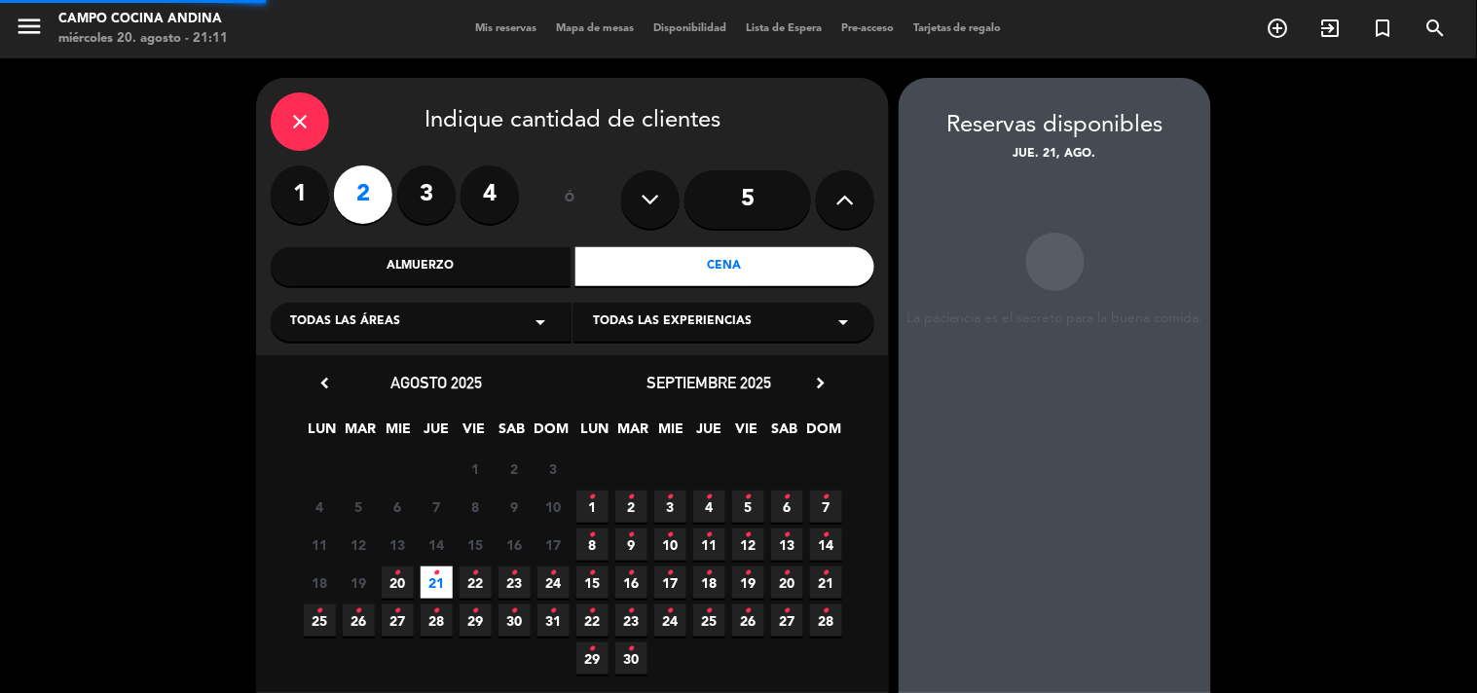
scroll to position [78, 0]
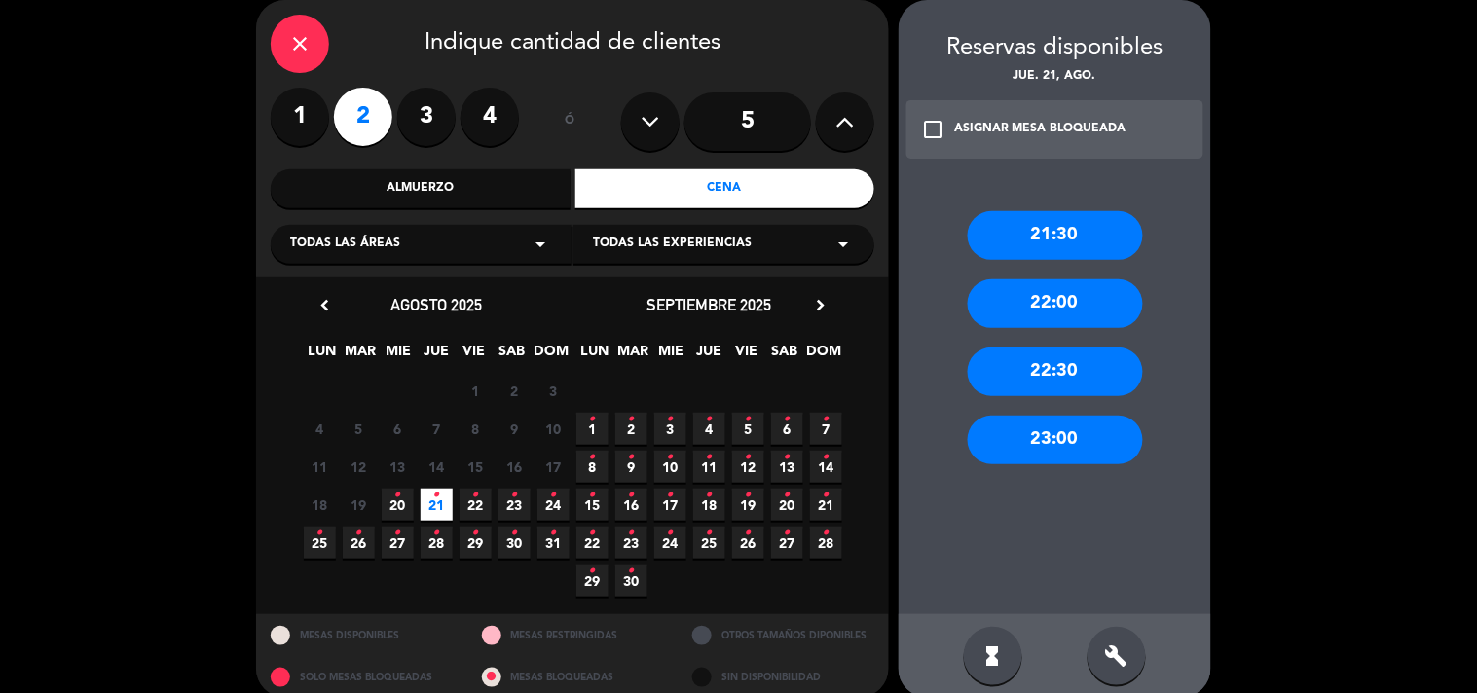
click at [937, 120] on icon "check_box_outline_blank" at bounding box center [932, 129] width 23 height 23
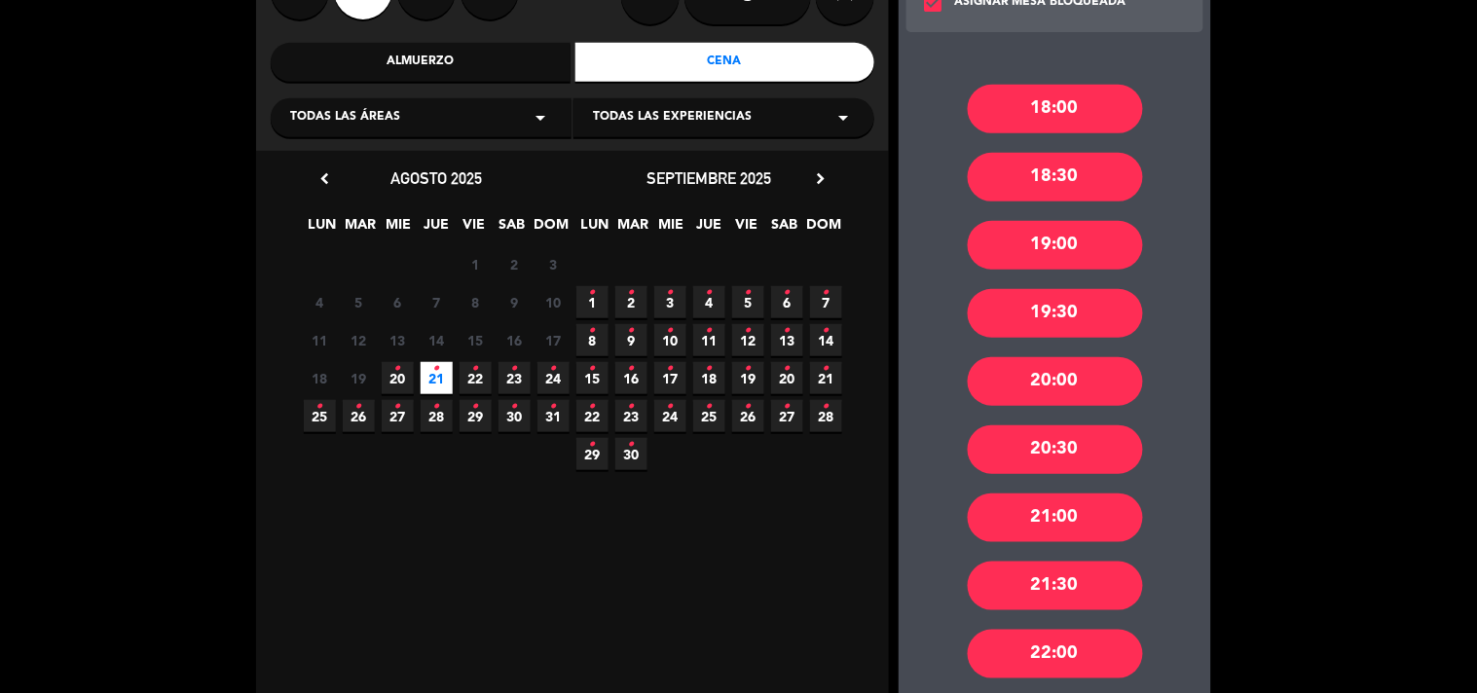
scroll to position [216, 0]
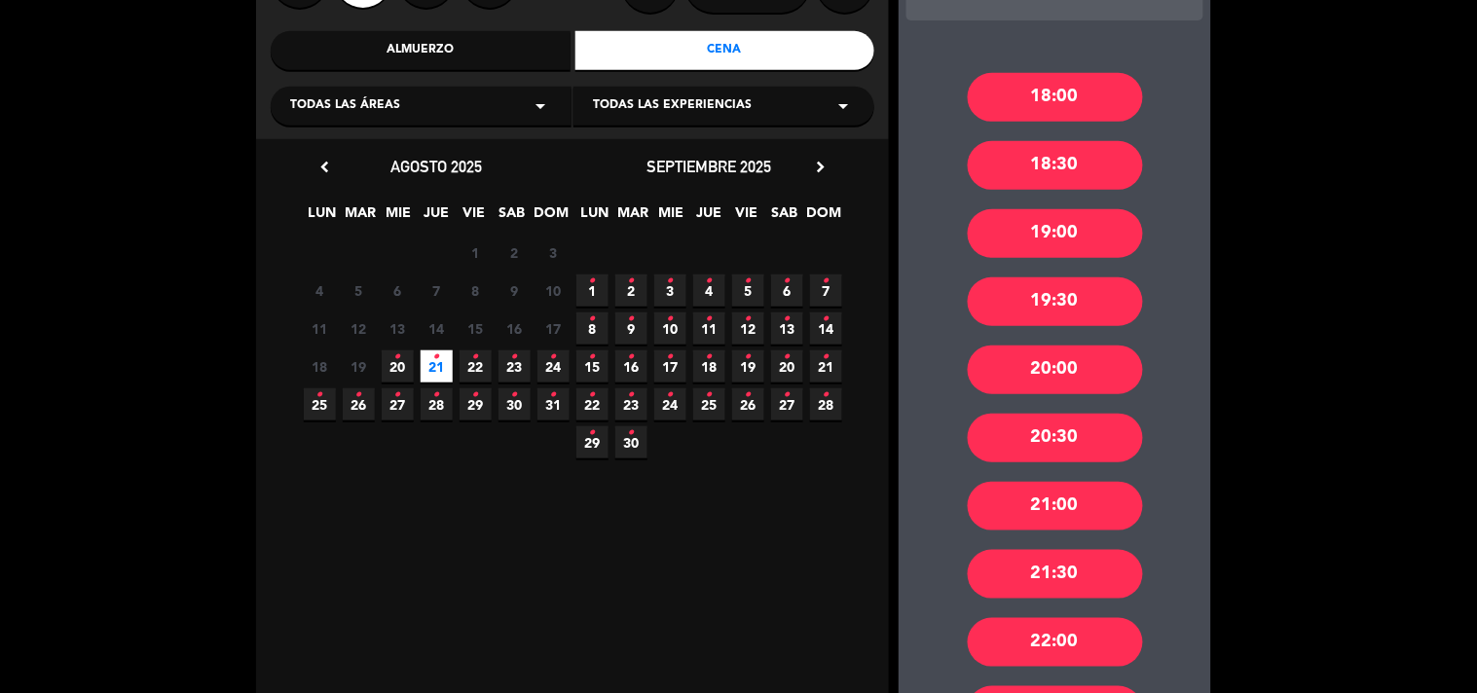
click at [1051, 365] on div "20:00" at bounding box center [1055, 370] width 175 height 49
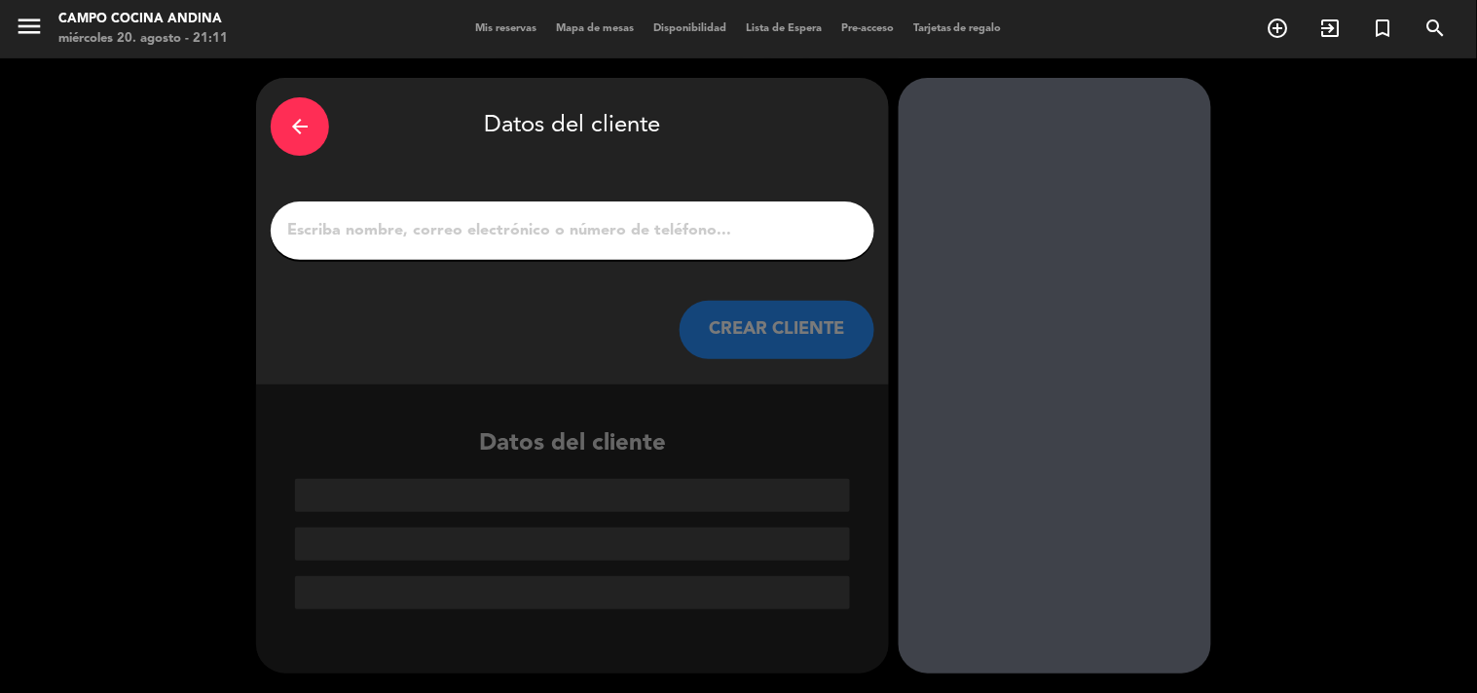
click at [666, 227] on input "1" at bounding box center [572, 230] width 574 height 27
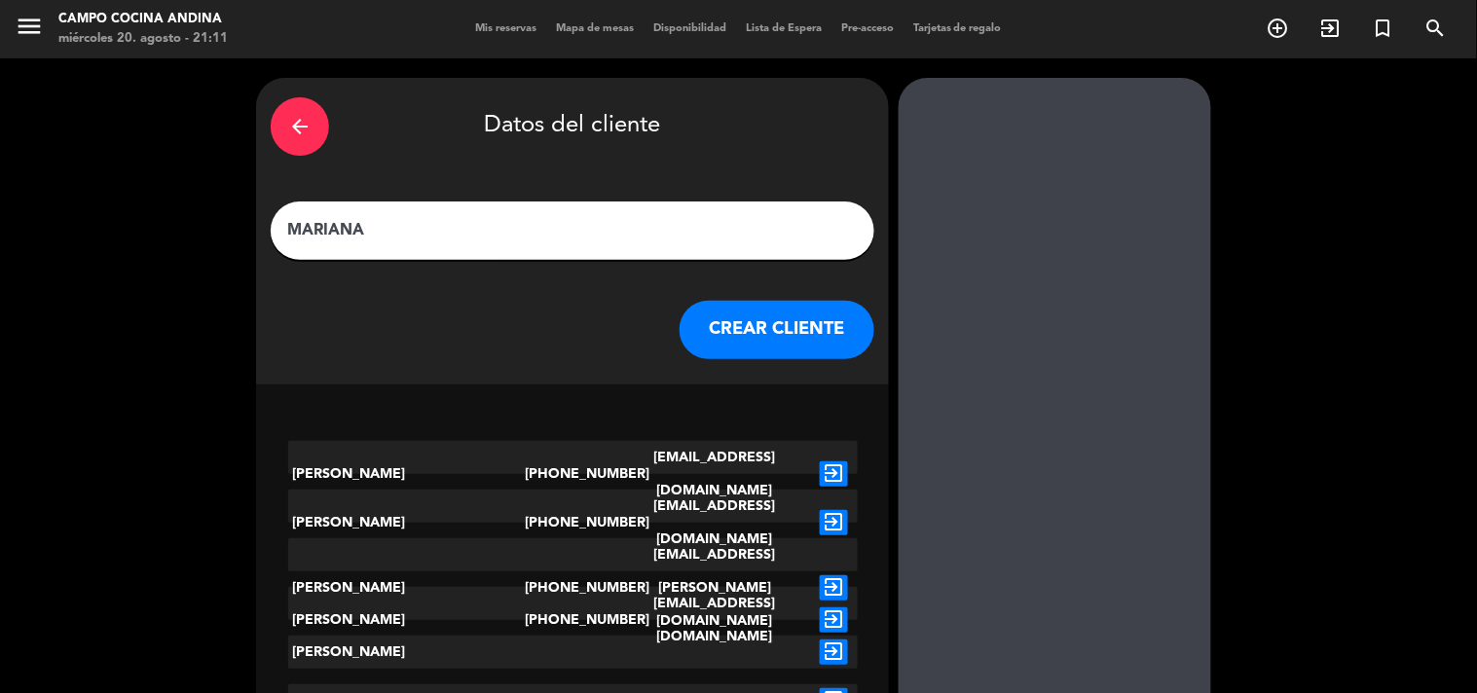
type input "MARIANA"
click at [759, 328] on button "CREAR CLIENTE" at bounding box center [777, 330] width 195 height 58
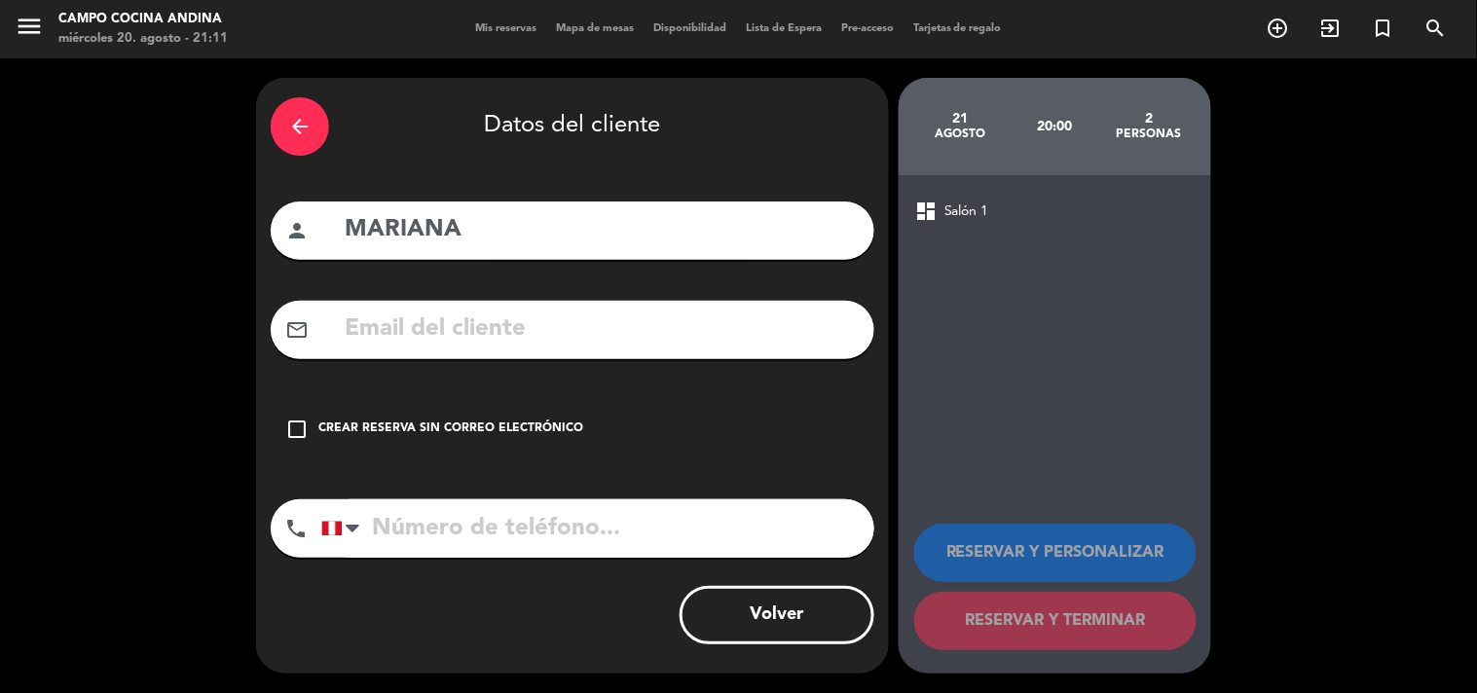
click at [404, 531] on input "tel" at bounding box center [597, 528] width 553 height 58
type input "[PHONE_NUMBER]"
click at [292, 424] on icon "check_box_outline_blank" at bounding box center [296, 429] width 23 height 23
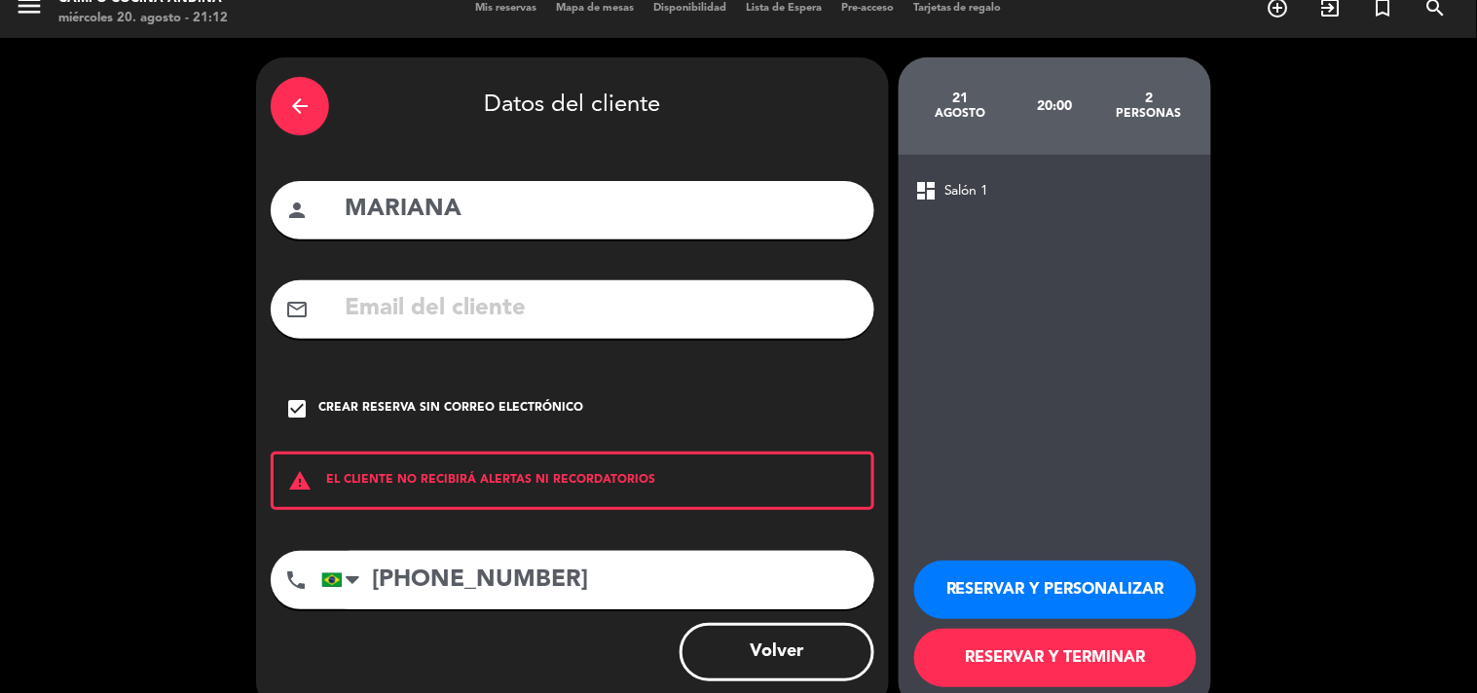
scroll to position [56, 0]
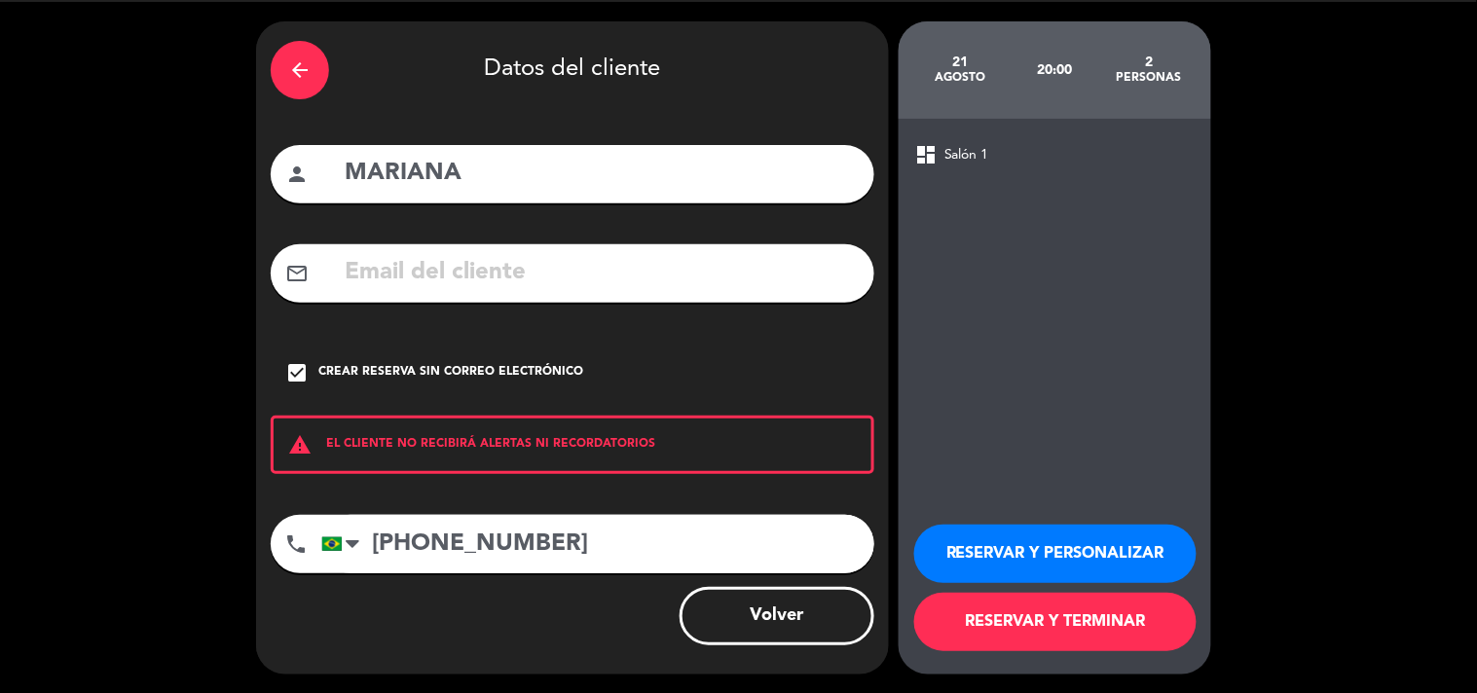
click at [1049, 630] on button "RESERVAR Y TERMINAR" at bounding box center [1055, 622] width 282 height 58
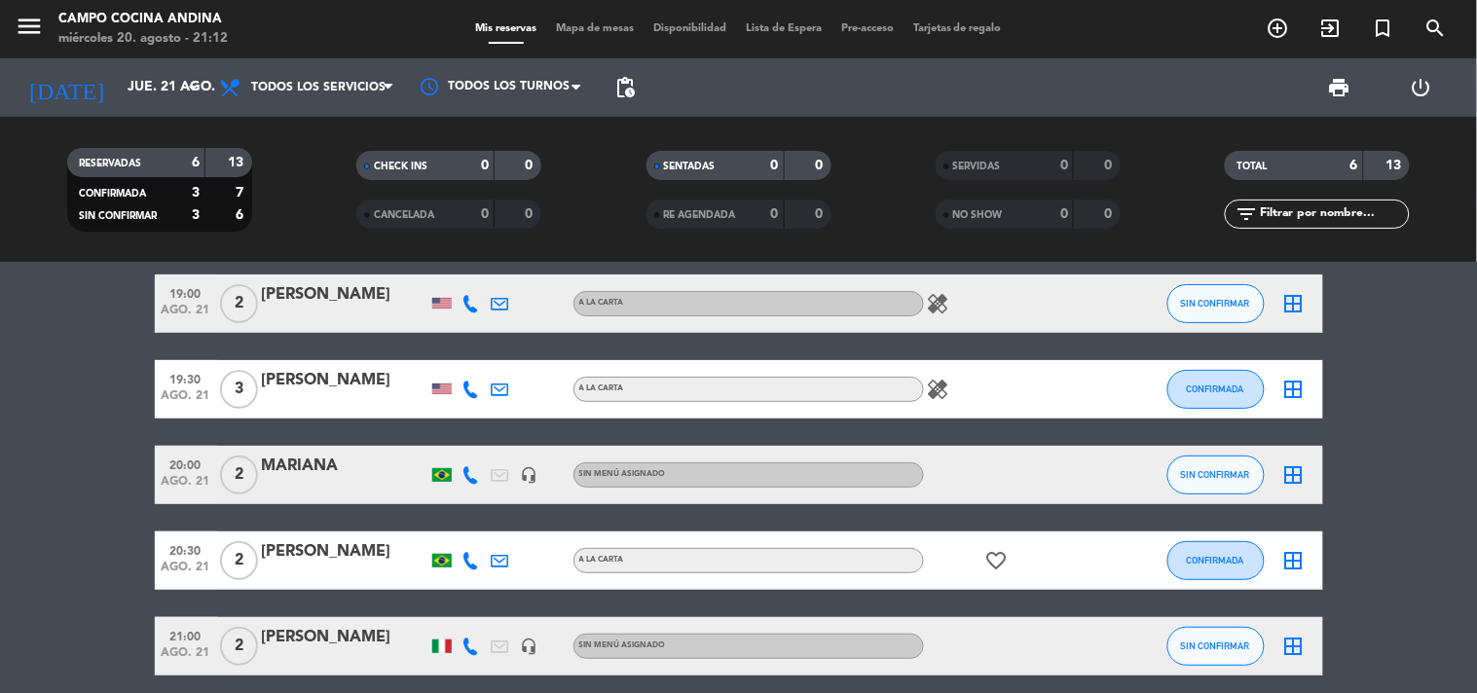
scroll to position [195, 0]
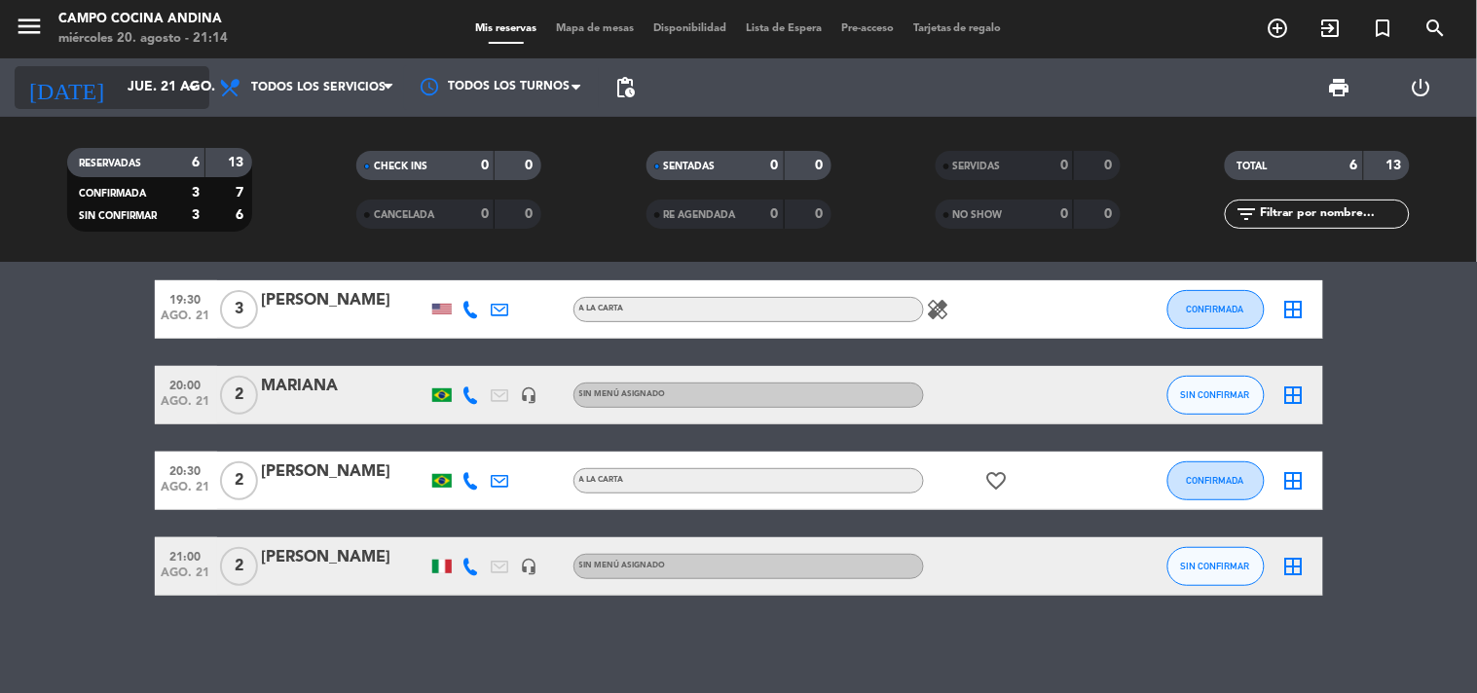
click at [152, 95] on input "jue. 21 ago." at bounding box center [210, 87] width 185 height 35
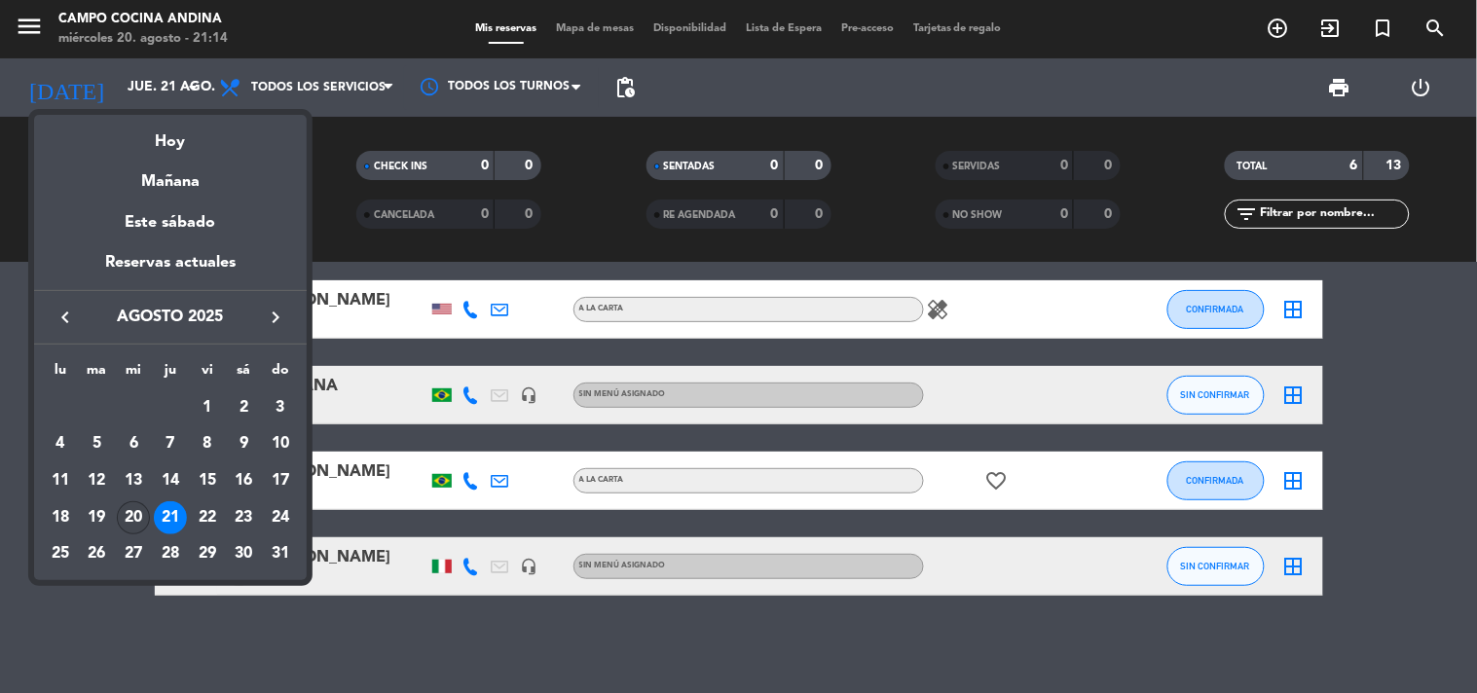
click at [139, 506] on div "20" at bounding box center [133, 517] width 33 height 33
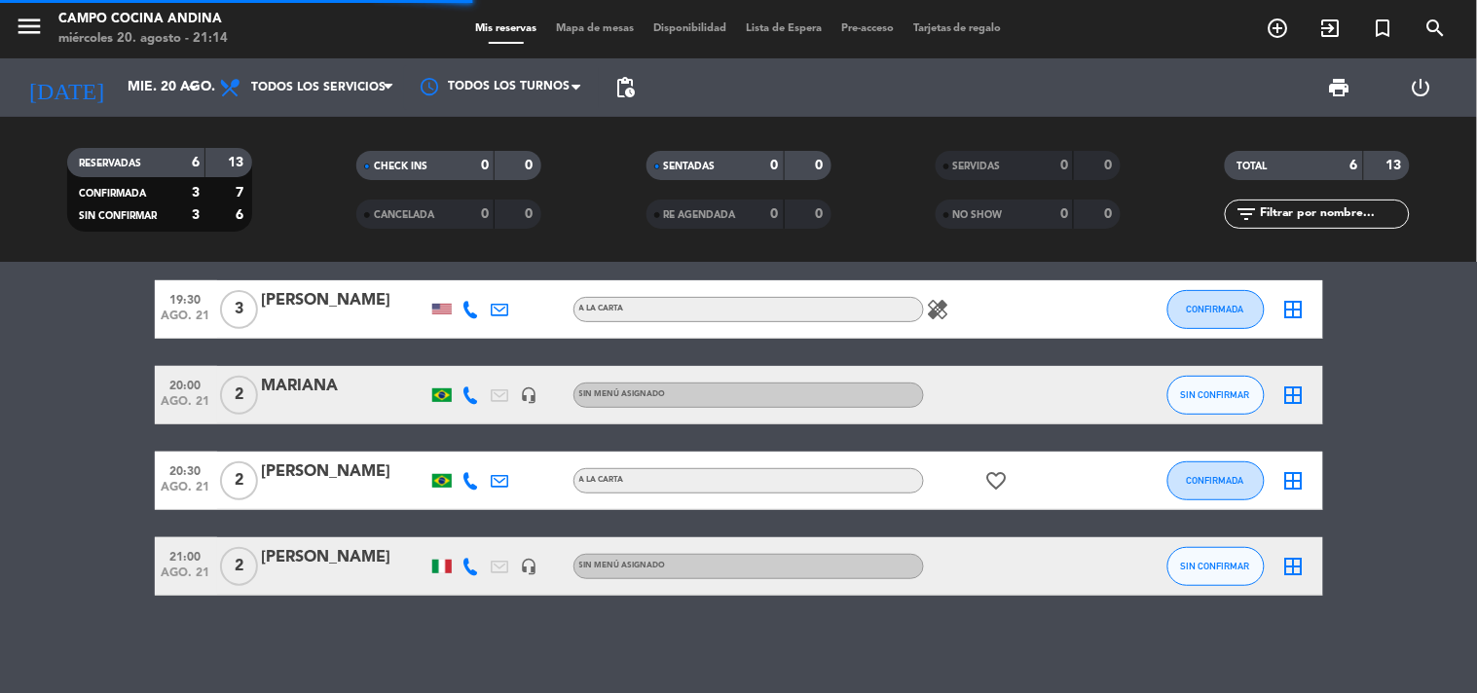
scroll to position [0, 0]
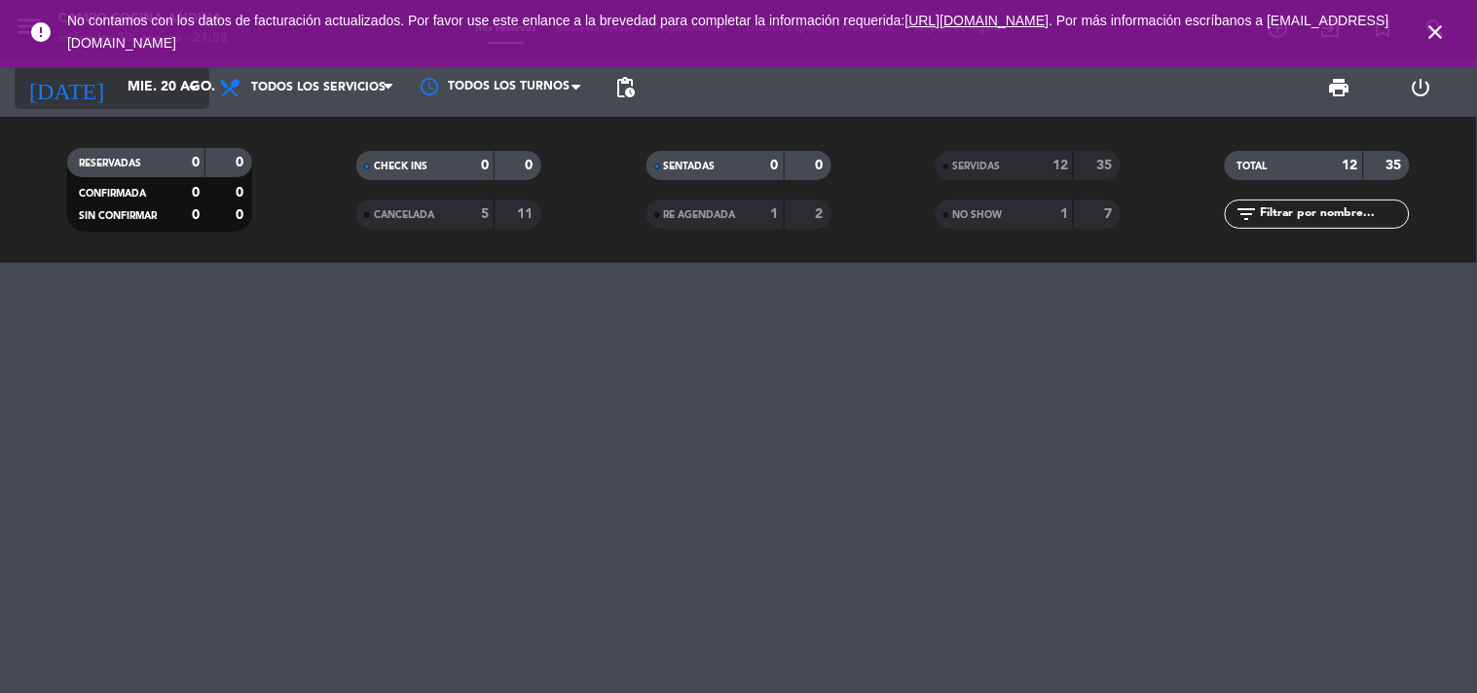
click at [118, 92] on input "mié. 20 ago." at bounding box center [210, 87] width 185 height 35
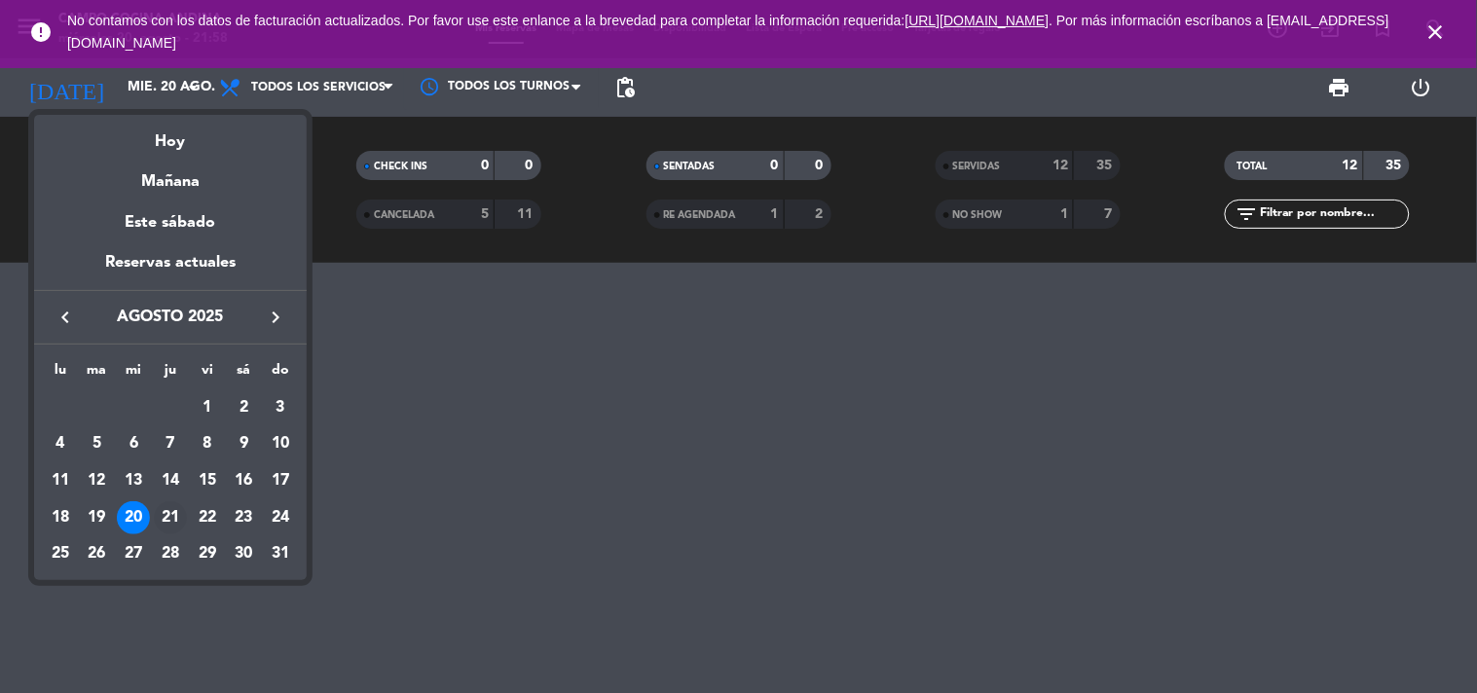
click at [166, 512] on div "21" at bounding box center [170, 517] width 33 height 33
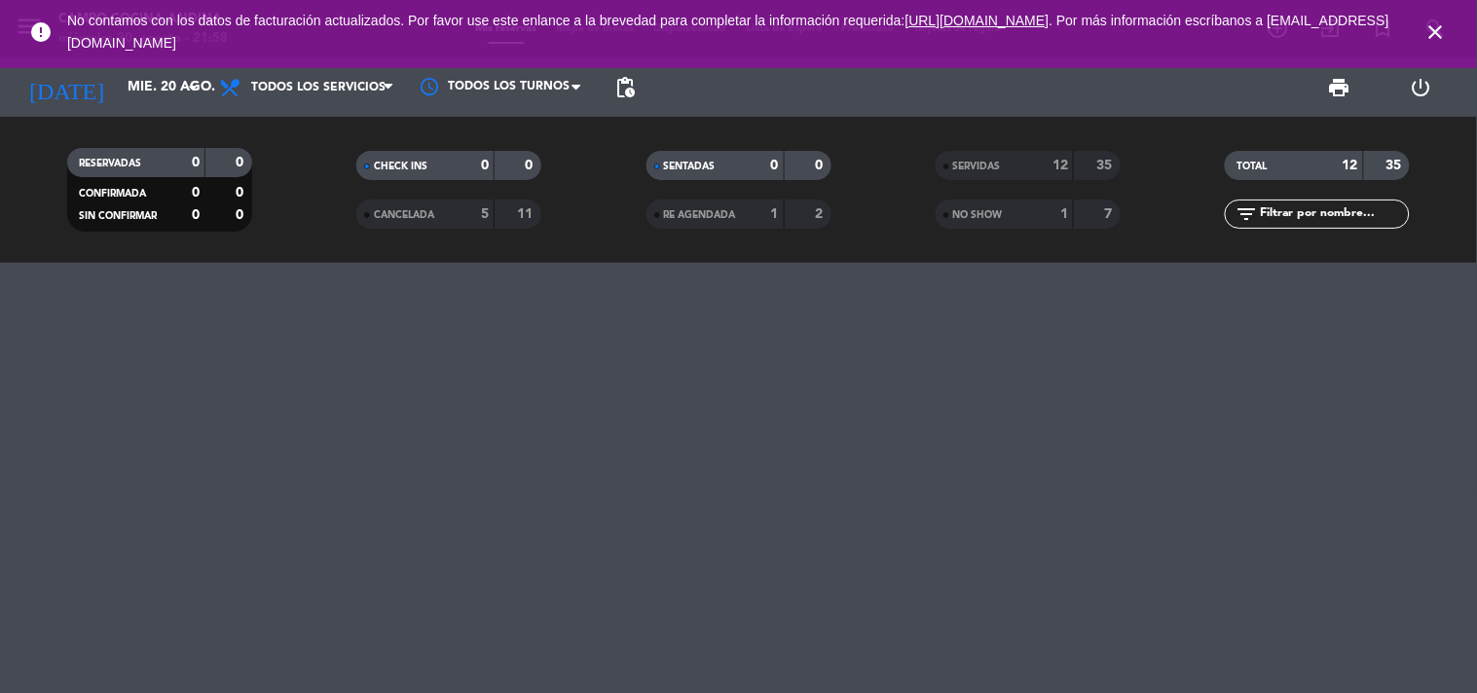
type input "jue. 21 ago."
